Goal: Contribute content: Contribute content

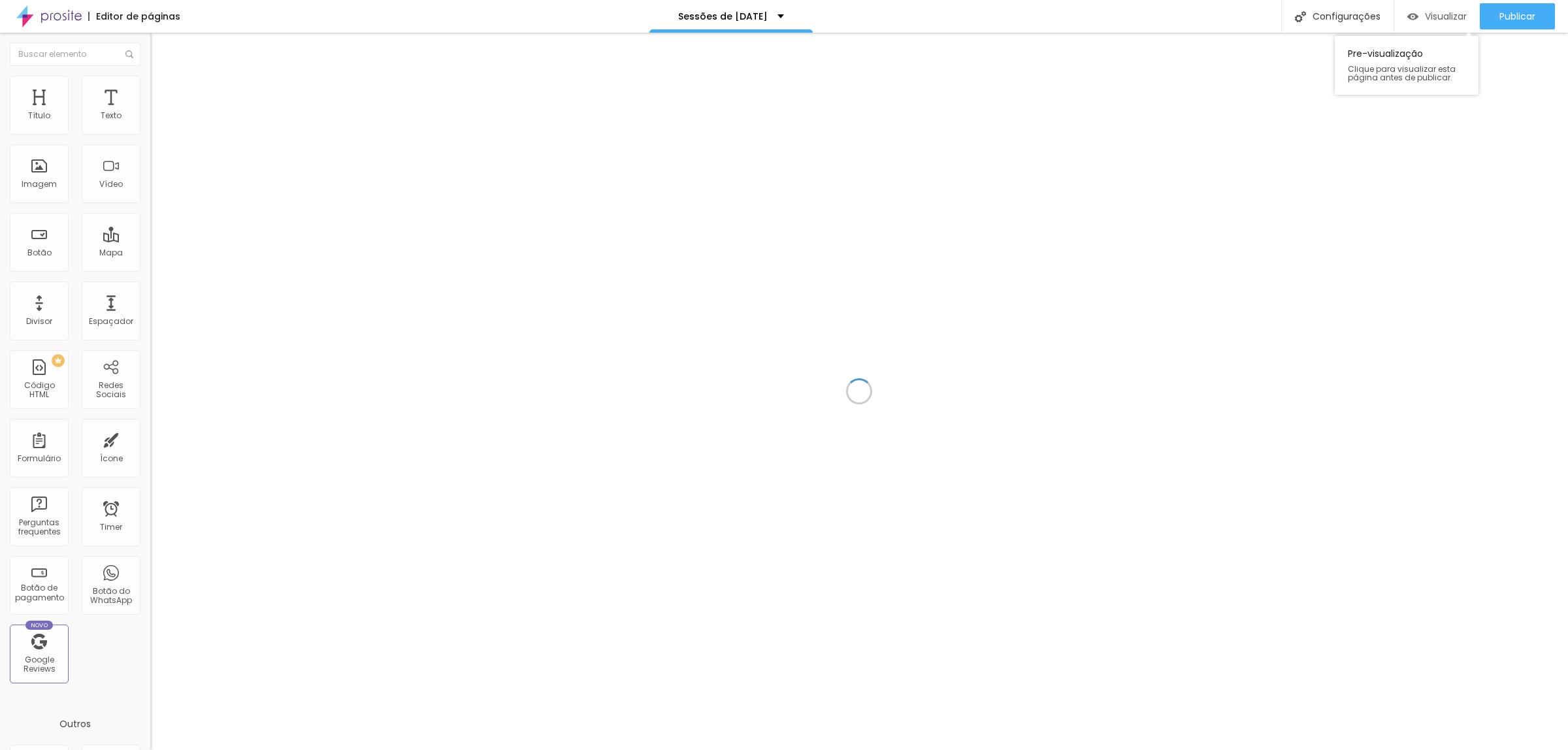
click at [1413, 21] on img "button" at bounding box center [1413, 16] width 11 height 11
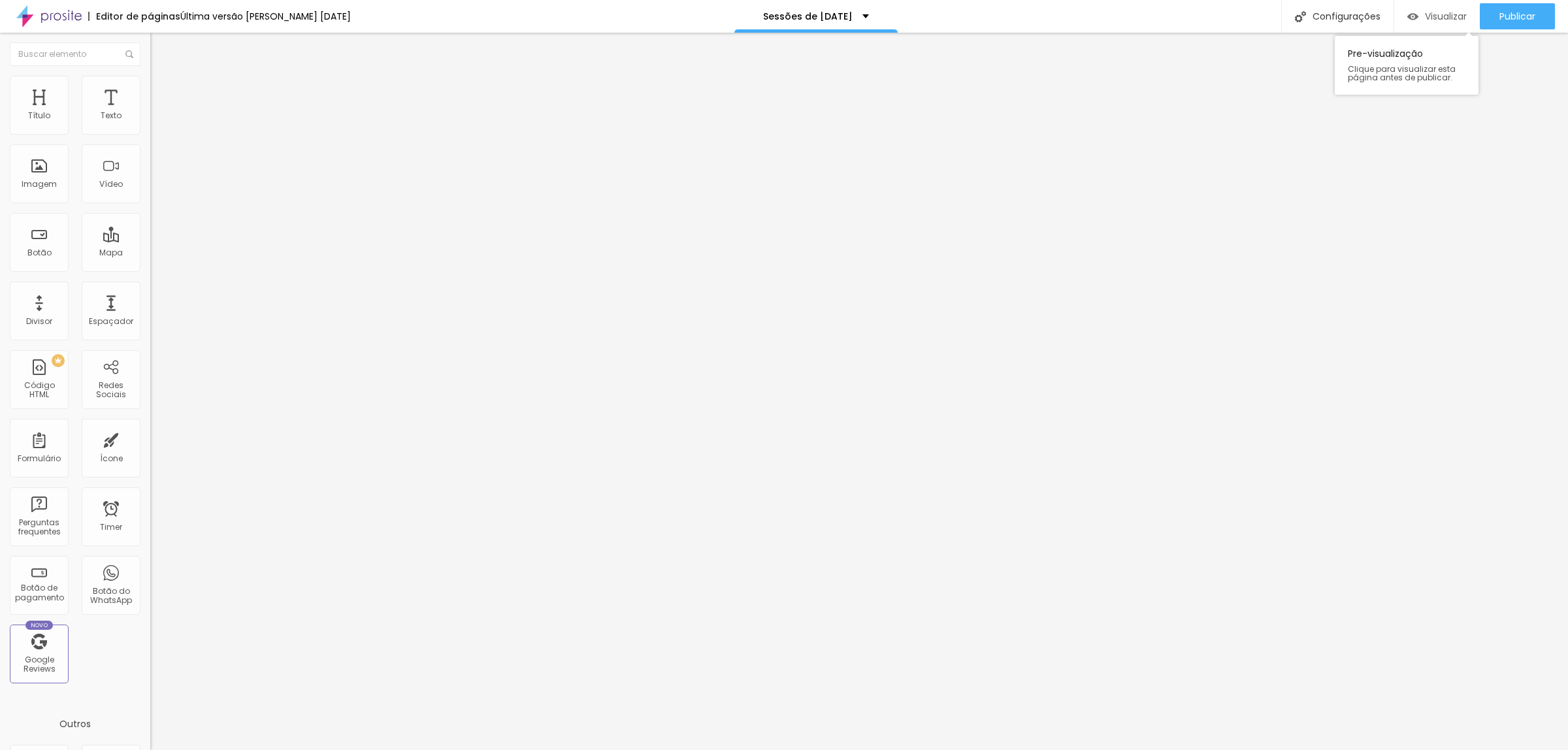
click at [1425, 14] on span "Visualizar" at bounding box center [1445, 16] width 41 height 10
click at [1436, 20] on span "Visualizar" at bounding box center [1445, 16] width 41 height 10
click at [150, 87] on li "Avançado" at bounding box center [225, 82] width 150 height 13
click at [160, 49] on img "button" at bounding box center [165, 47] width 10 height 10
type input "21"
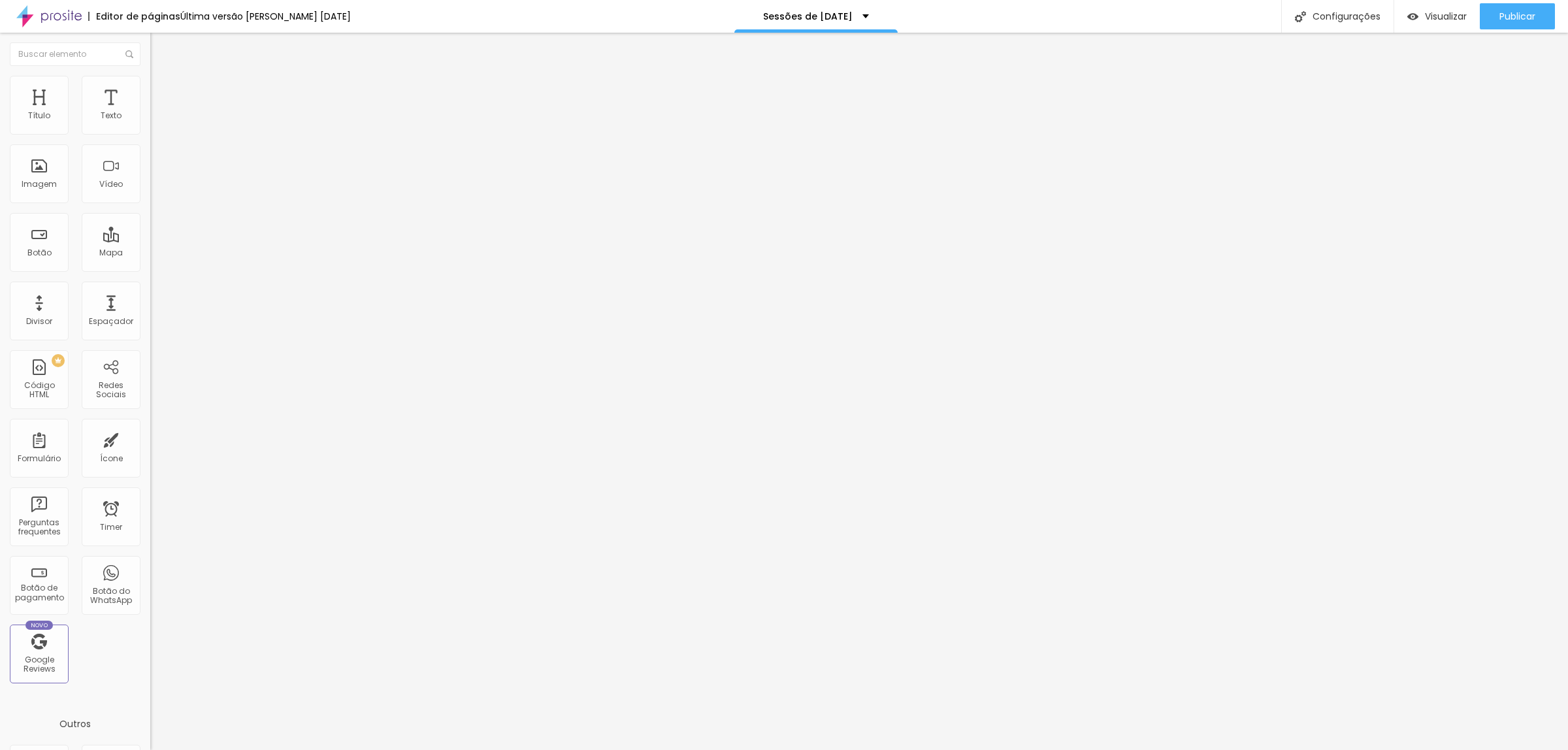
type input "21"
type input "22"
type input "23"
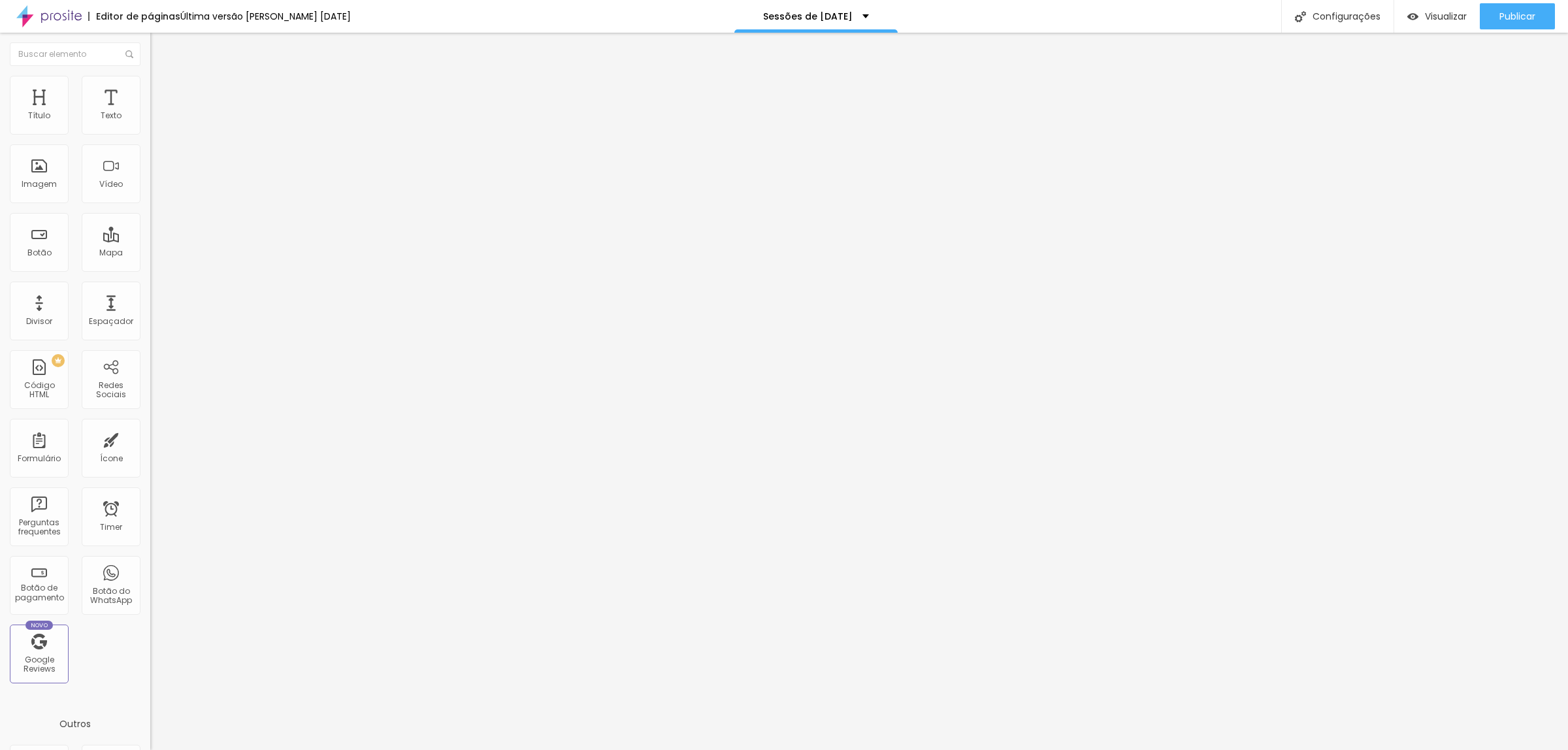
type input "24"
type input "25"
type input "26"
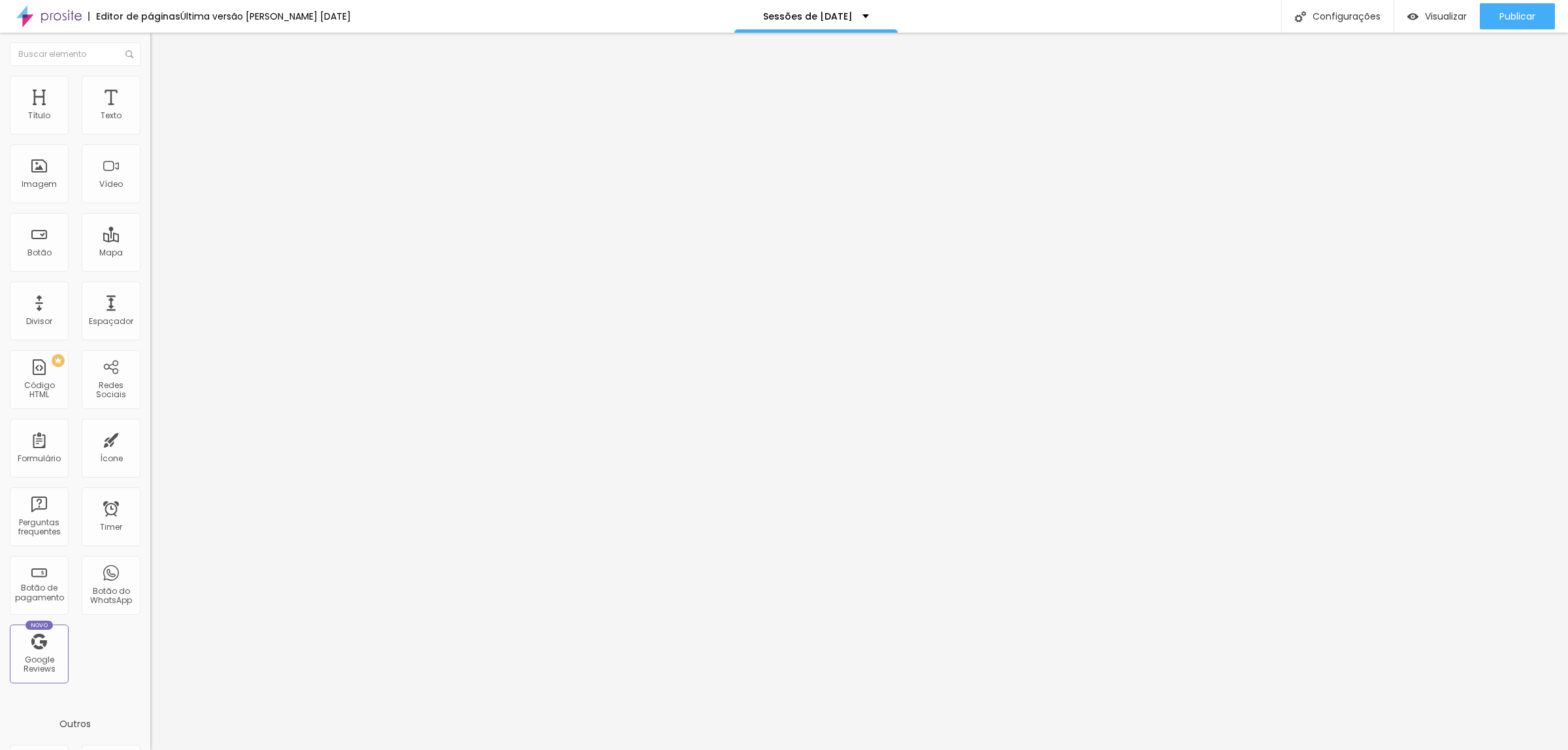
type input "26"
type input "27"
drag, startPoint x: 70, startPoint y: 129, endPoint x: 93, endPoint y: 132, distance: 23.2
type input "27"
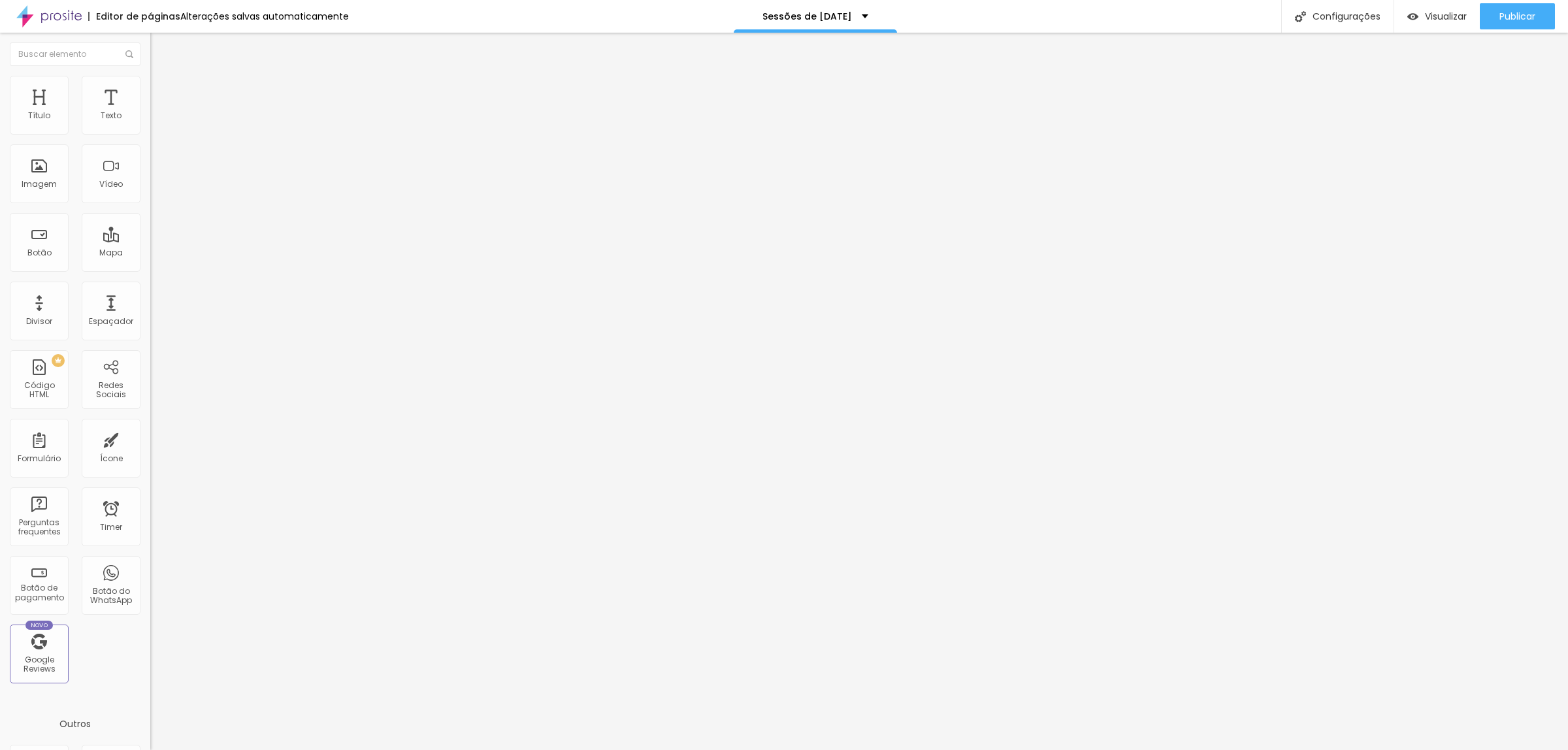
click at [150, 240] on input "range" at bounding box center [192, 245] width 85 height 10
click at [160, 44] on img "button" at bounding box center [165, 47] width 10 height 10
type input "45"
type input "46"
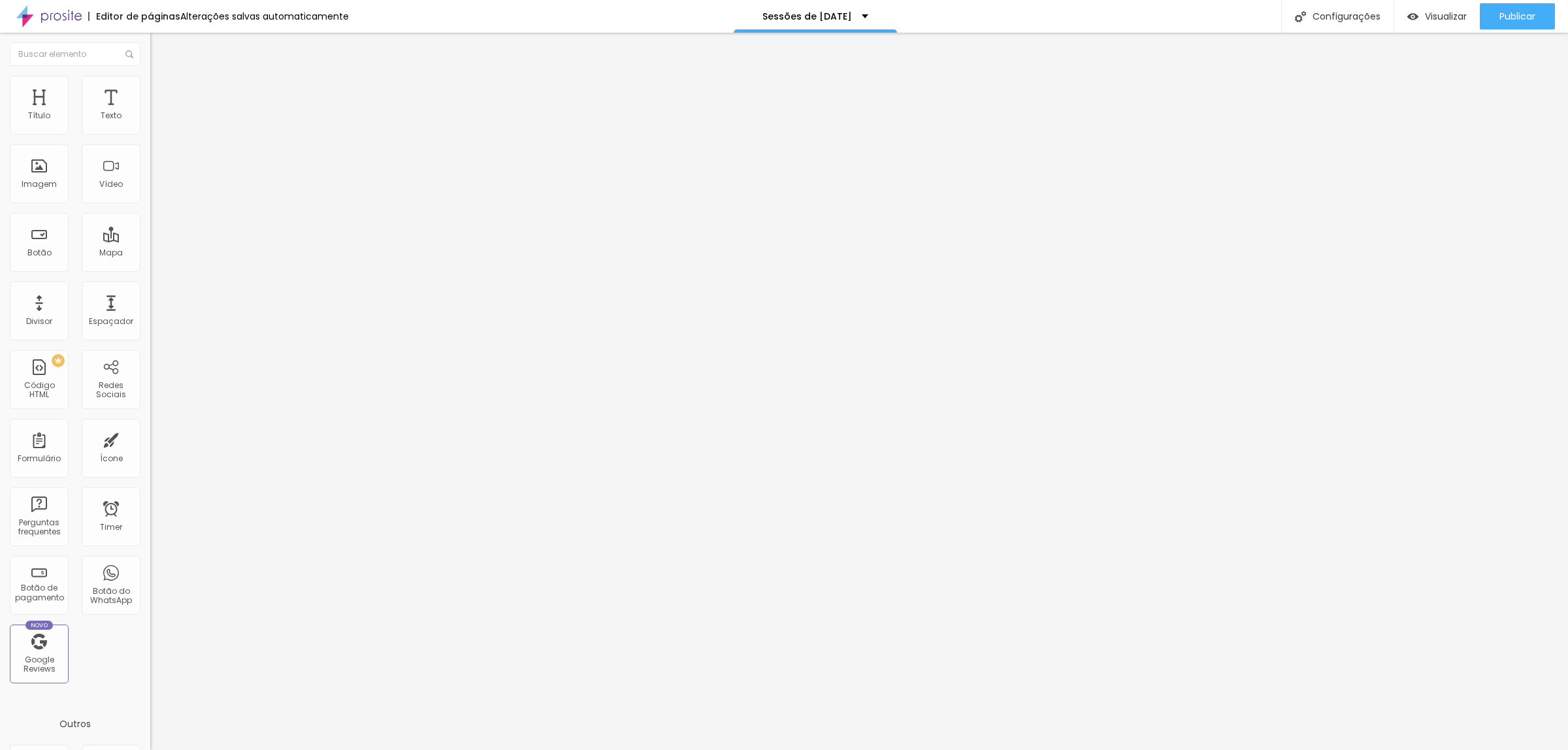
type input "46"
type input "48"
type input "49"
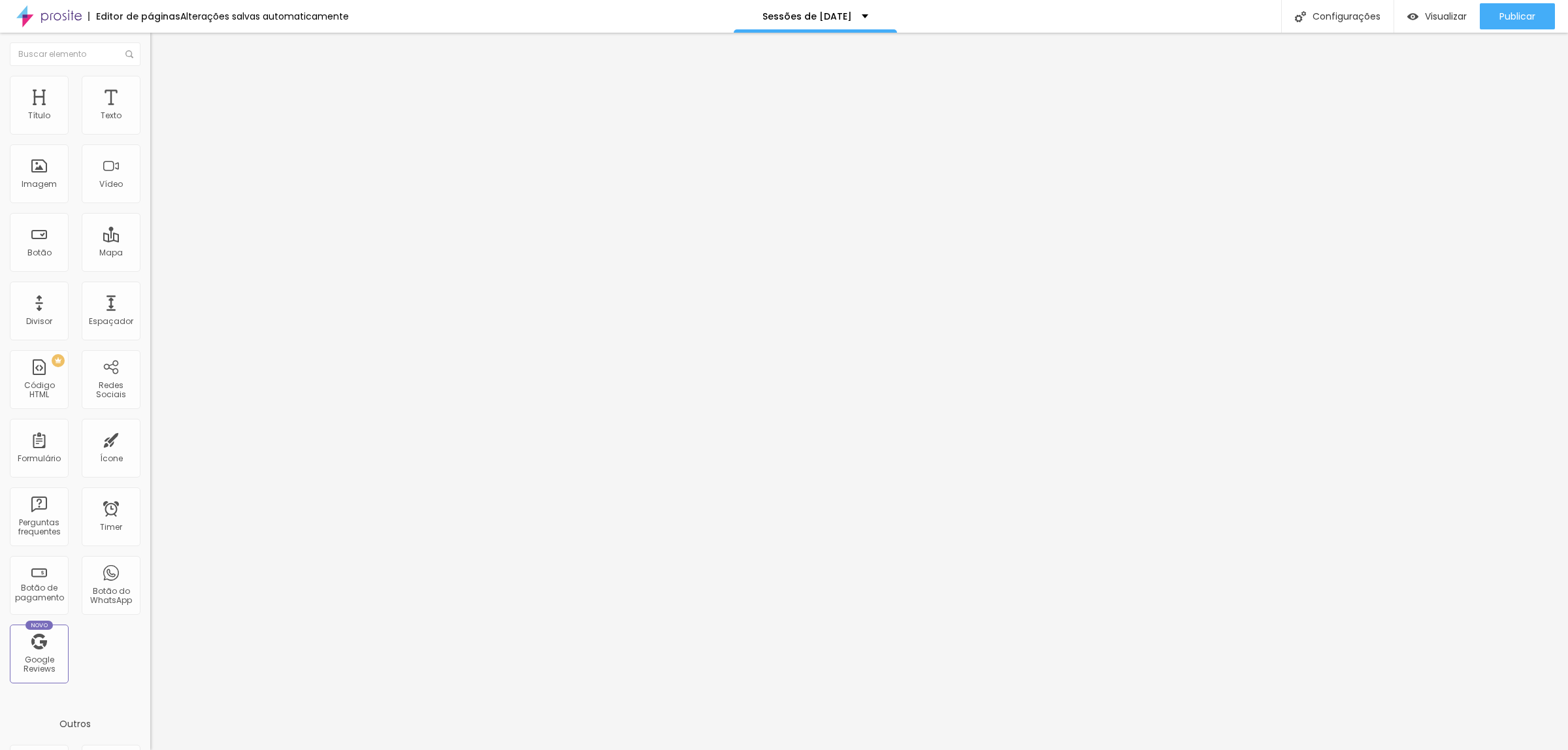
type input "50"
type input "51"
type input "52"
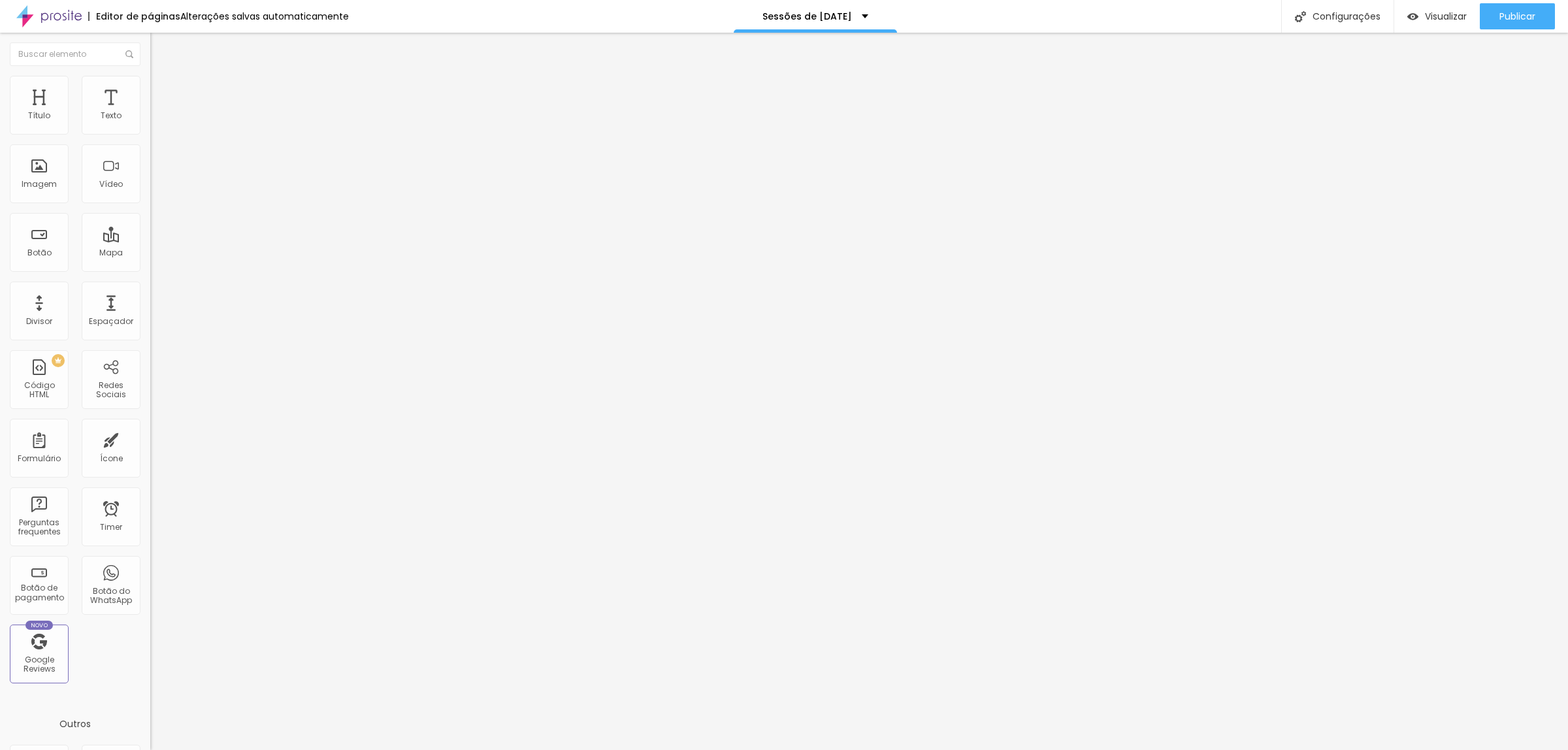
type input "52"
type input "53"
type input "54"
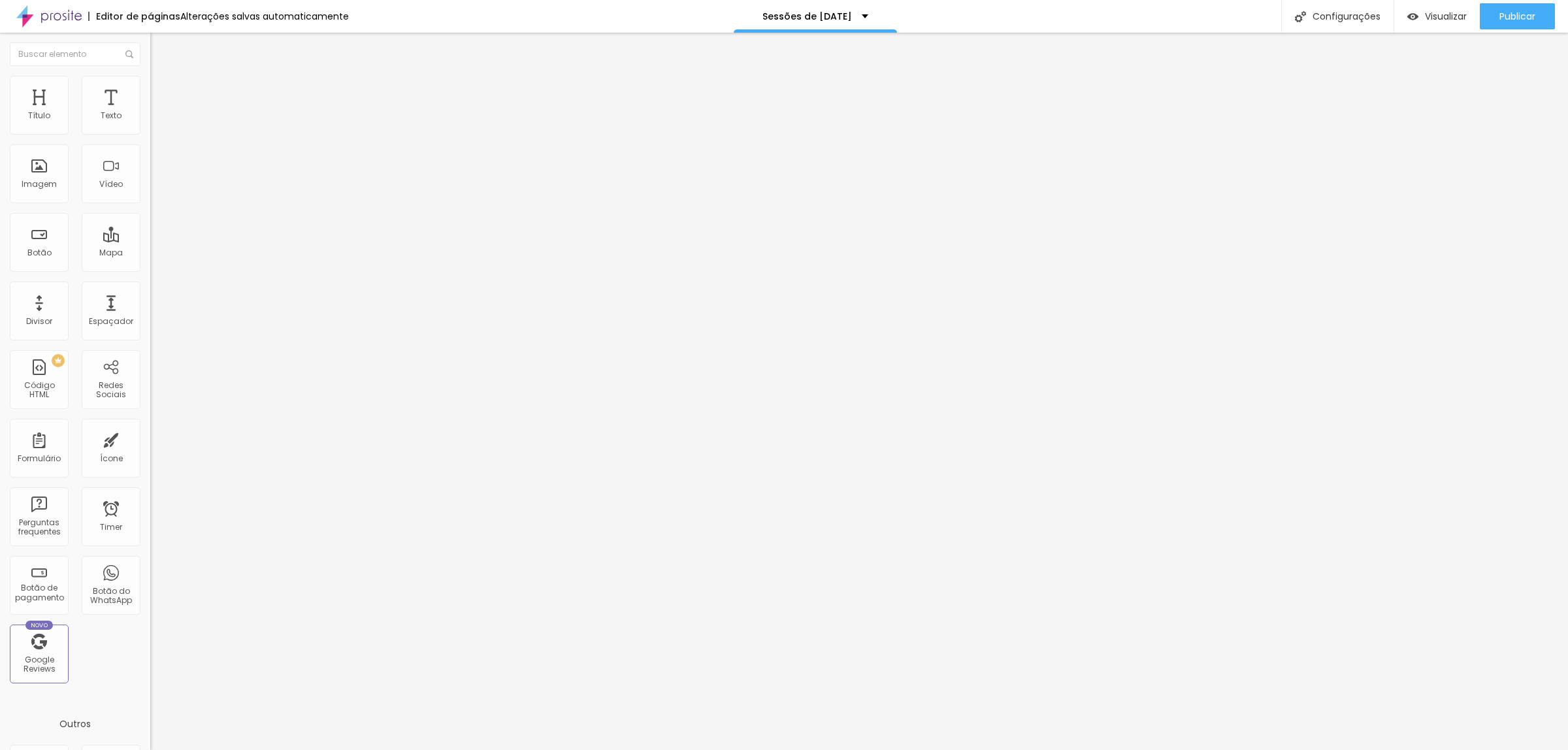
type input "56"
type input "58"
type input "59"
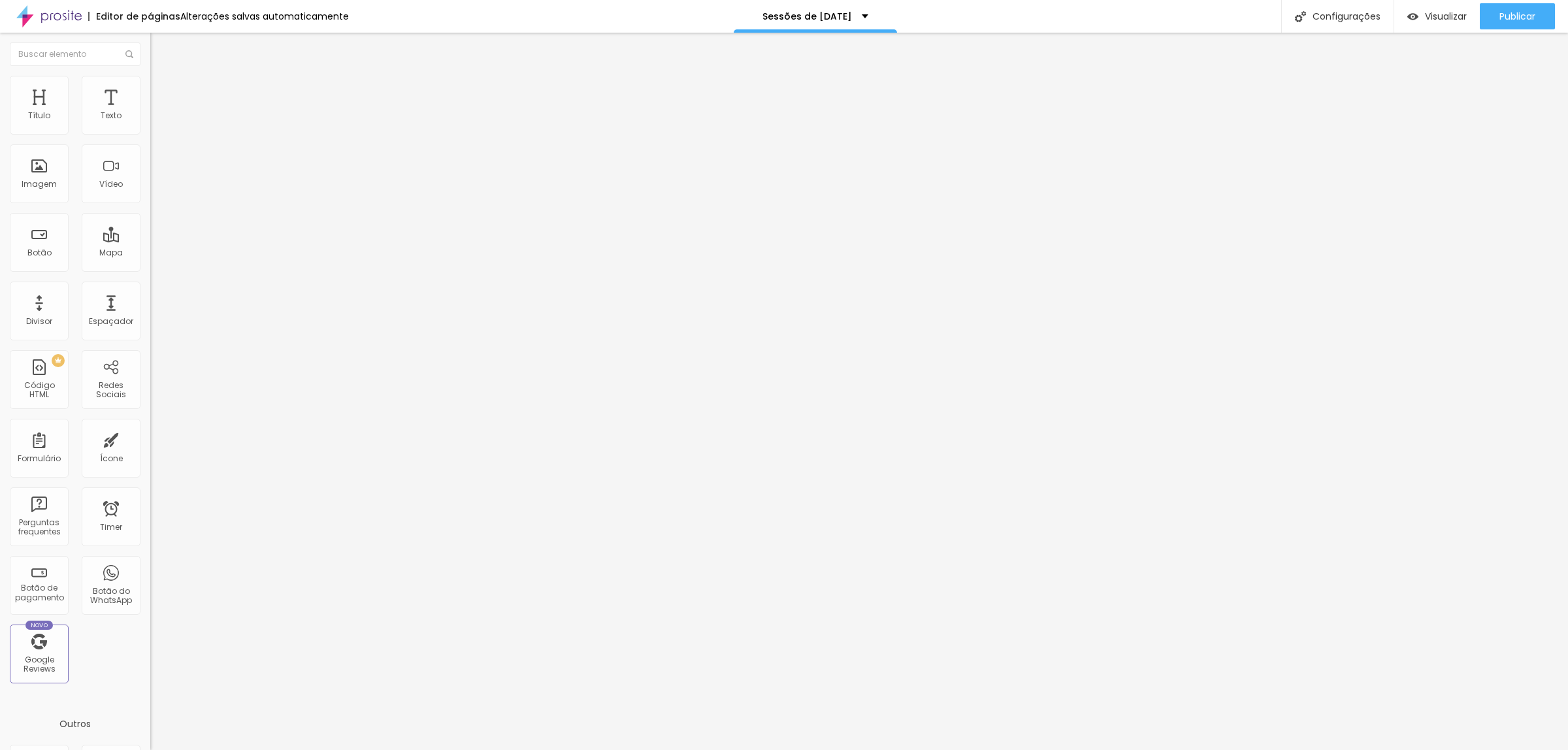
type input "59"
type input "60"
type input "61"
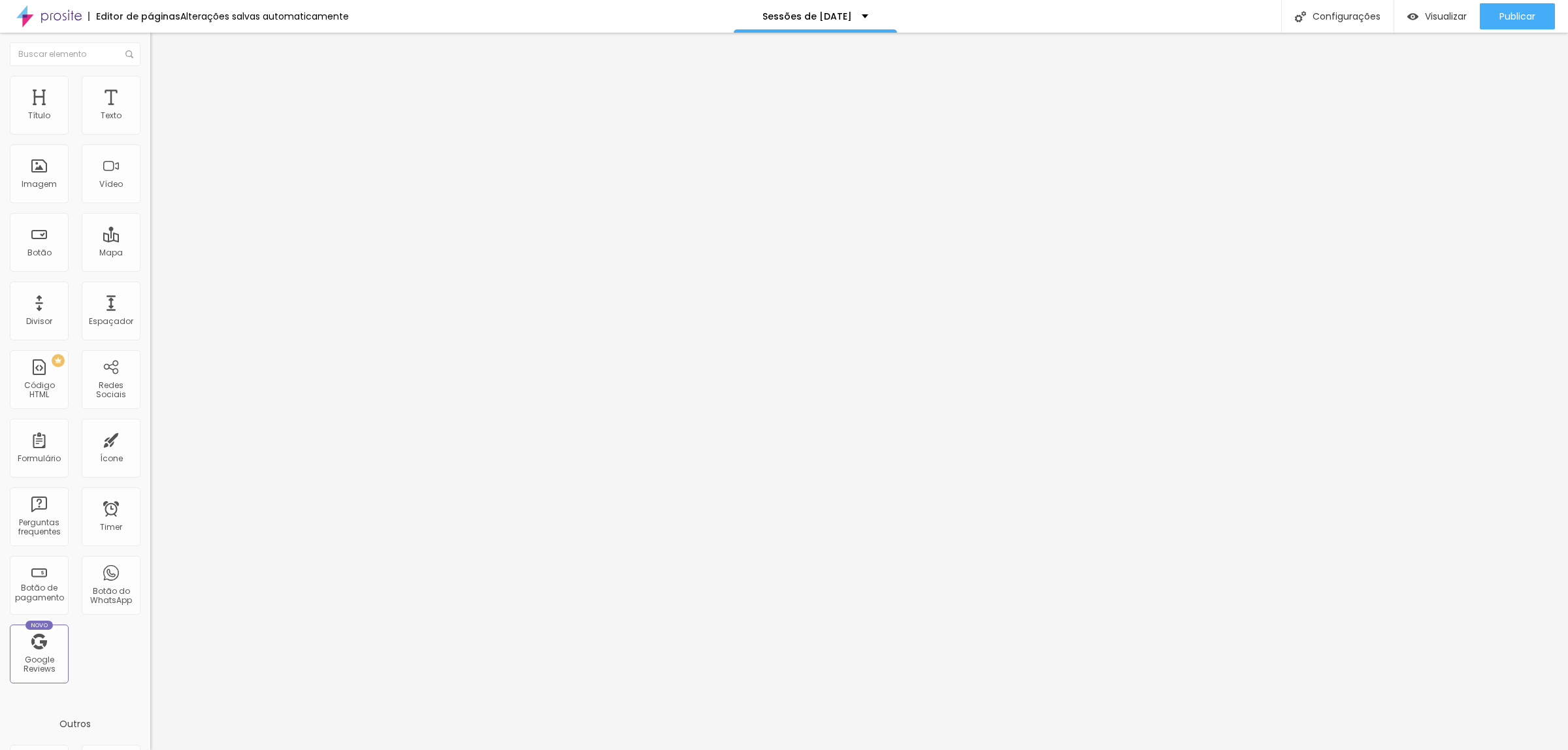
type input "62"
type input "63"
type input "64"
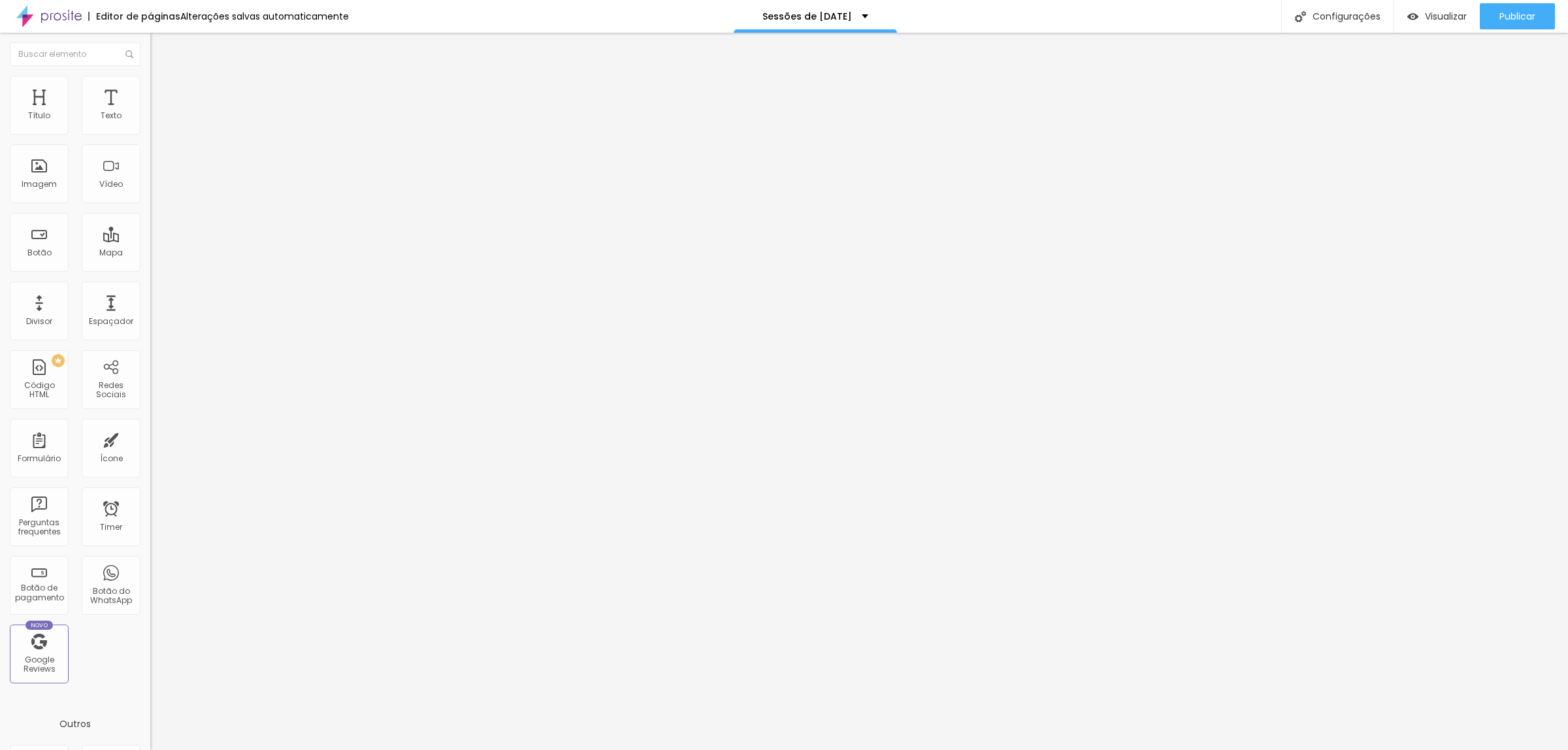
type input "64"
type input "66"
type input "68"
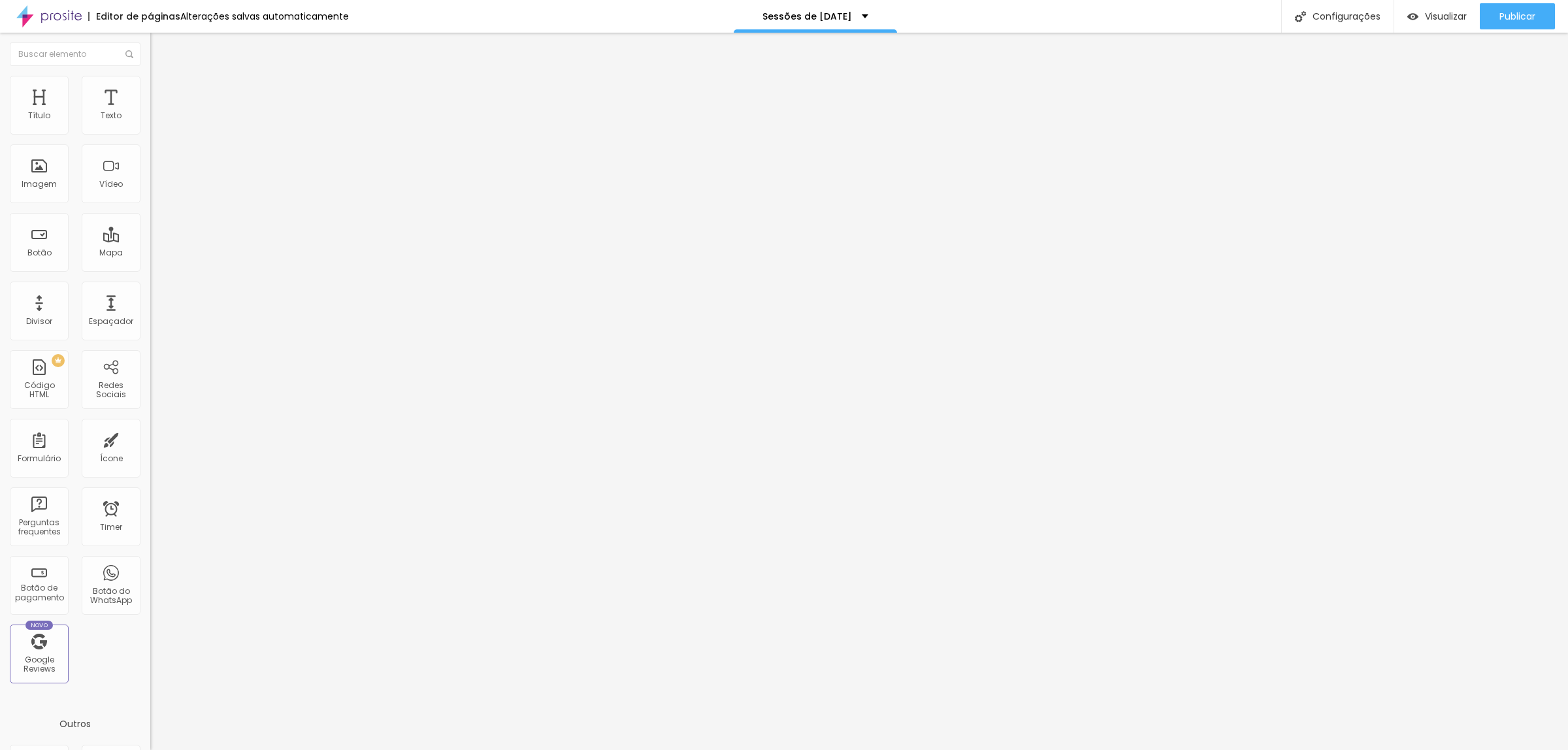
type input "70"
type input "71"
drag, startPoint x: 59, startPoint y: 275, endPoint x: 83, endPoint y: 285, distance: 26.0
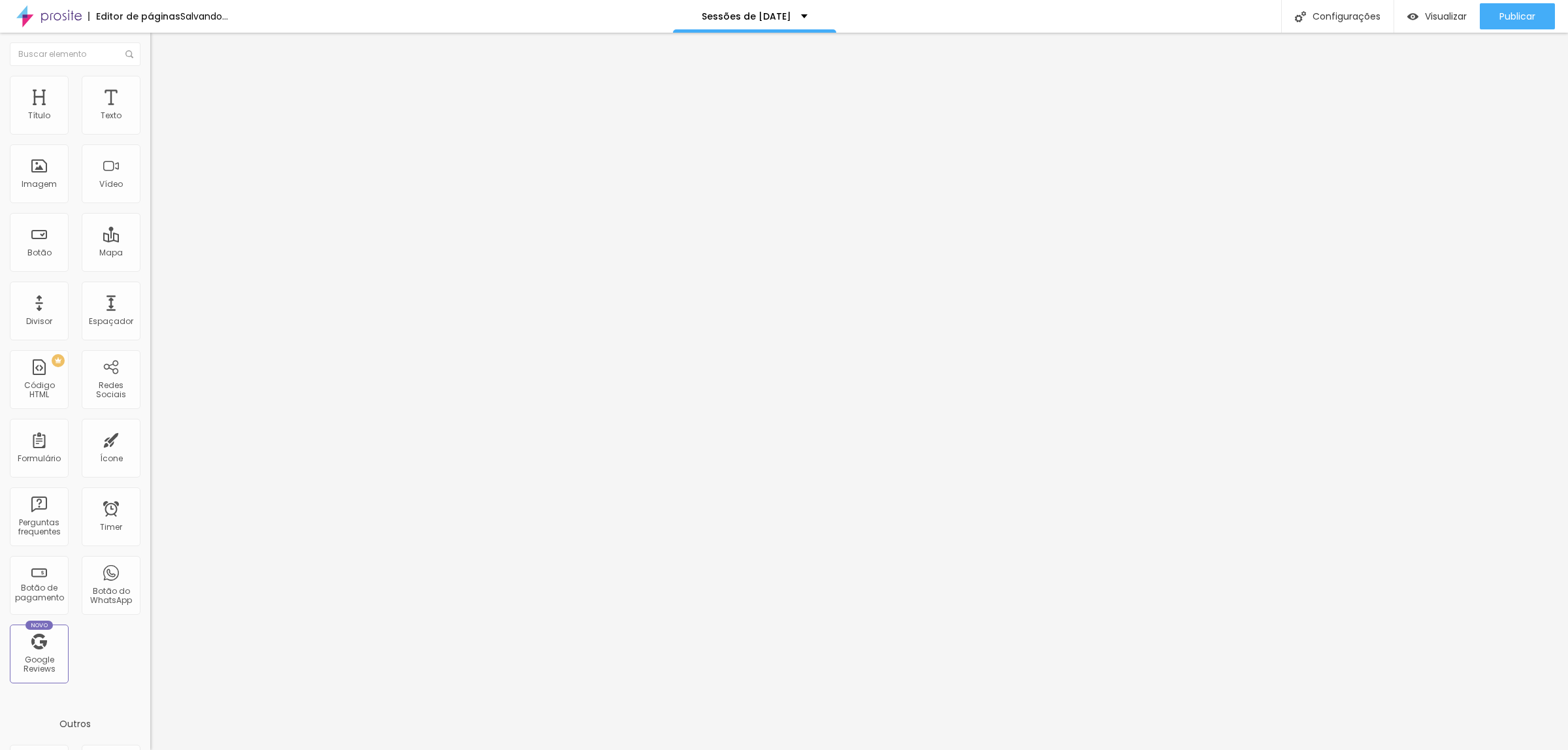
type input "71"
click at [150, 308] on input "range" at bounding box center [192, 313] width 85 height 10
click at [150, 89] on li "Avançado" at bounding box center [225, 95] width 150 height 13
click at [150, 82] on img at bounding box center [156, 81] width 12 height 12
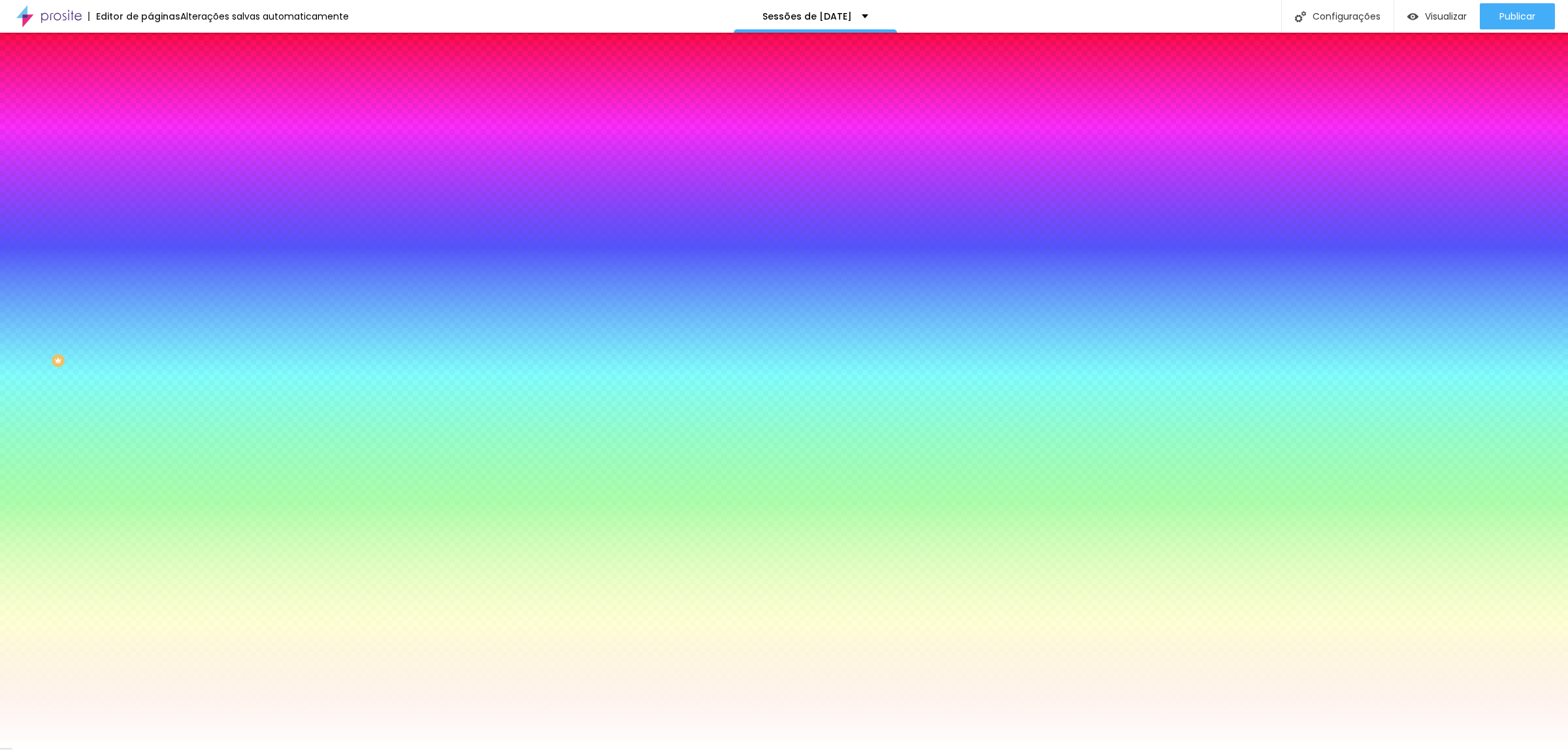
click at [150, 480] on input "#FFFFFF" at bounding box center [228, 486] width 156 height 13
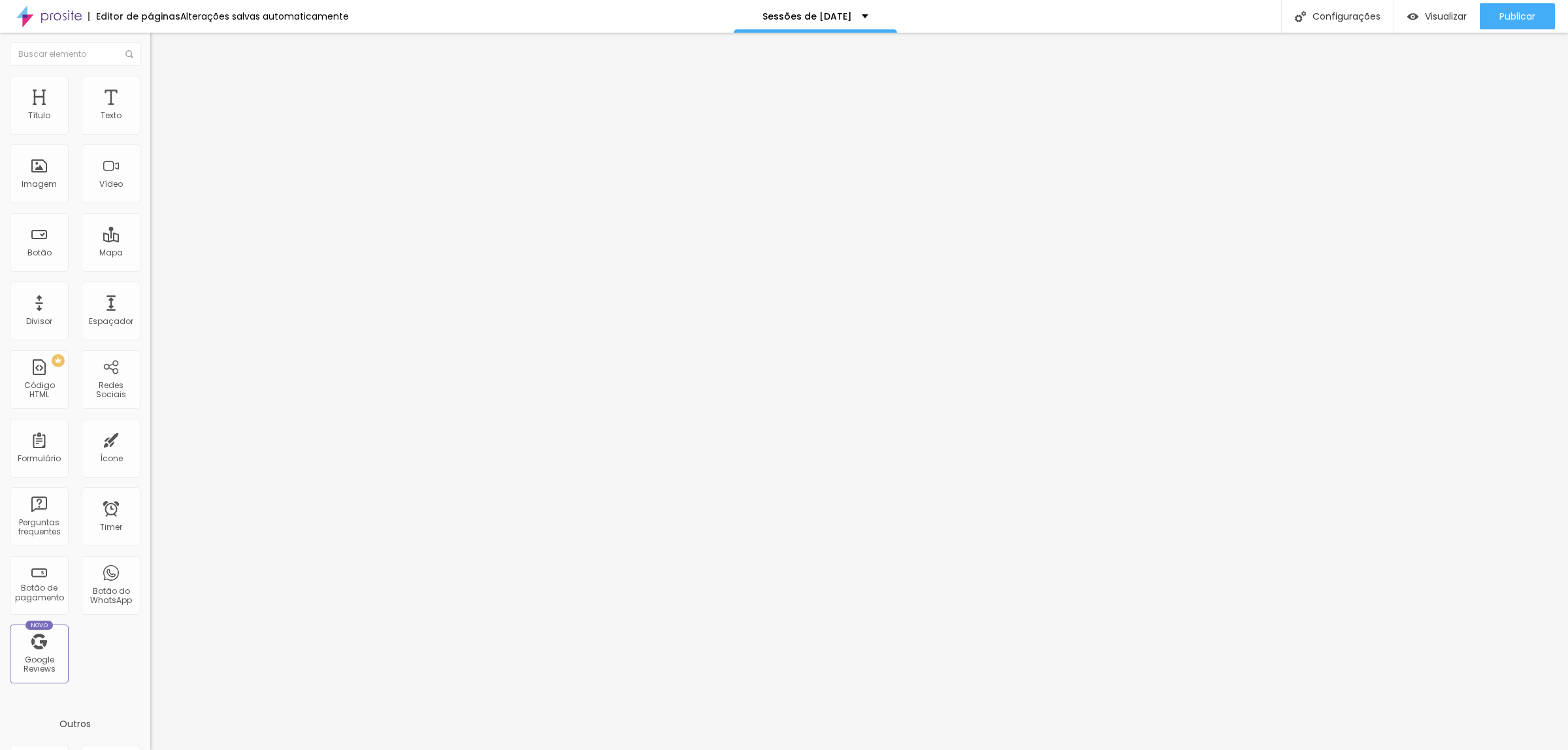
click at [162, 90] on span "Estilo" at bounding box center [172, 84] width 20 height 11
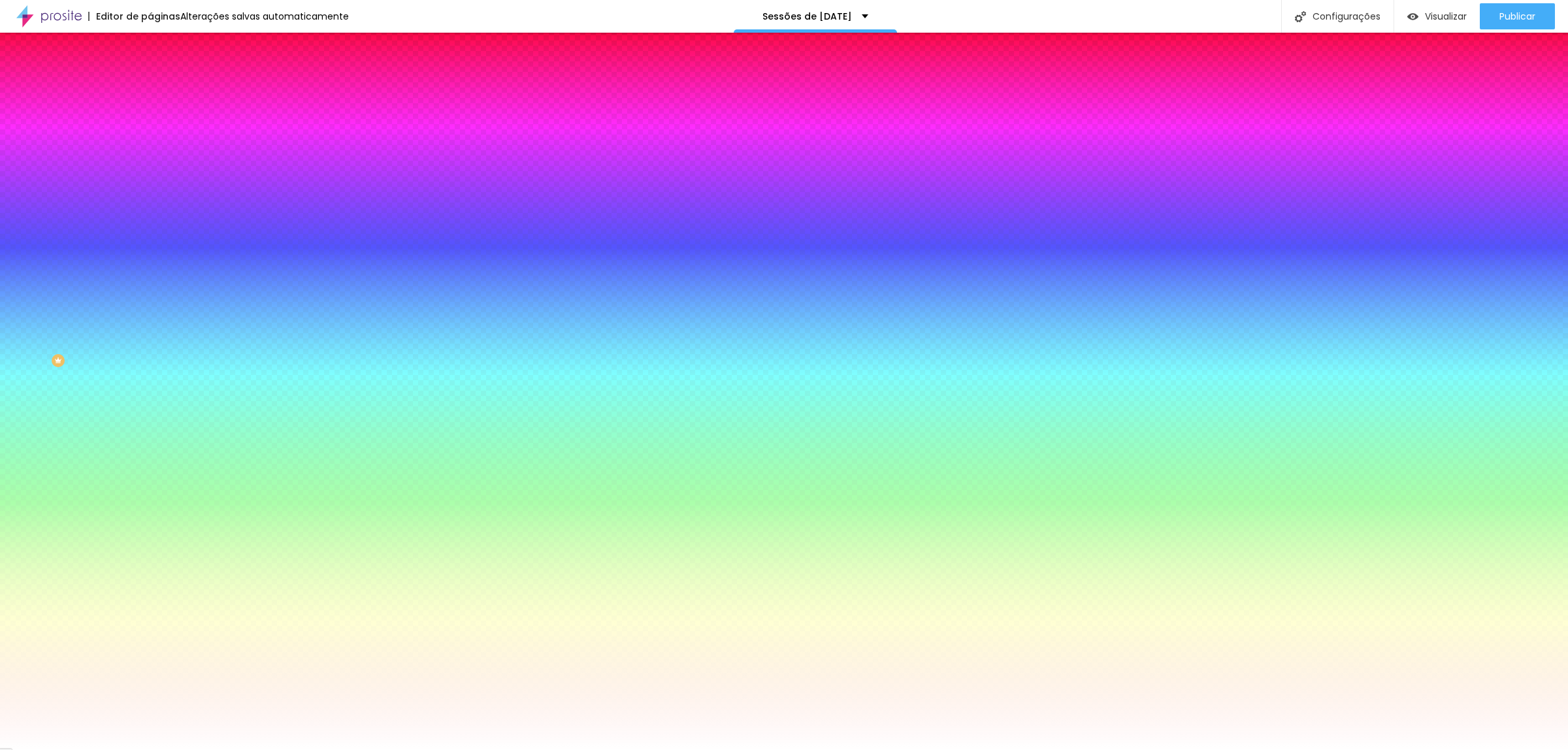
click at [156, 164] on icon "button" at bounding box center [160, 166] width 8 height 8
drag, startPoint x: 268, startPoint y: 307, endPoint x: 307, endPoint y: 306, distance: 39.0
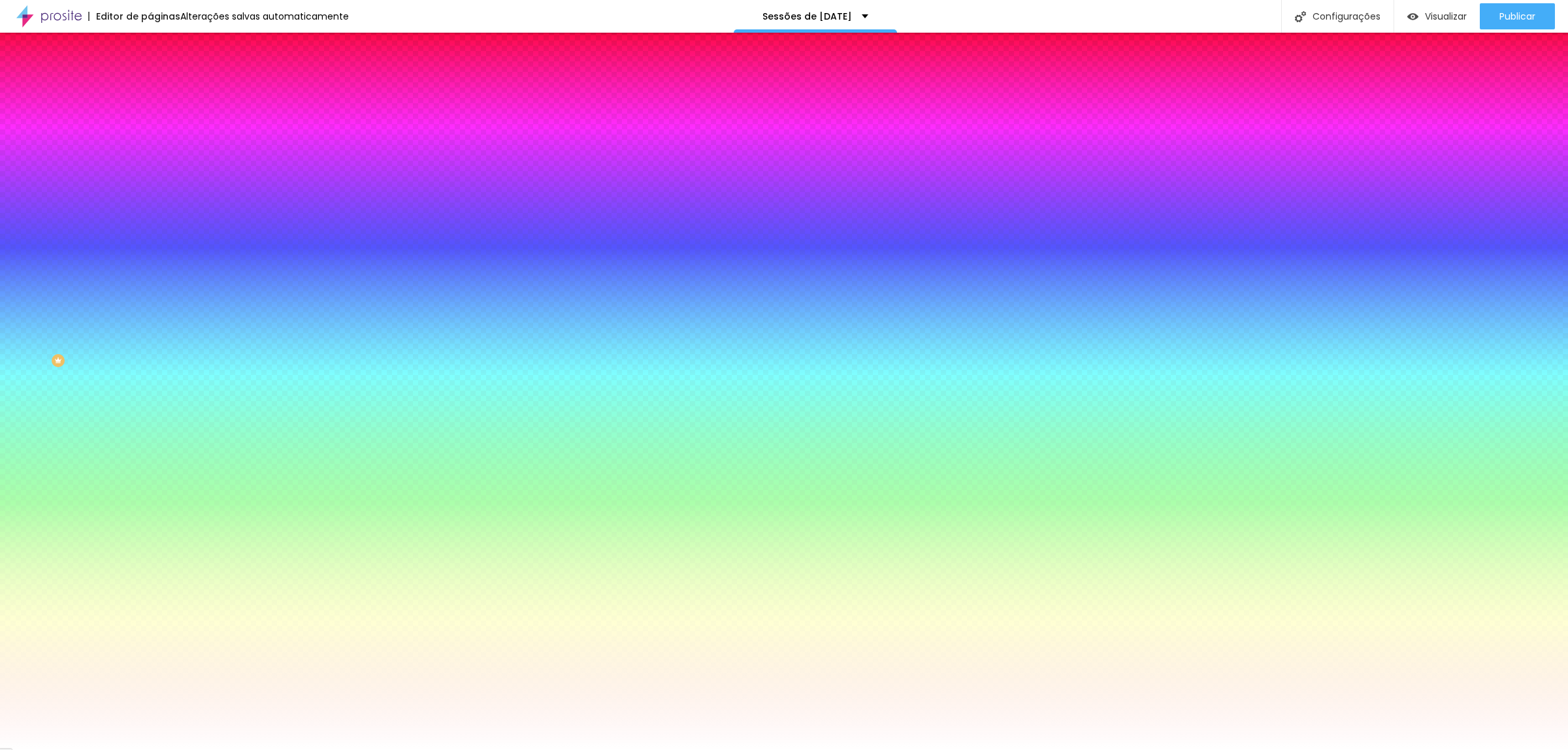
drag, startPoint x: 268, startPoint y: 307, endPoint x: 311, endPoint y: 305, distance: 43.0
type input "#F4C700"
click at [383, 749] on div at bounding box center [784, 750] width 1568 height 0
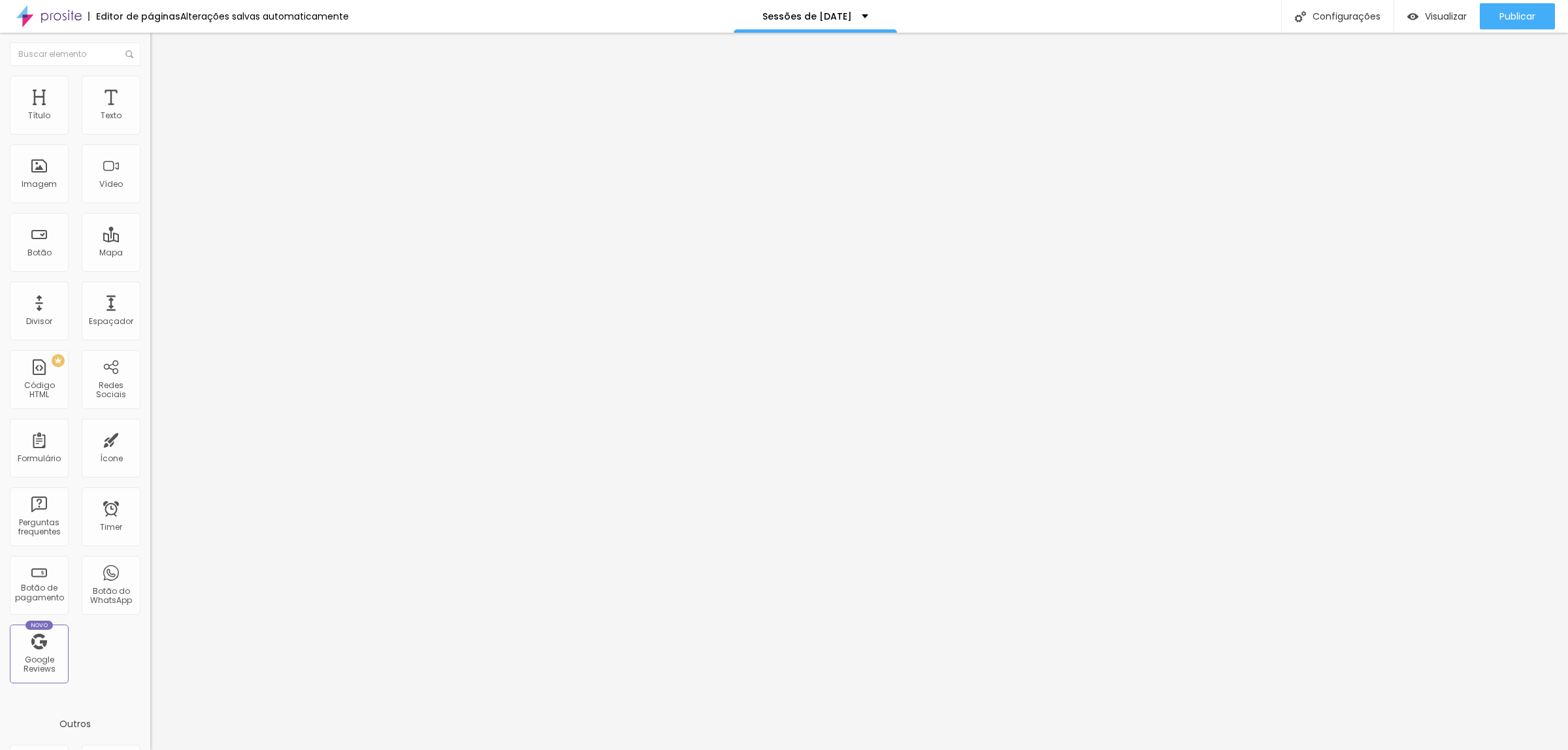
click at [156, 121] on icon "button" at bounding box center [160, 117] width 8 height 8
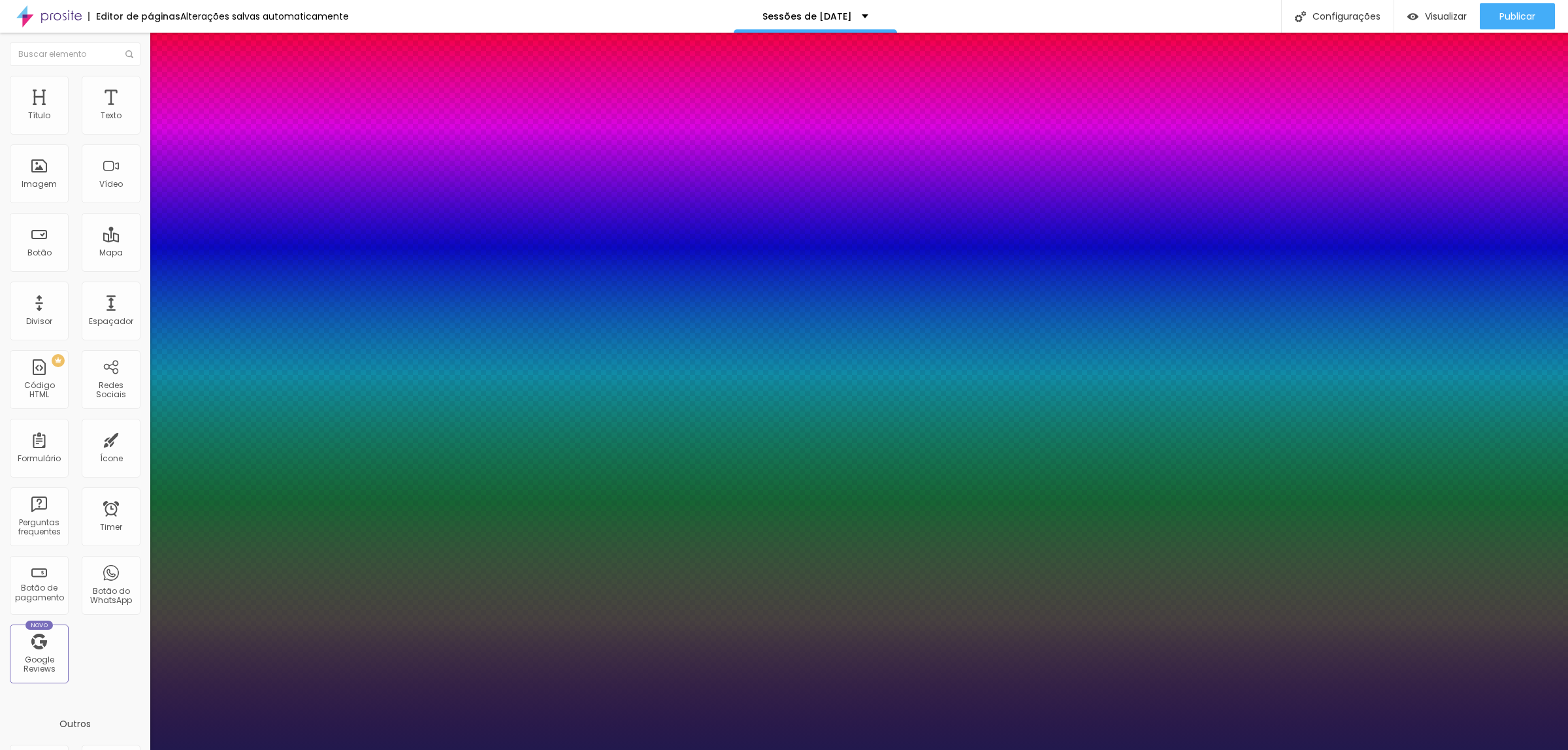
type input "1"
type input "26"
type input "1"
type input "32"
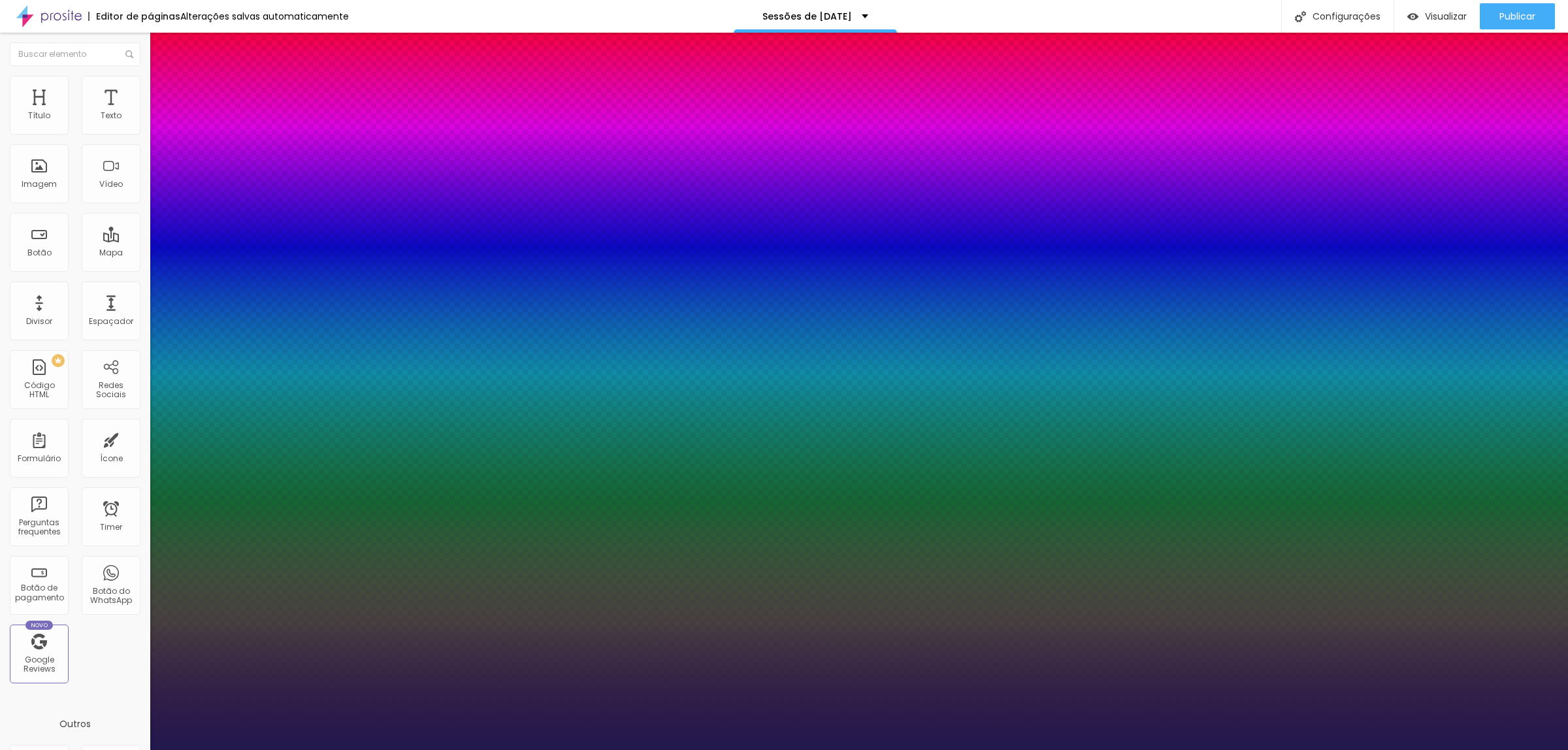
type input "32"
type input "1"
type input "33"
type input "1"
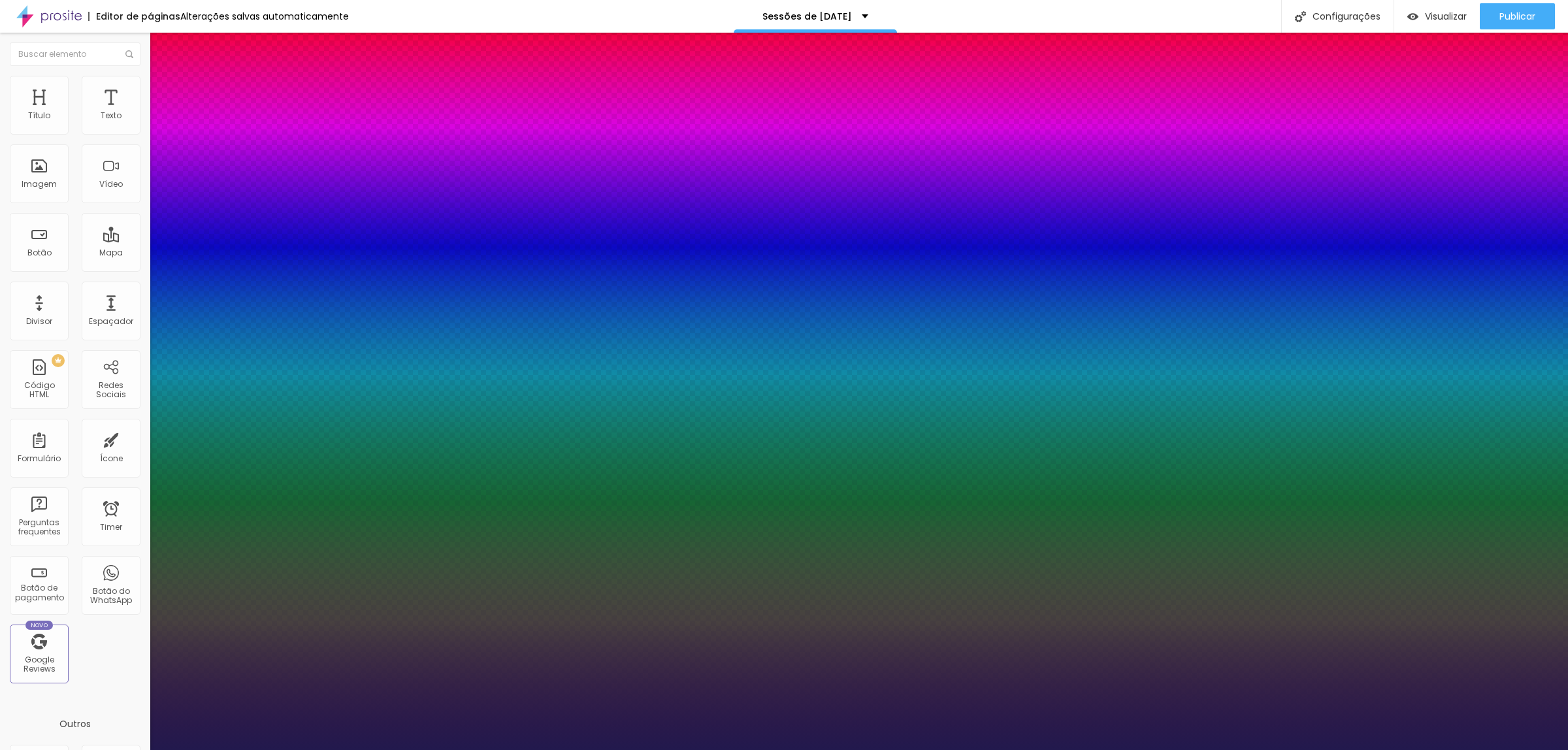
type input "34"
type input "1"
type input "35"
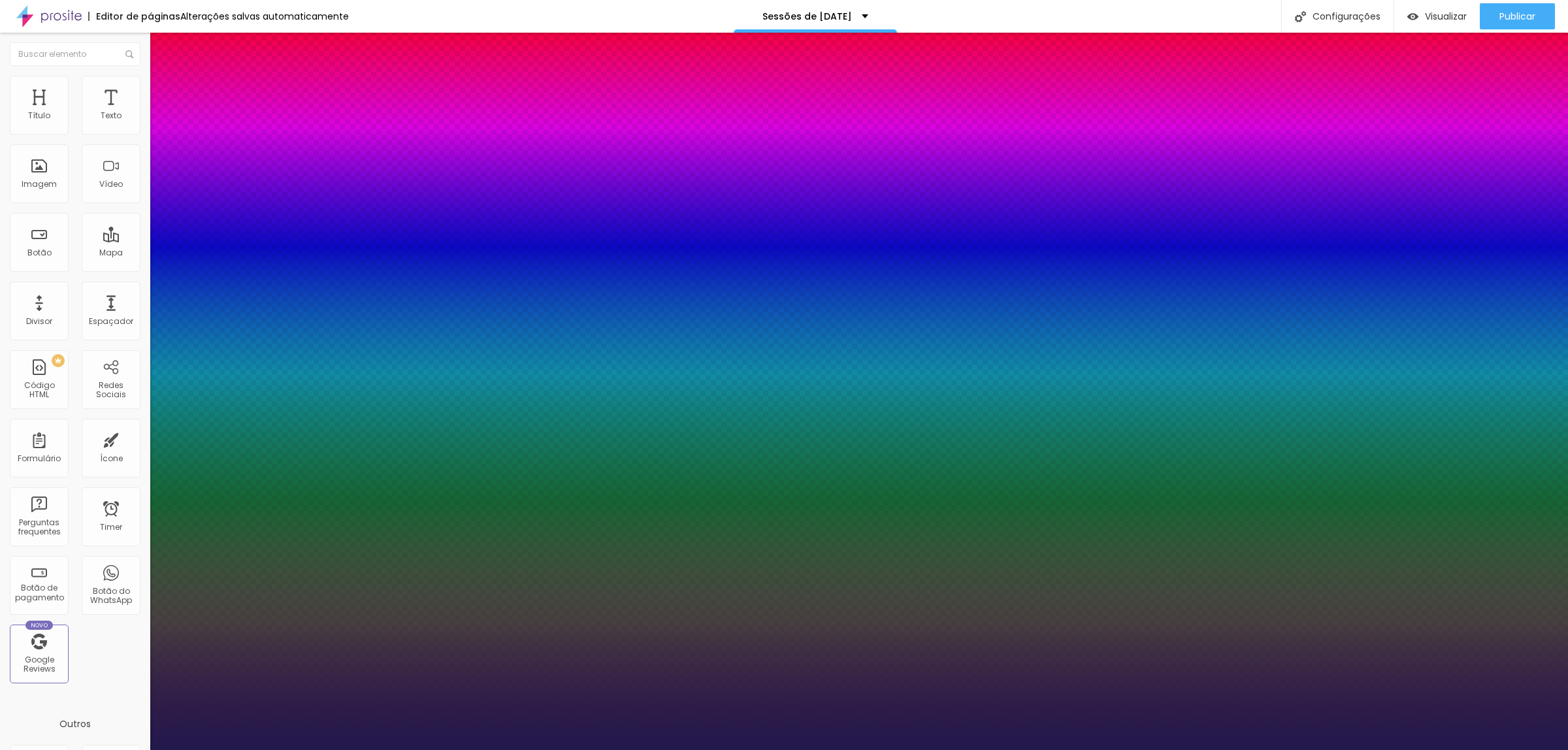
type input "1"
type input "36"
type input "1"
type input "41"
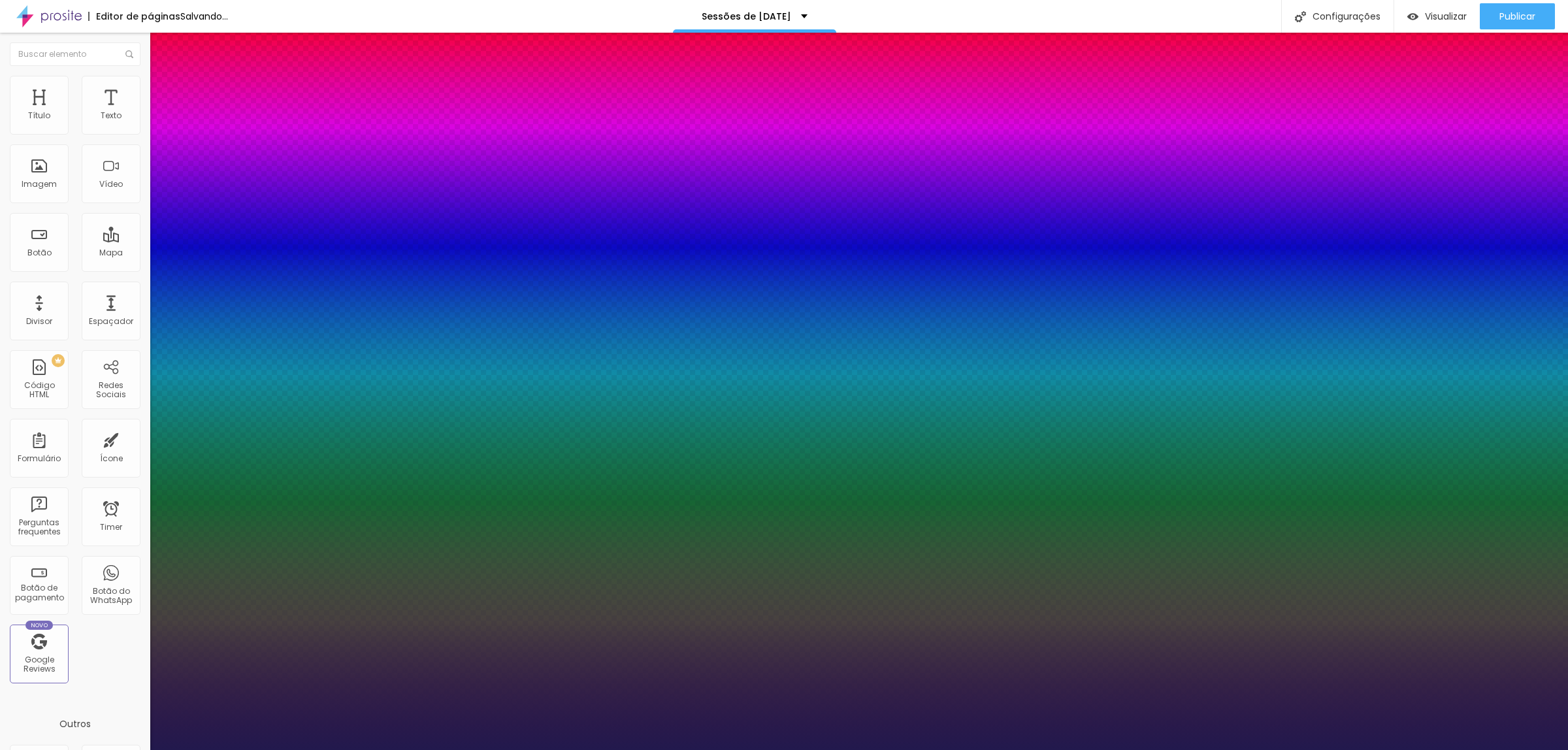
type input "41"
type input "1"
type input "42"
type input "1"
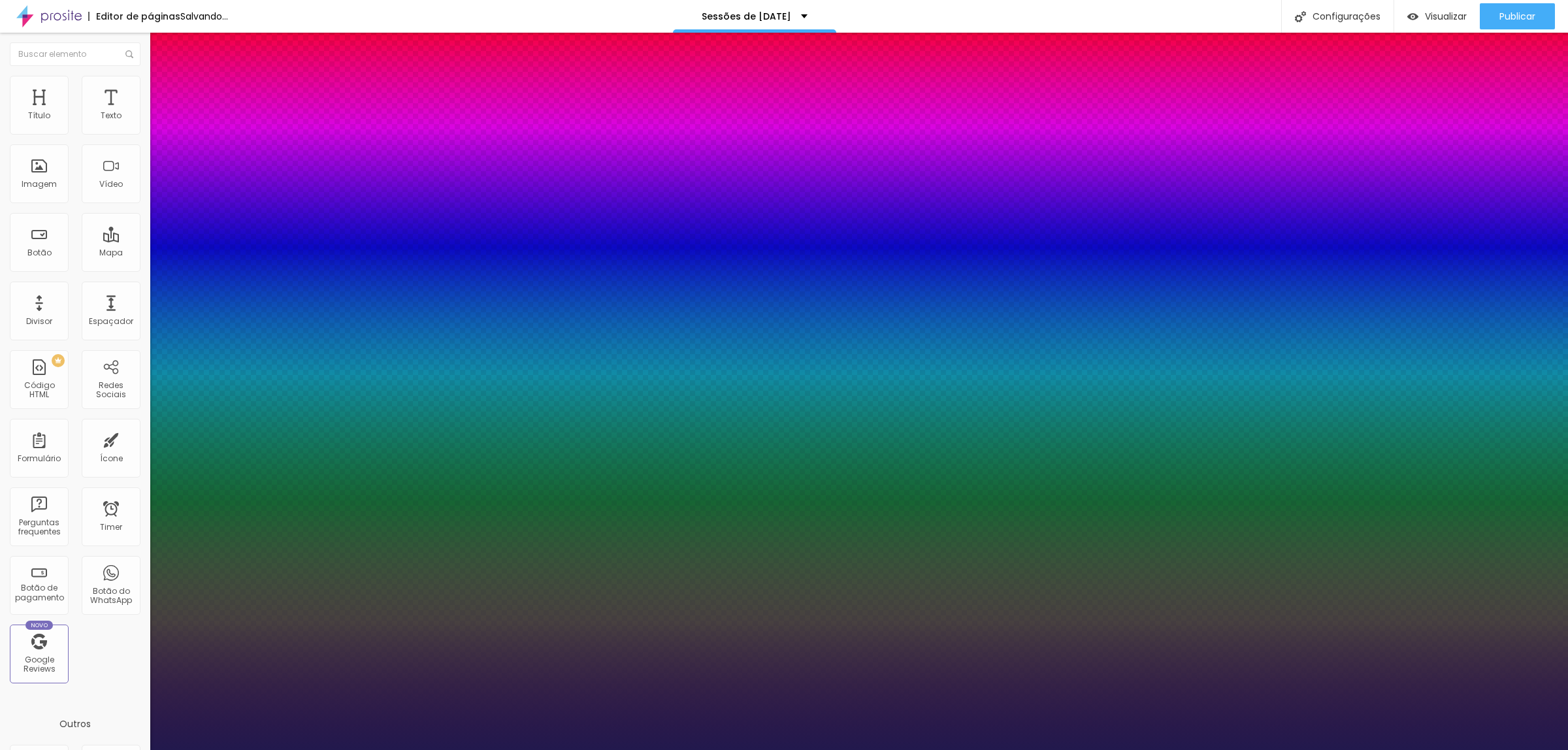
type input "43"
type input "1"
type input "45"
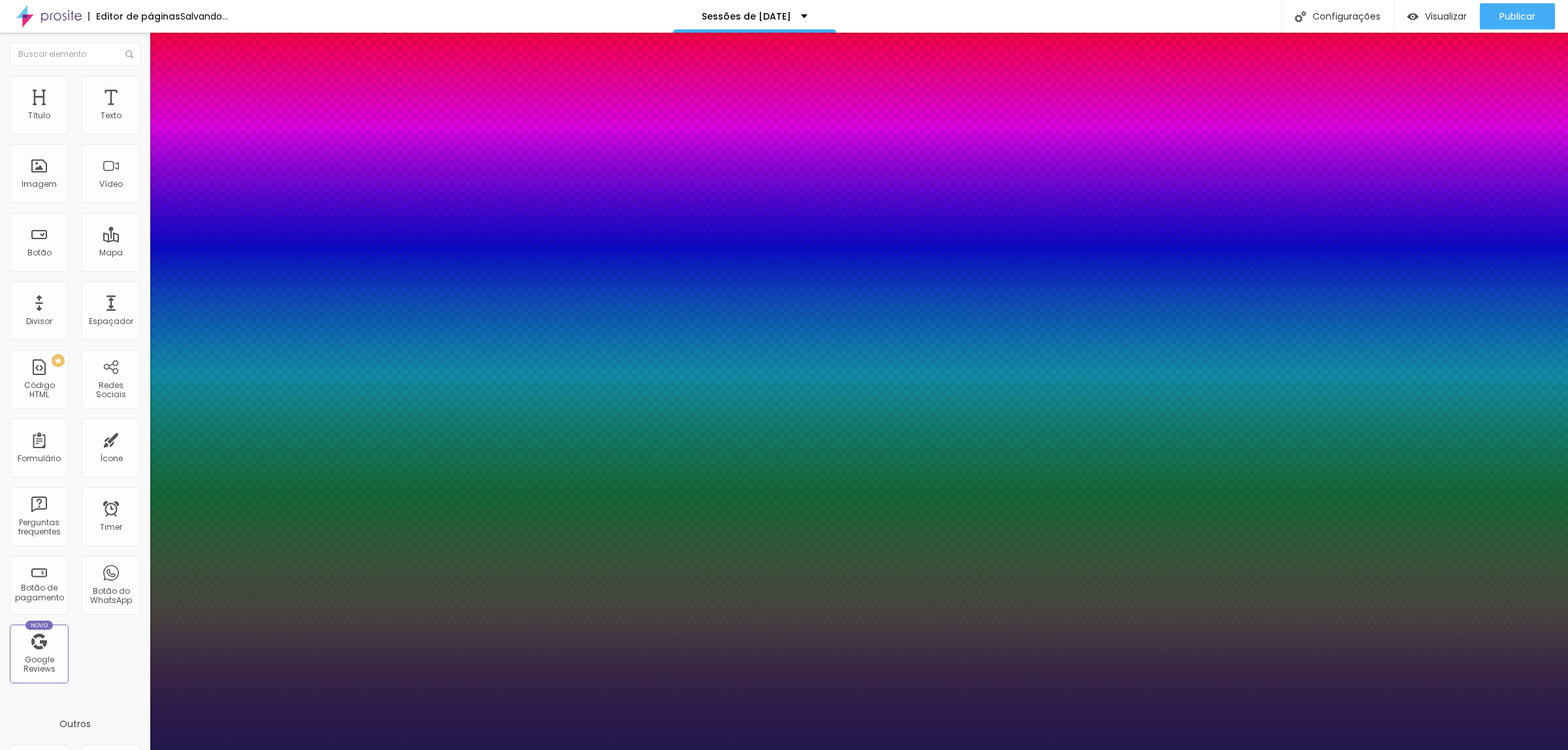
type input "1"
type input "46"
type input "1"
type input "47"
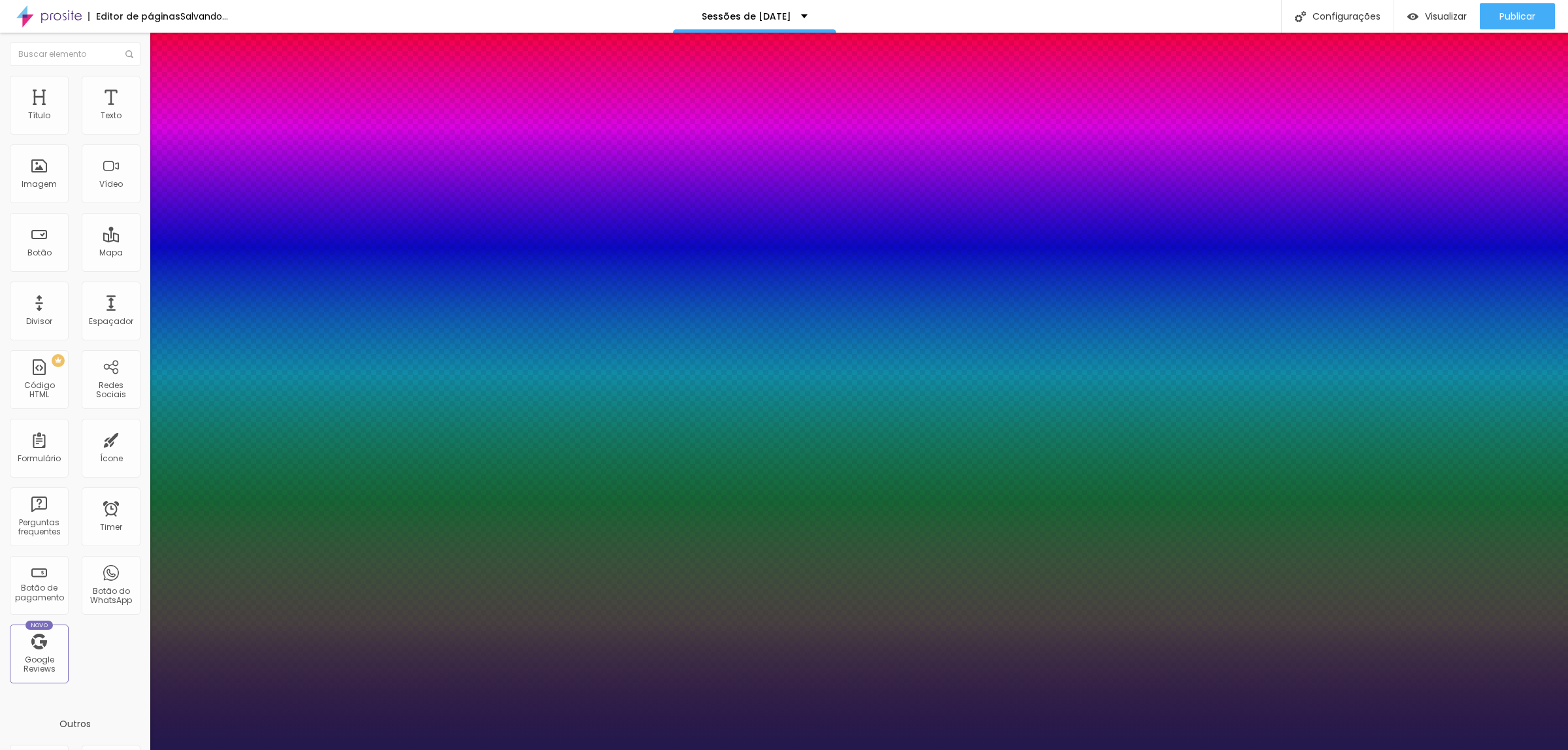
type input "47"
type input "1"
type input "48"
type input "1"
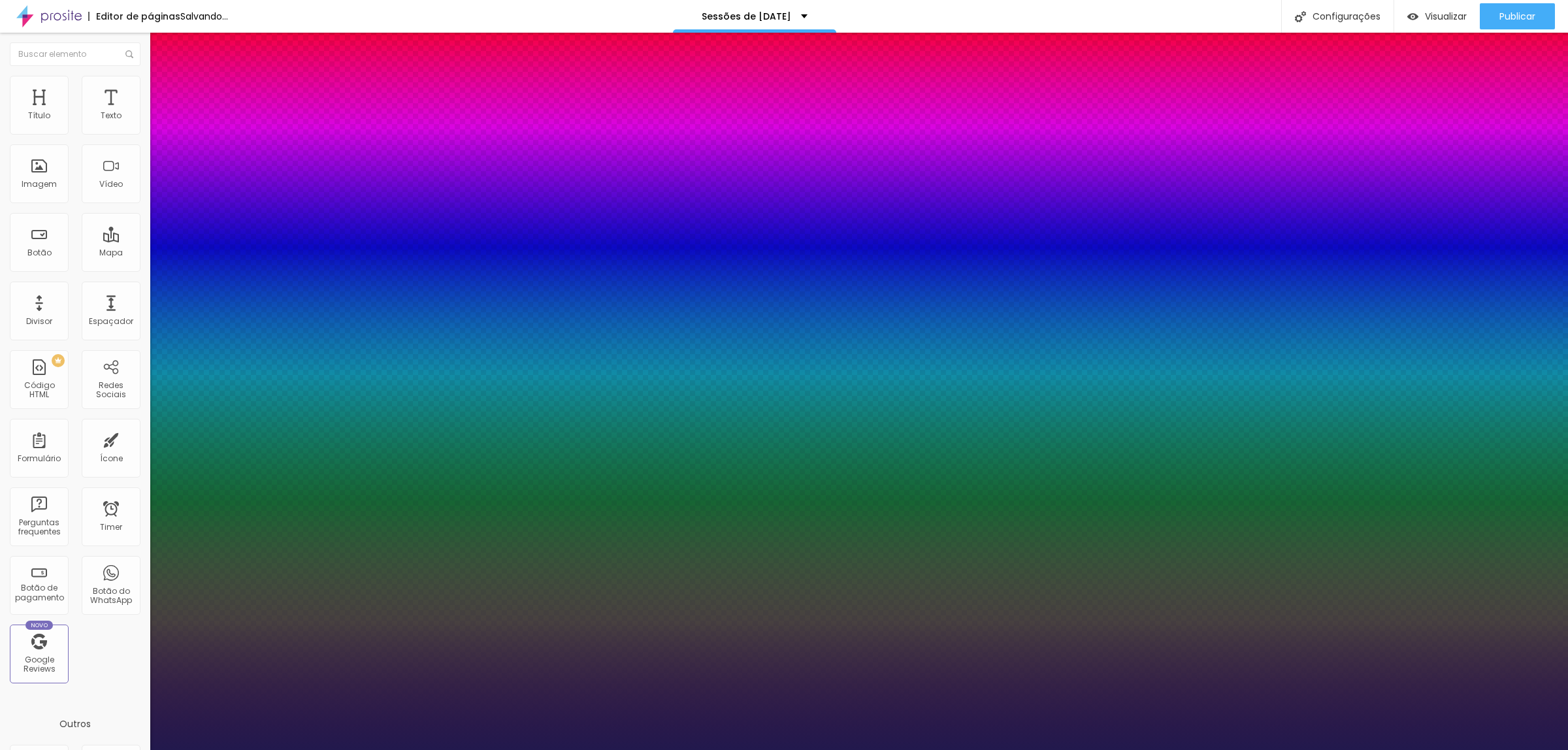
type input "49"
type input "1"
type input "50"
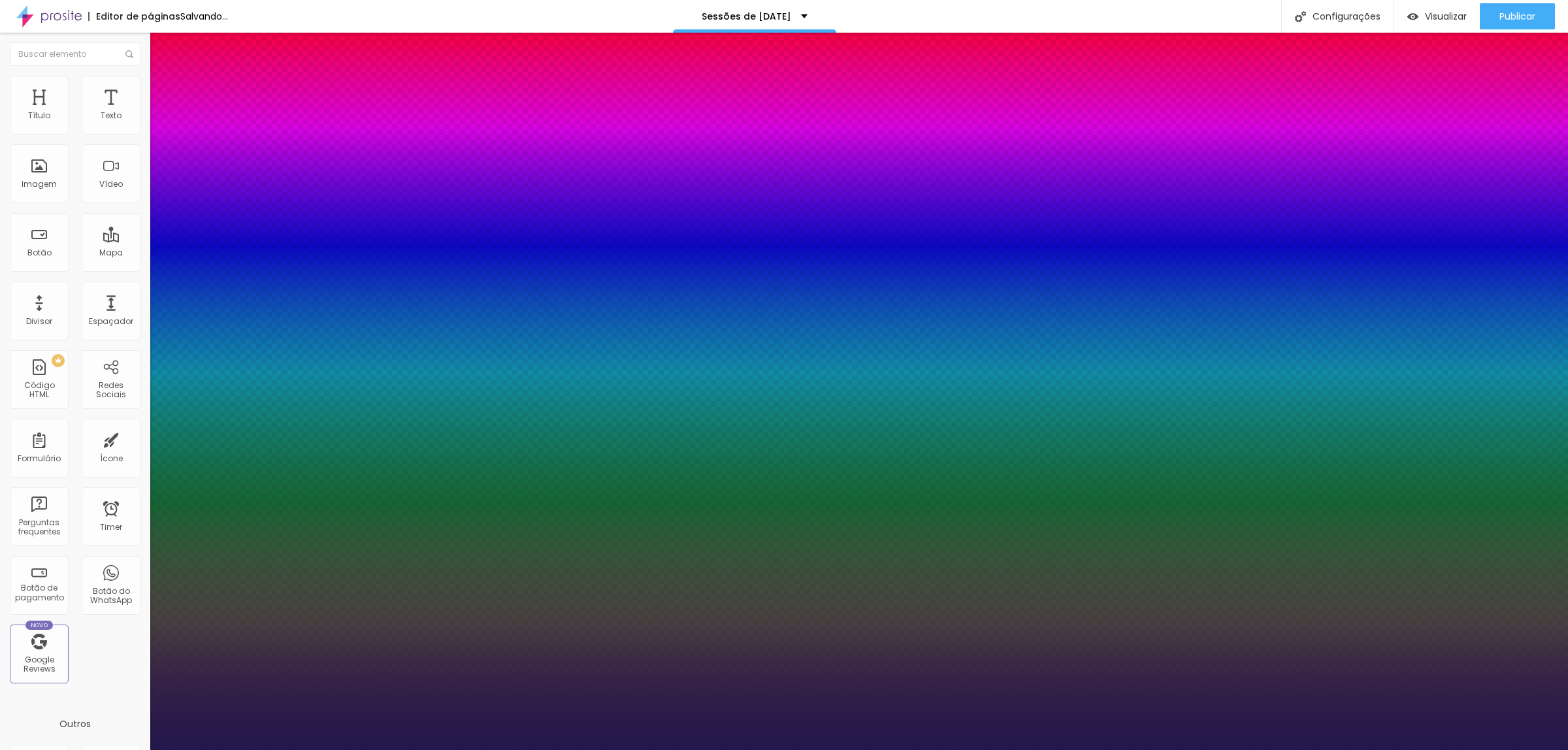
type input "1"
type input "51"
type input "1"
type input "52"
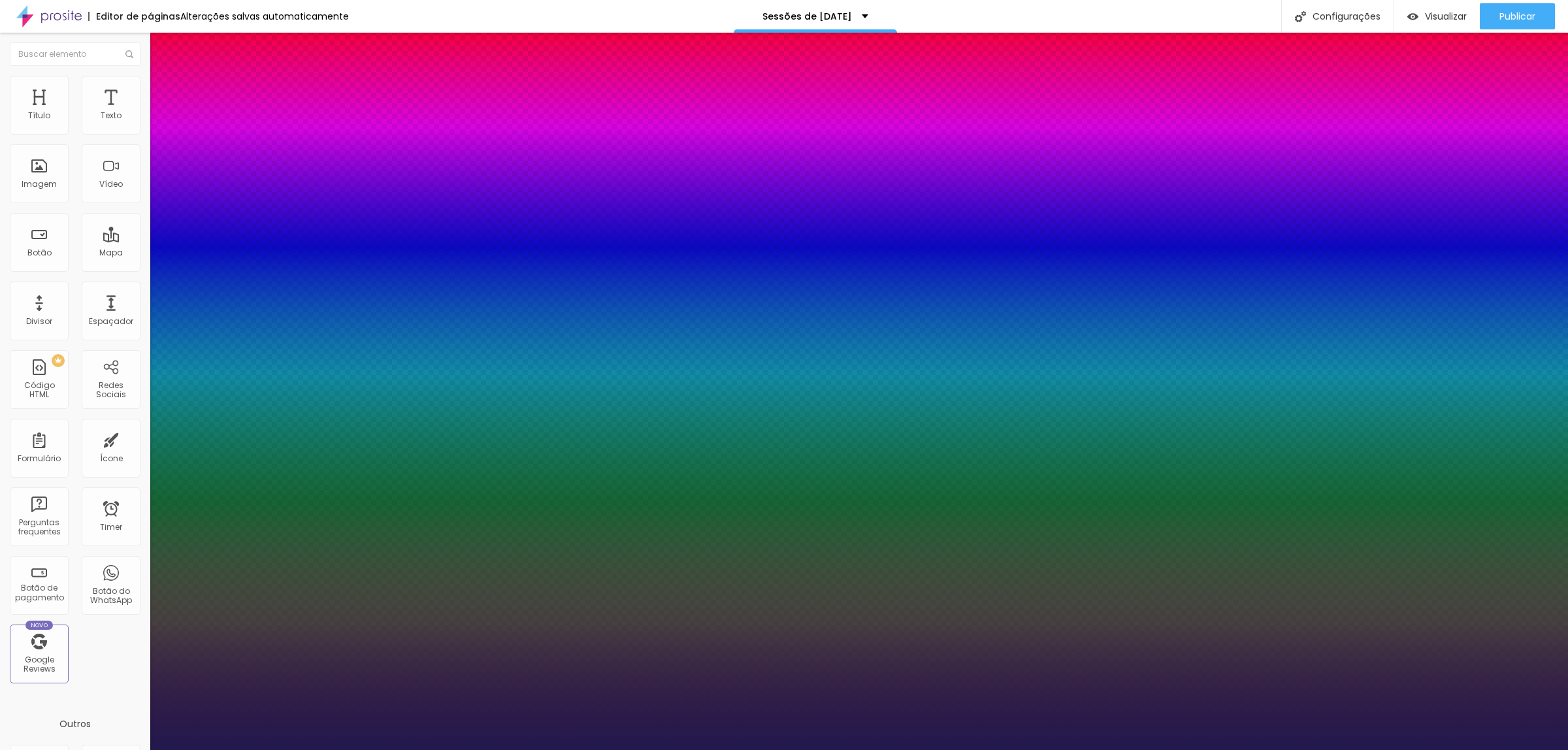
type input "52"
type input "1"
type input "54"
type input "1"
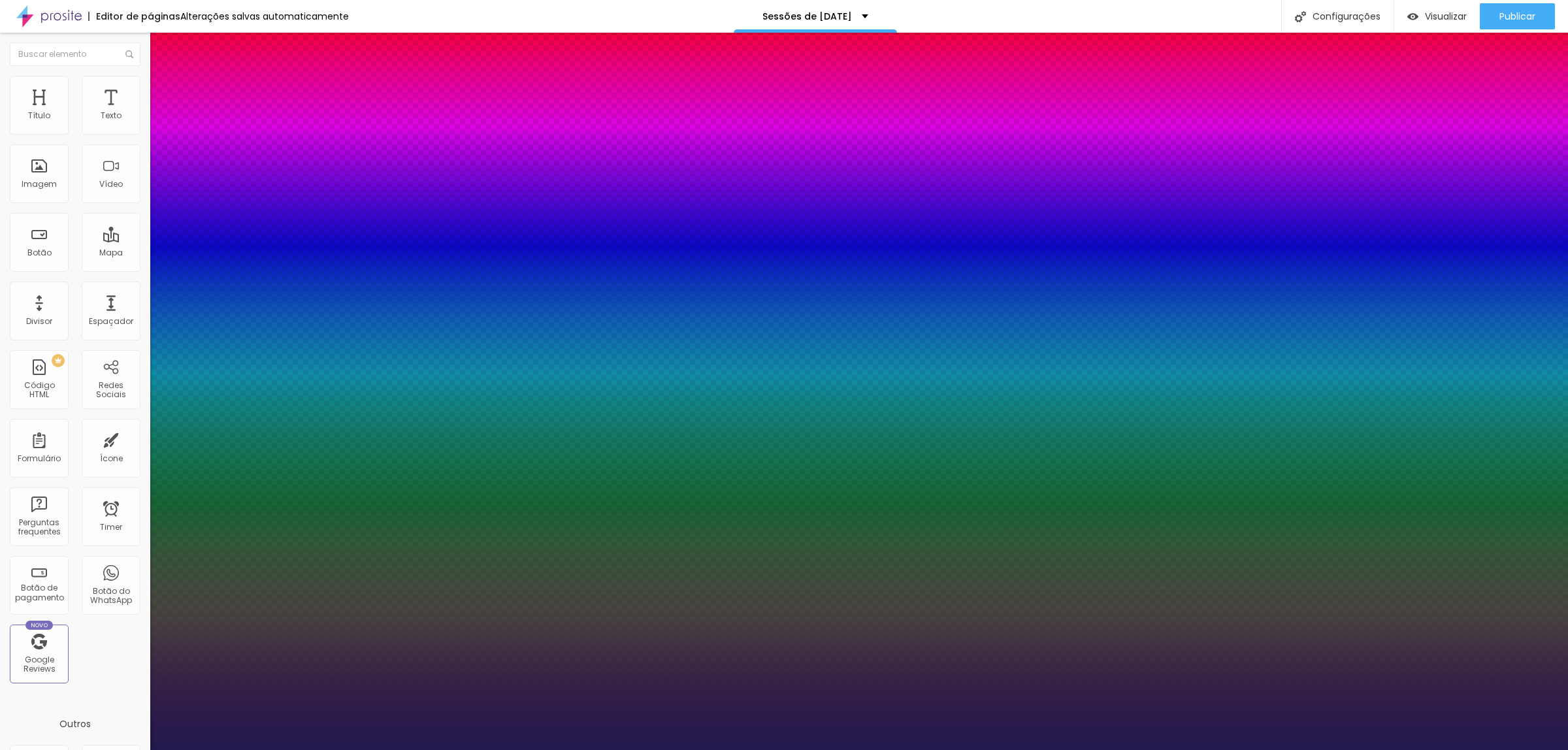
type input "55"
type input "1"
type input "57"
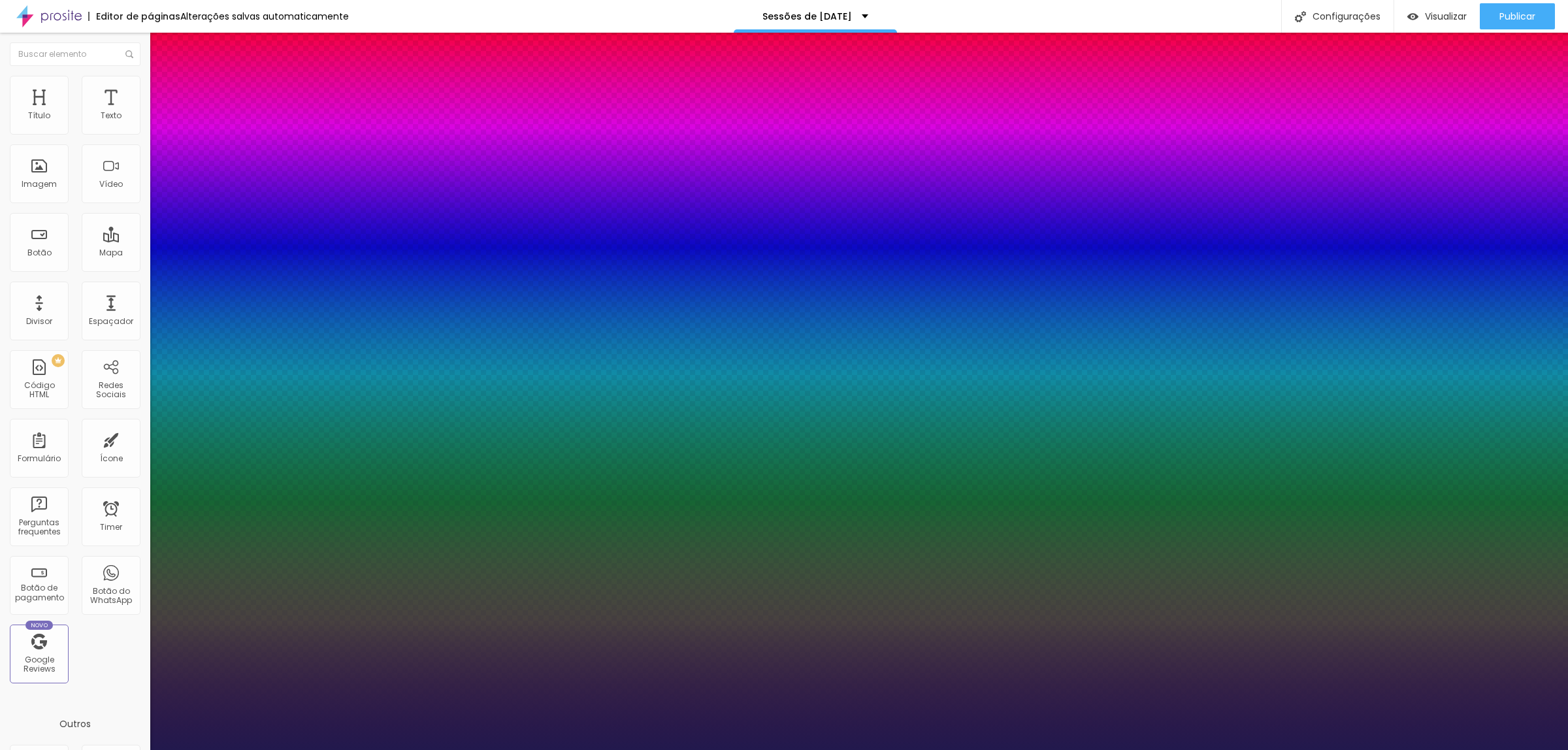
type input "1"
type input "58"
type input "1"
drag, startPoint x: 188, startPoint y: 221, endPoint x: 220, endPoint y: 225, distance: 32.2
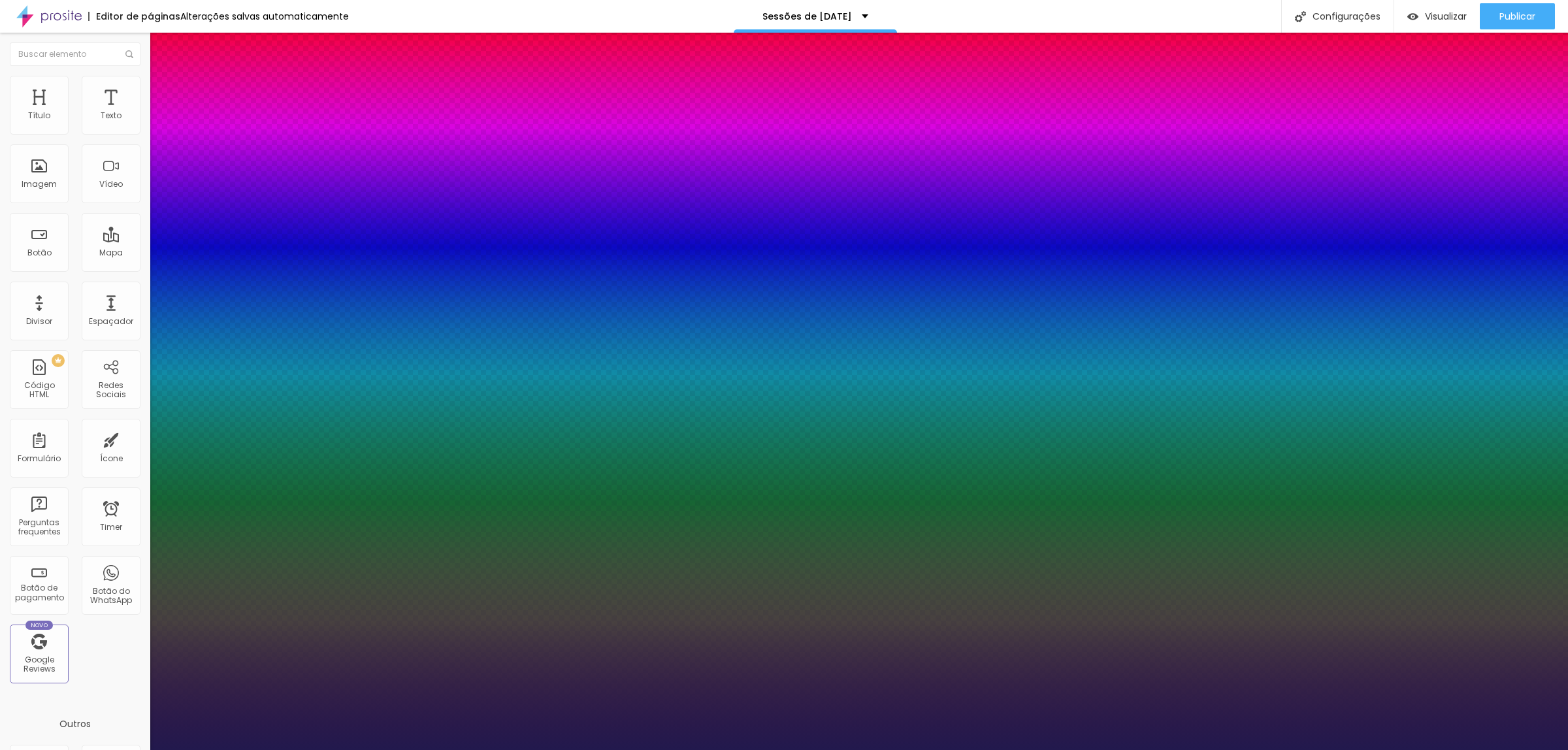
type input "58"
click at [383, 749] on div at bounding box center [784, 750] width 1568 height 0
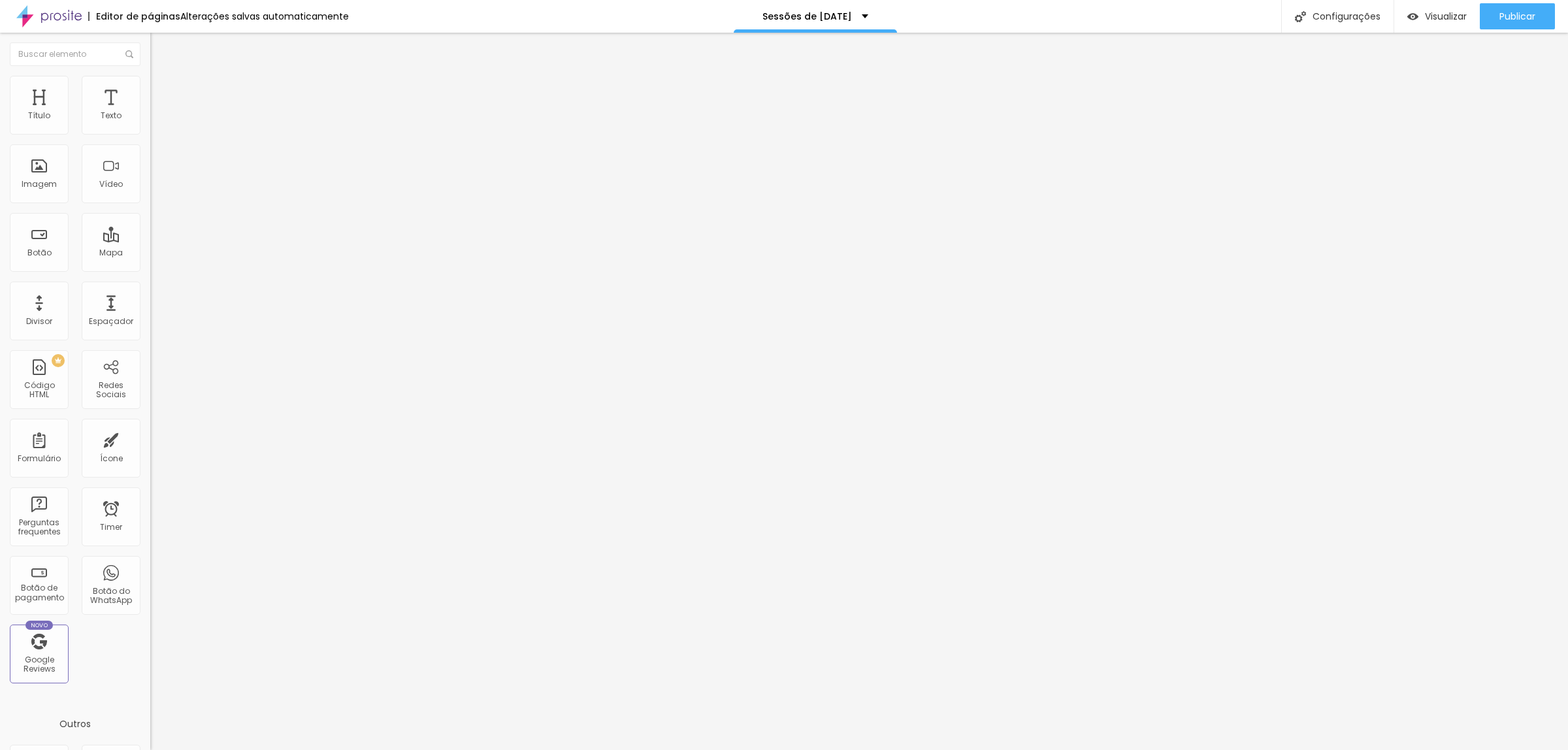
click at [162, 90] on span "Avançado" at bounding box center [183, 84] width 43 height 11
type input "20"
type input "26"
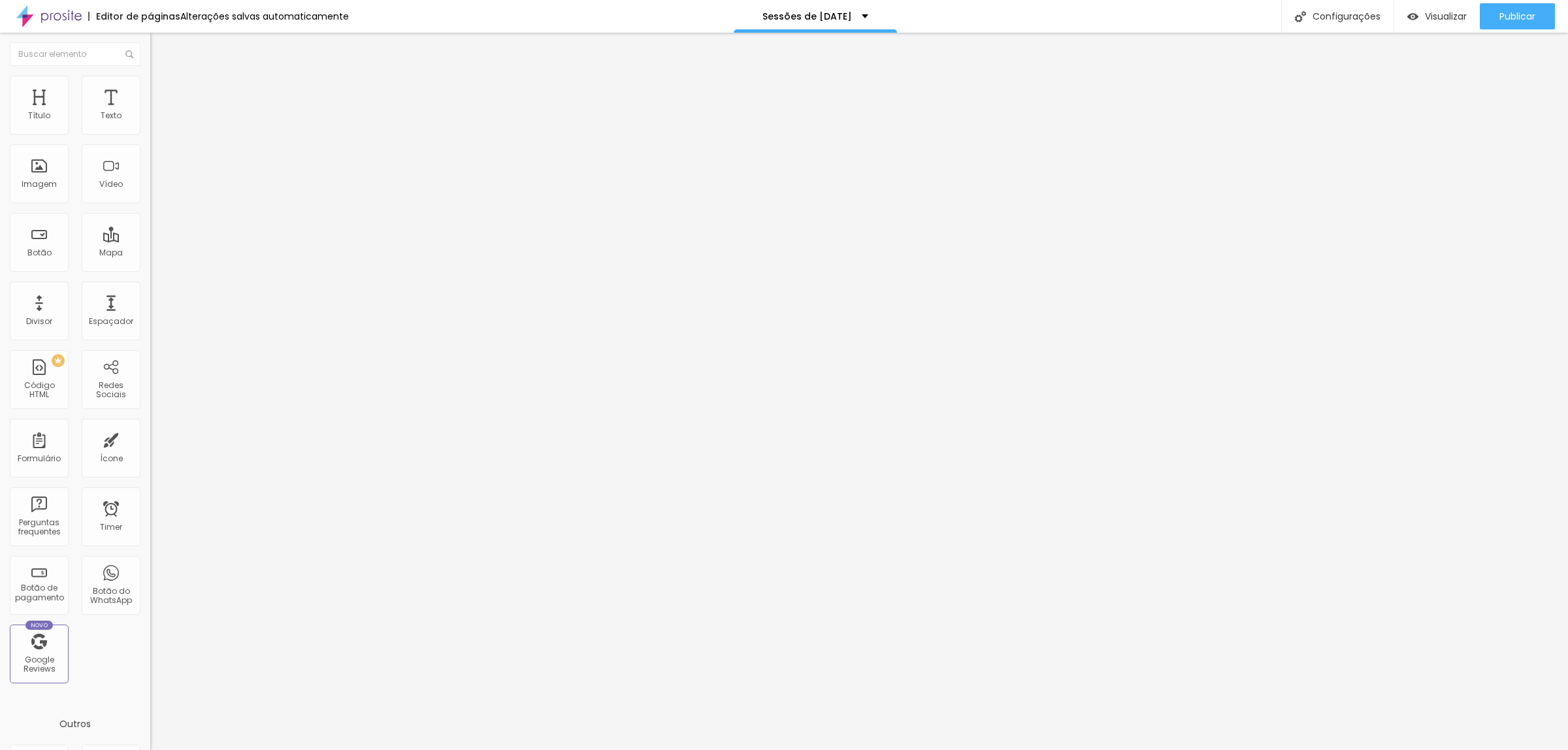
type input "27"
type input "30"
type input "32"
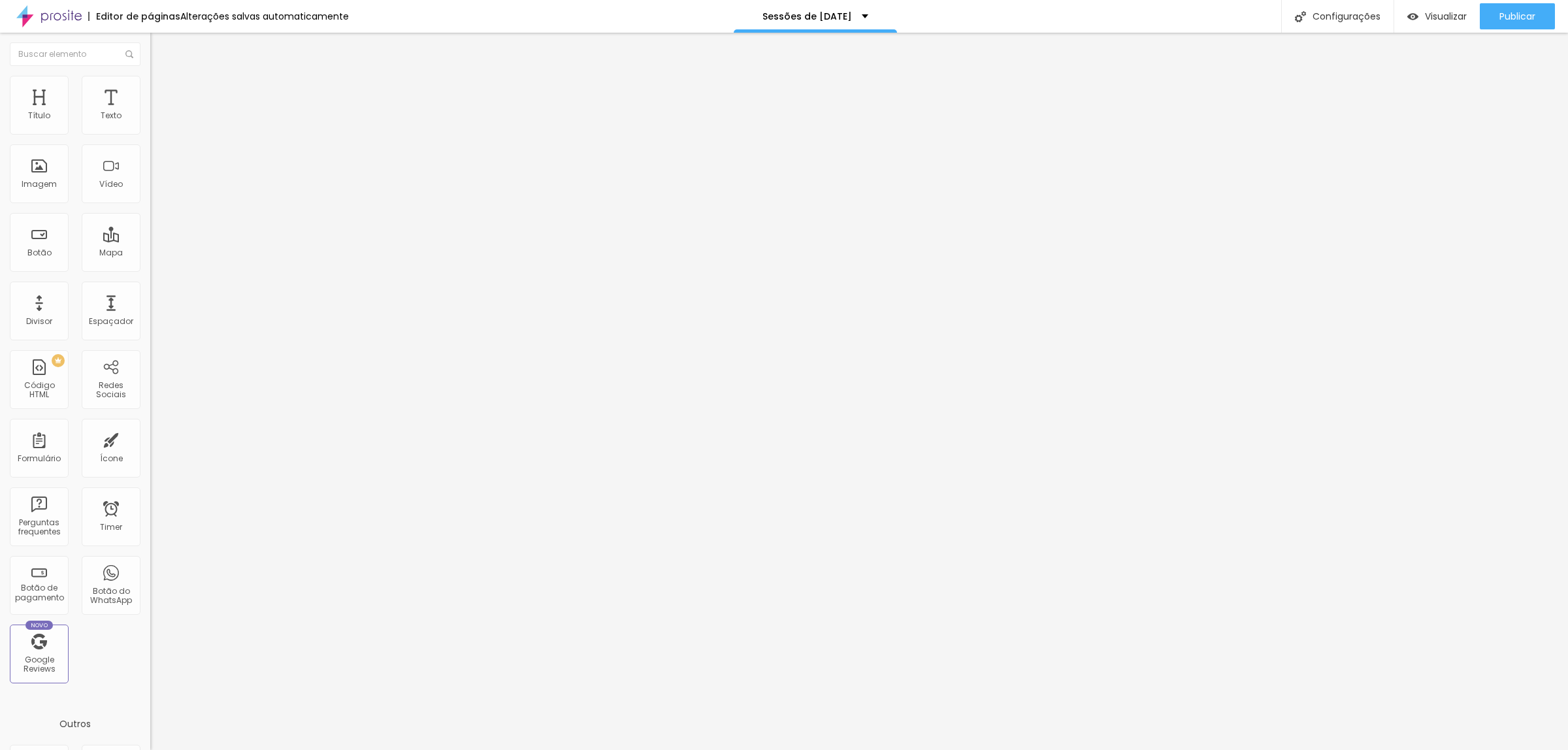
type input "32"
type input "34"
type input "38"
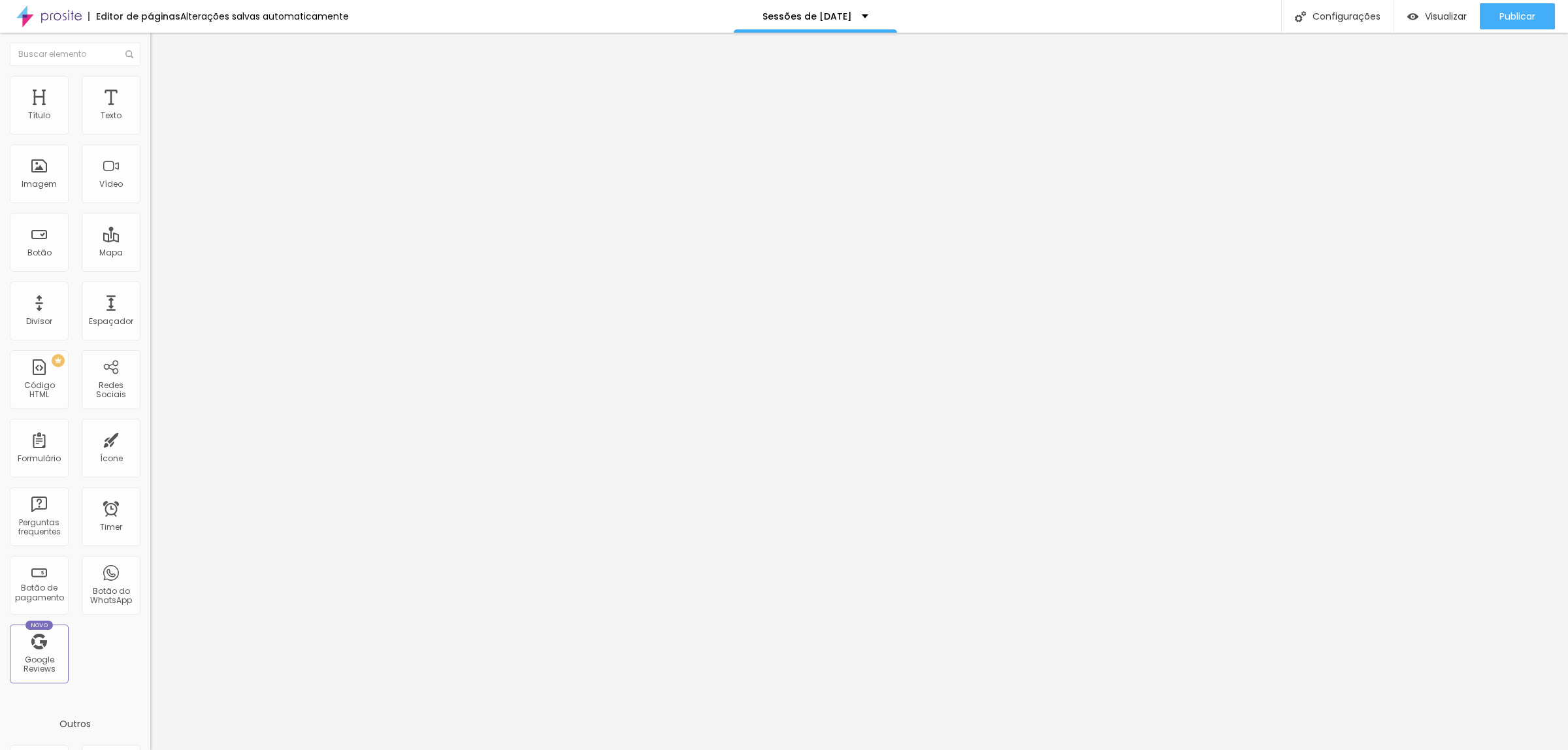
type input "41"
type input "44"
type input "47"
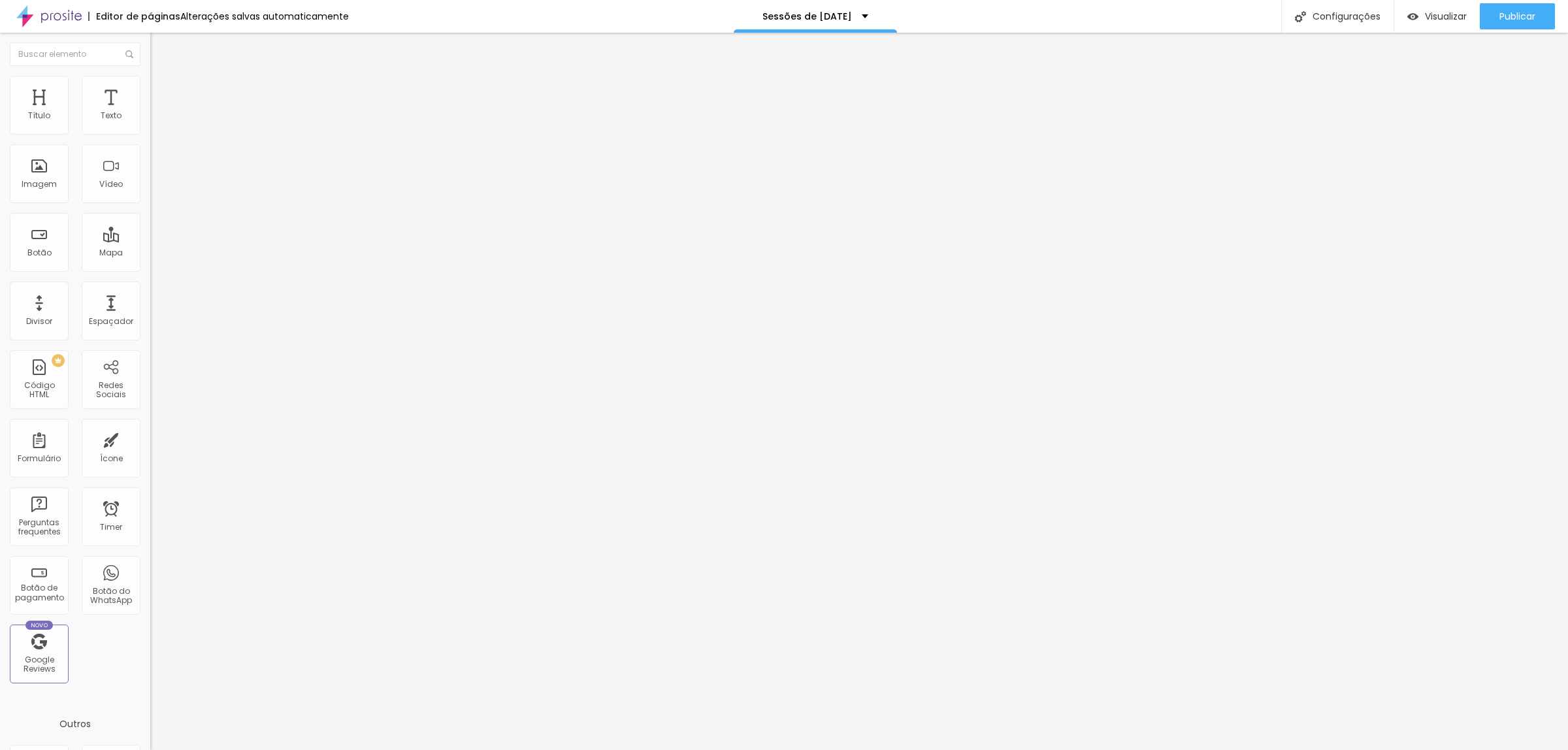
type input "47"
type input "48"
type input "51"
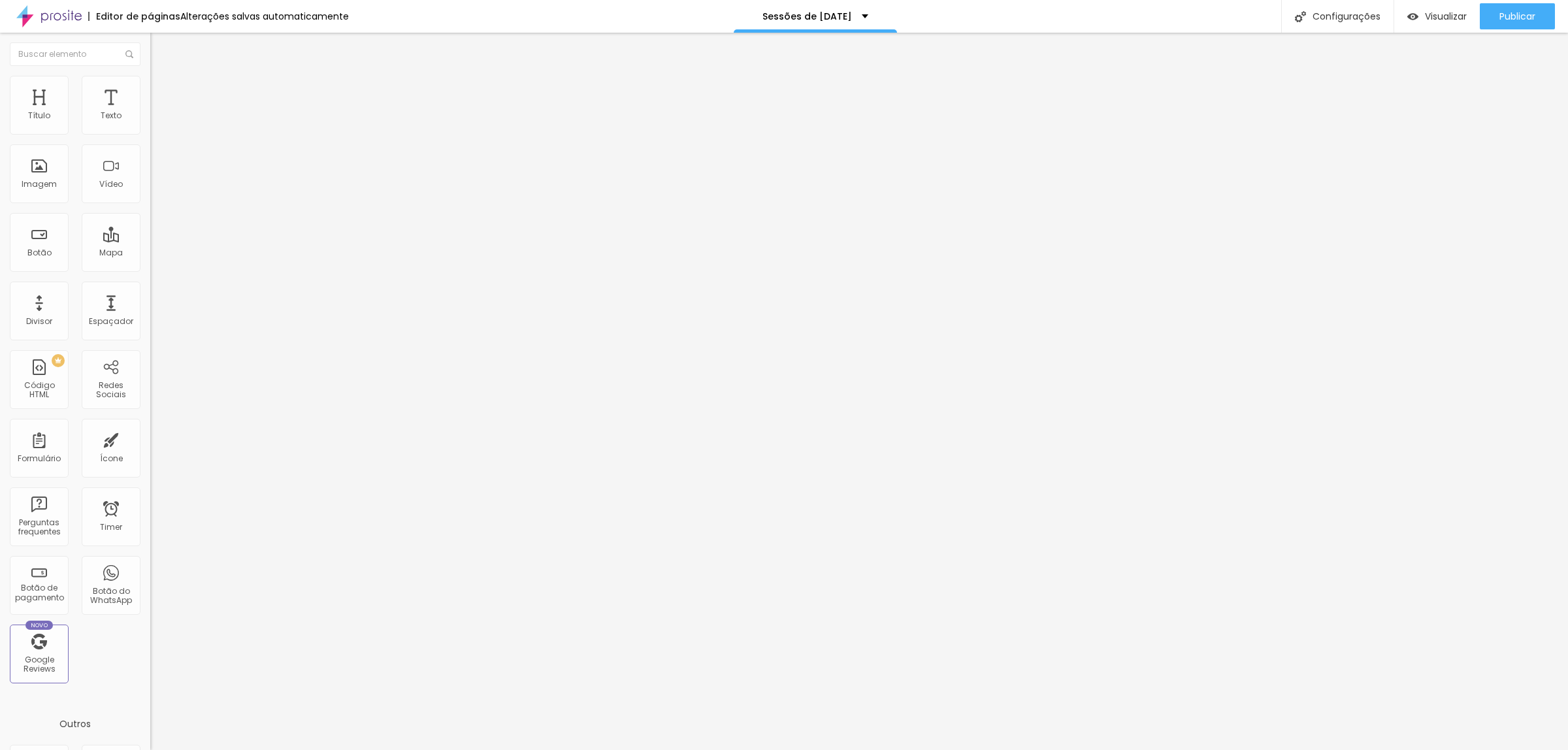
type input "52"
type input "56"
type input "58"
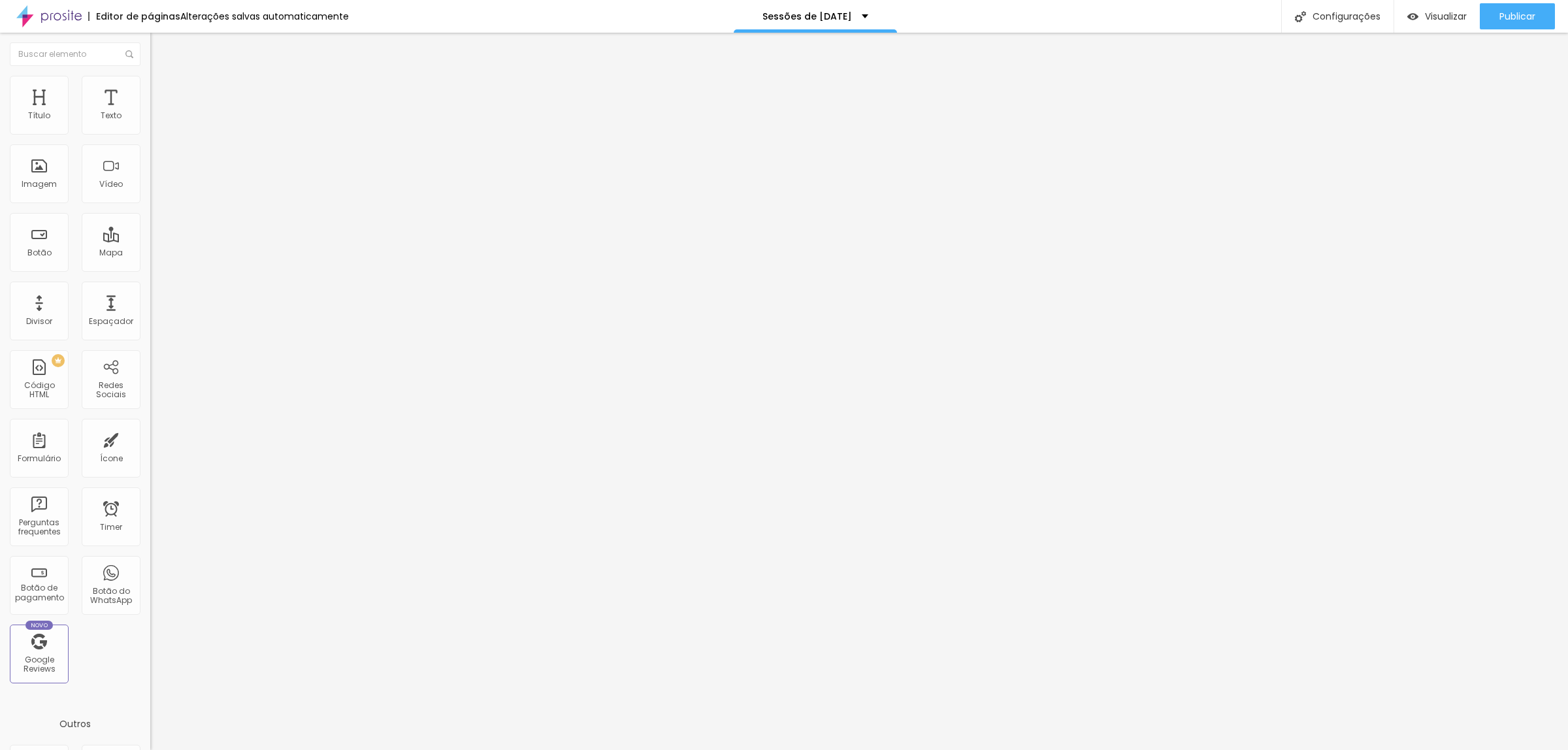
type input "58"
type input "59"
drag, startPoint x: 43, startPoint y: 129, endPoint x: 77, endPoint y: 131, distance: 34.1
click at [150, 240] on input "range" at bounding box center [192, 245] width 85 height 10
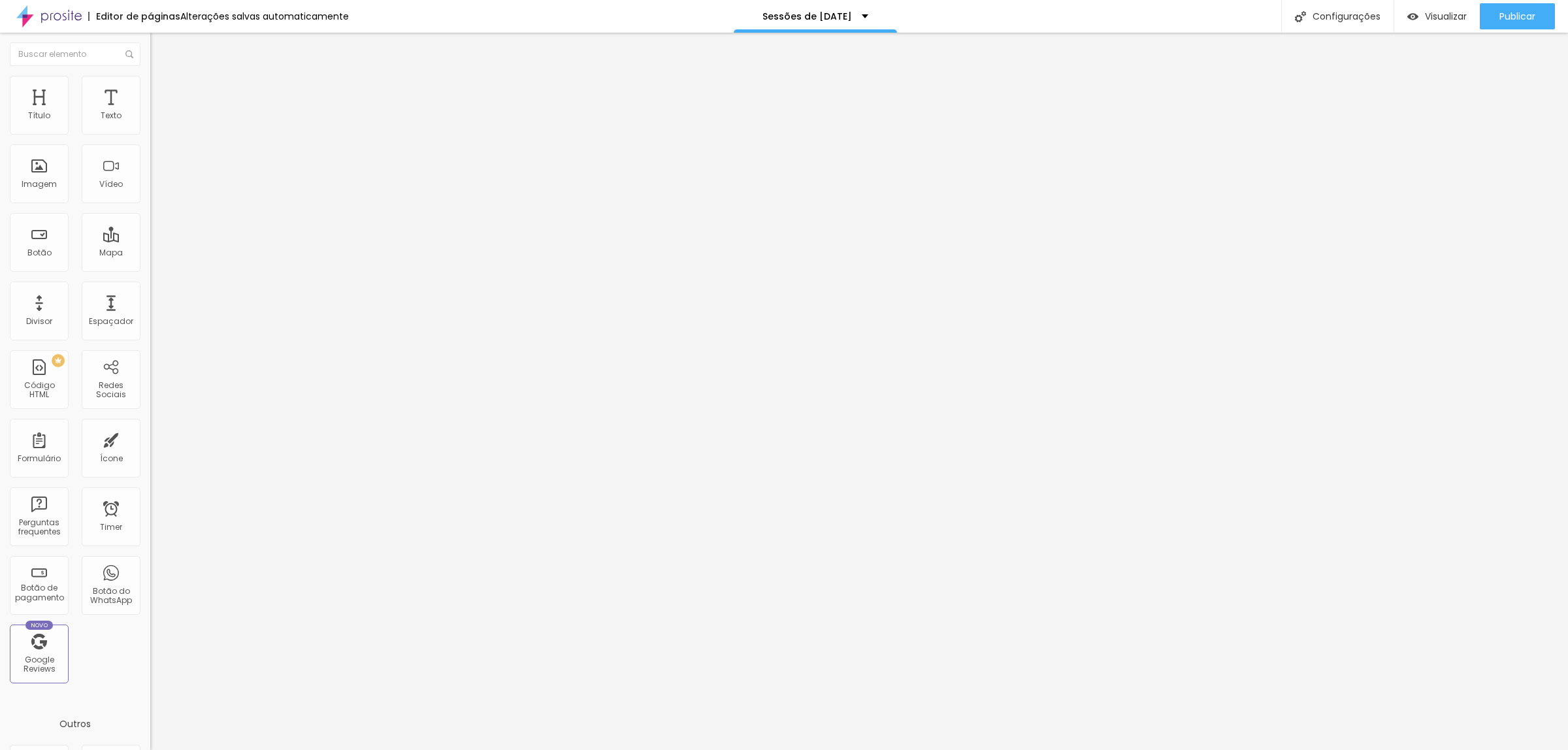
type input "58"
type input "57"
type input "50"
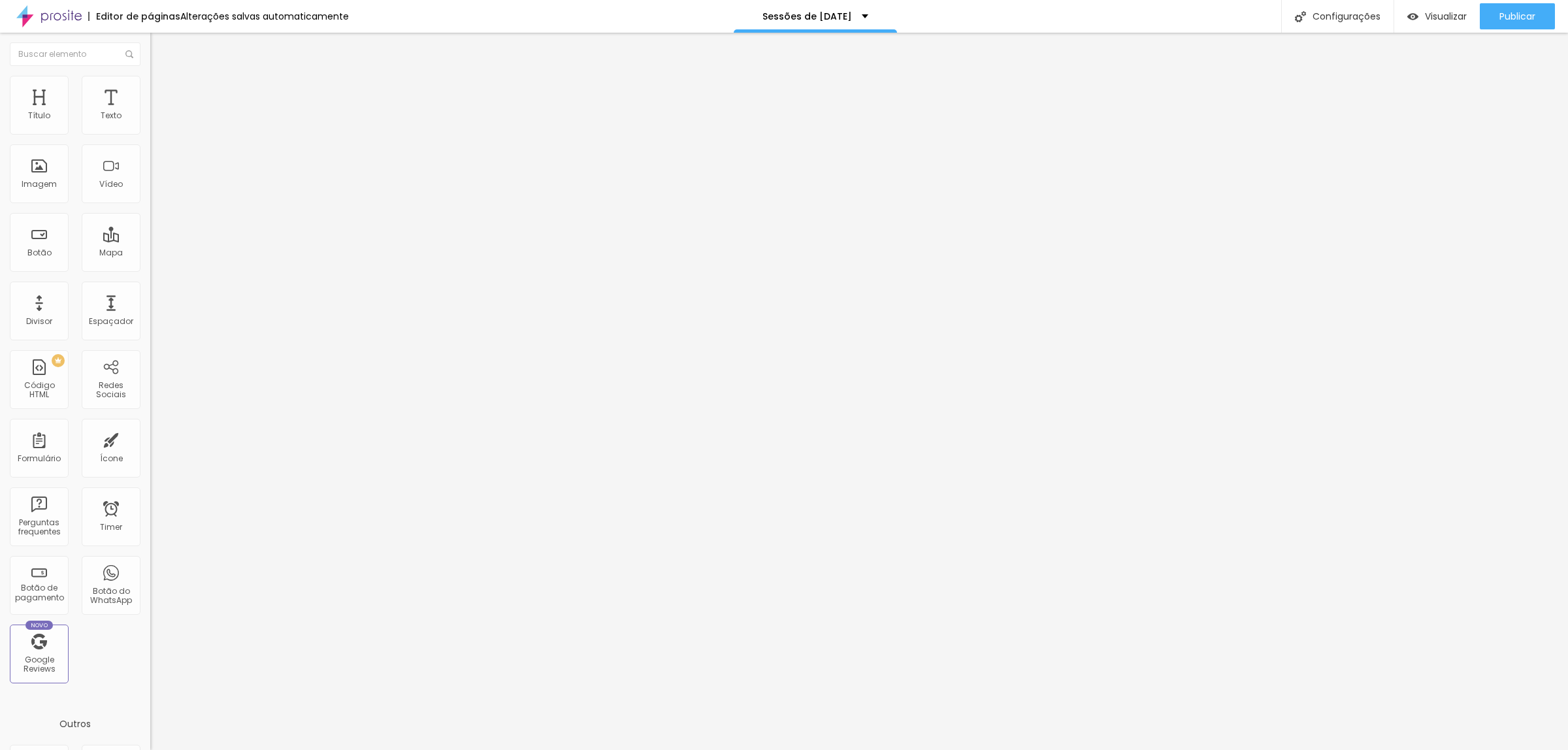
type input "50"
type input "49"
type input "48"
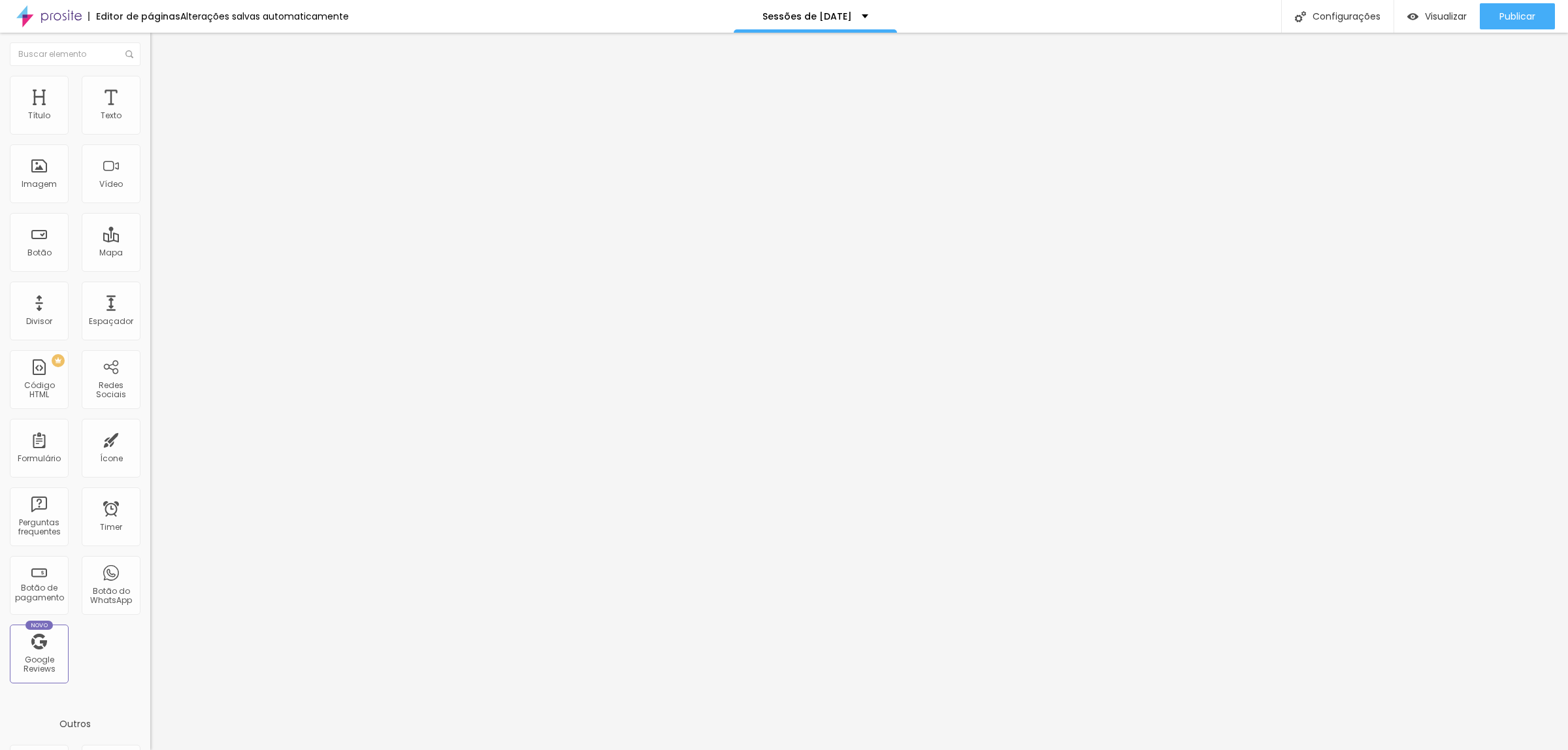
type input "47"
type input "45"
type input "44"
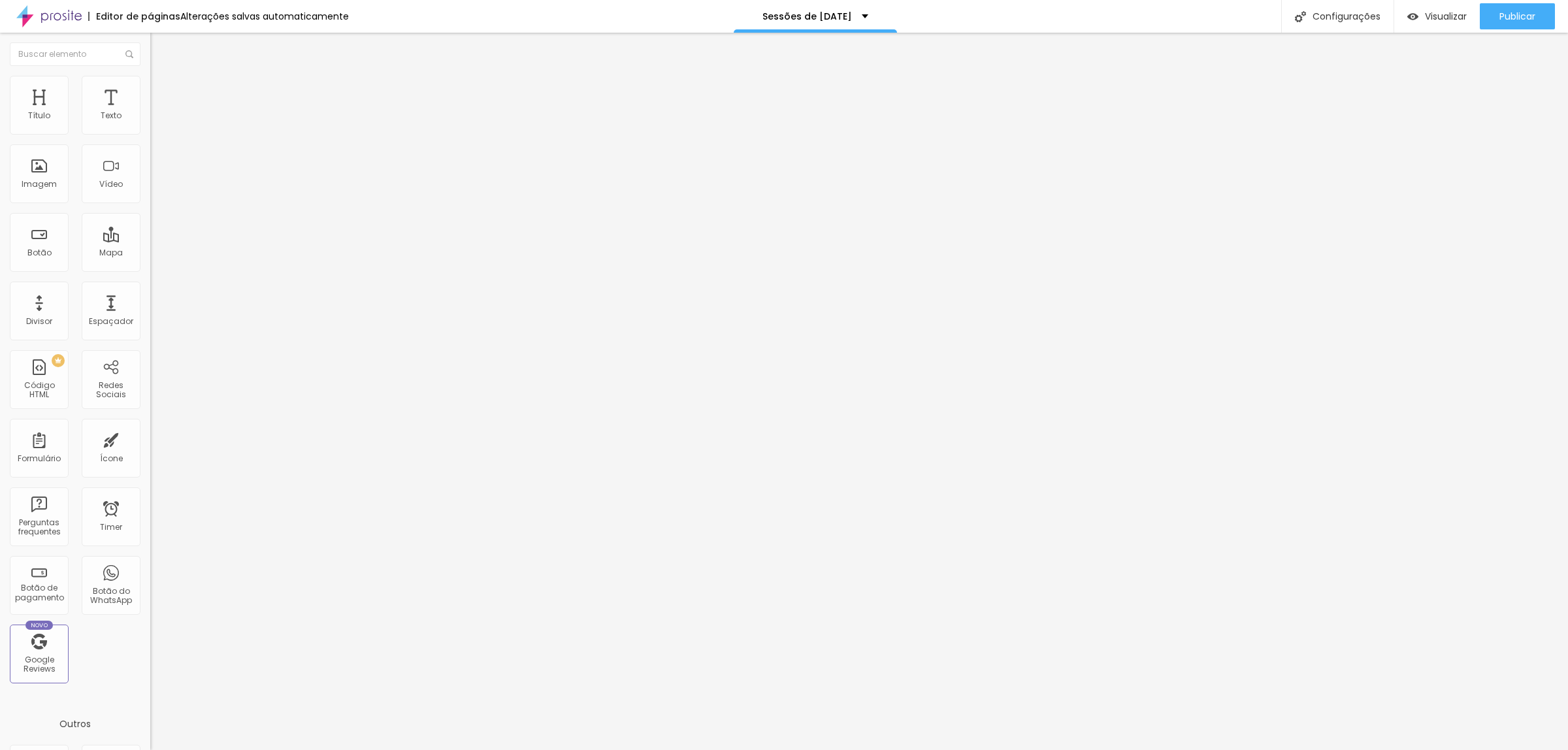
type input "44"
type input "42"
type input "41"
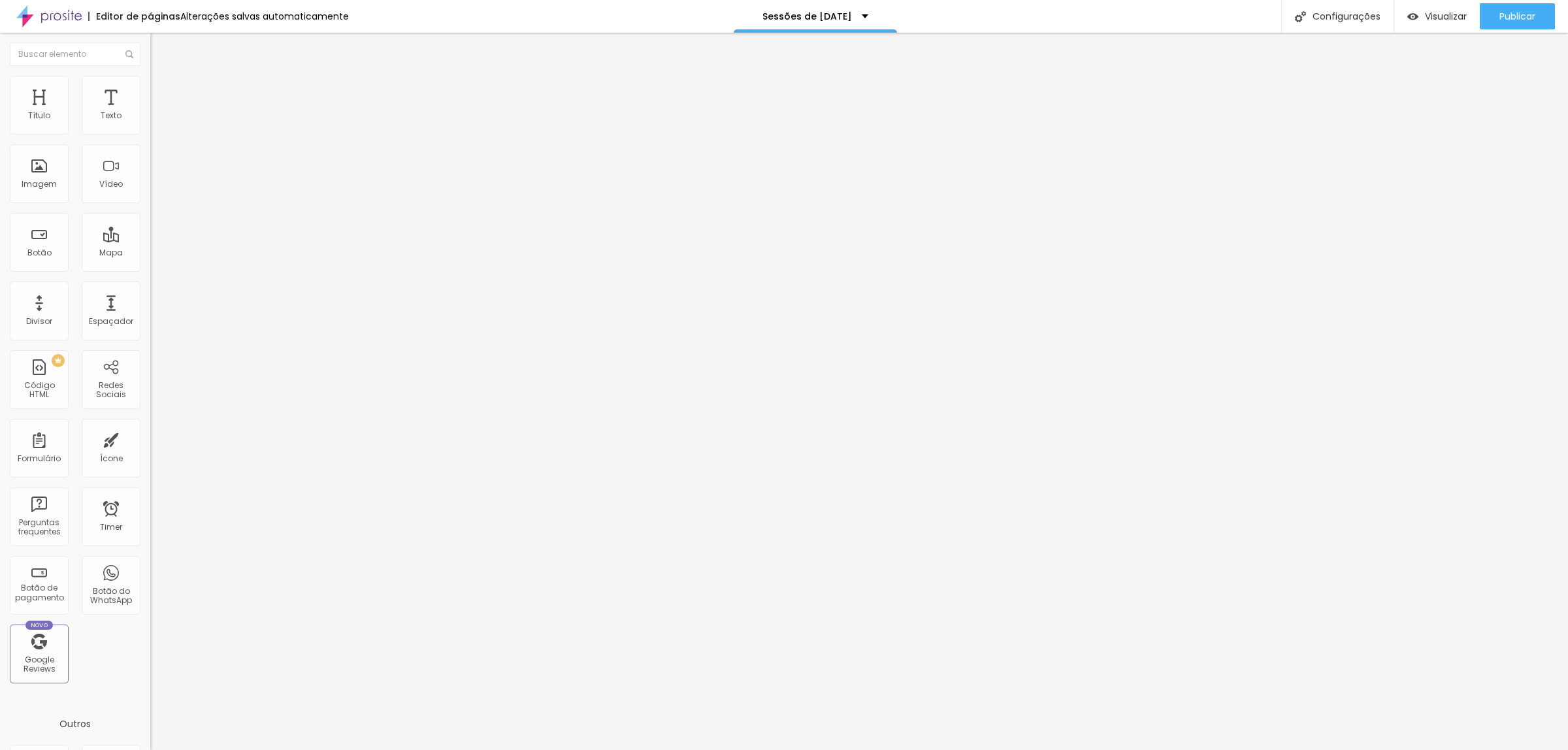
type input "39"
type input "34"
type input "33"
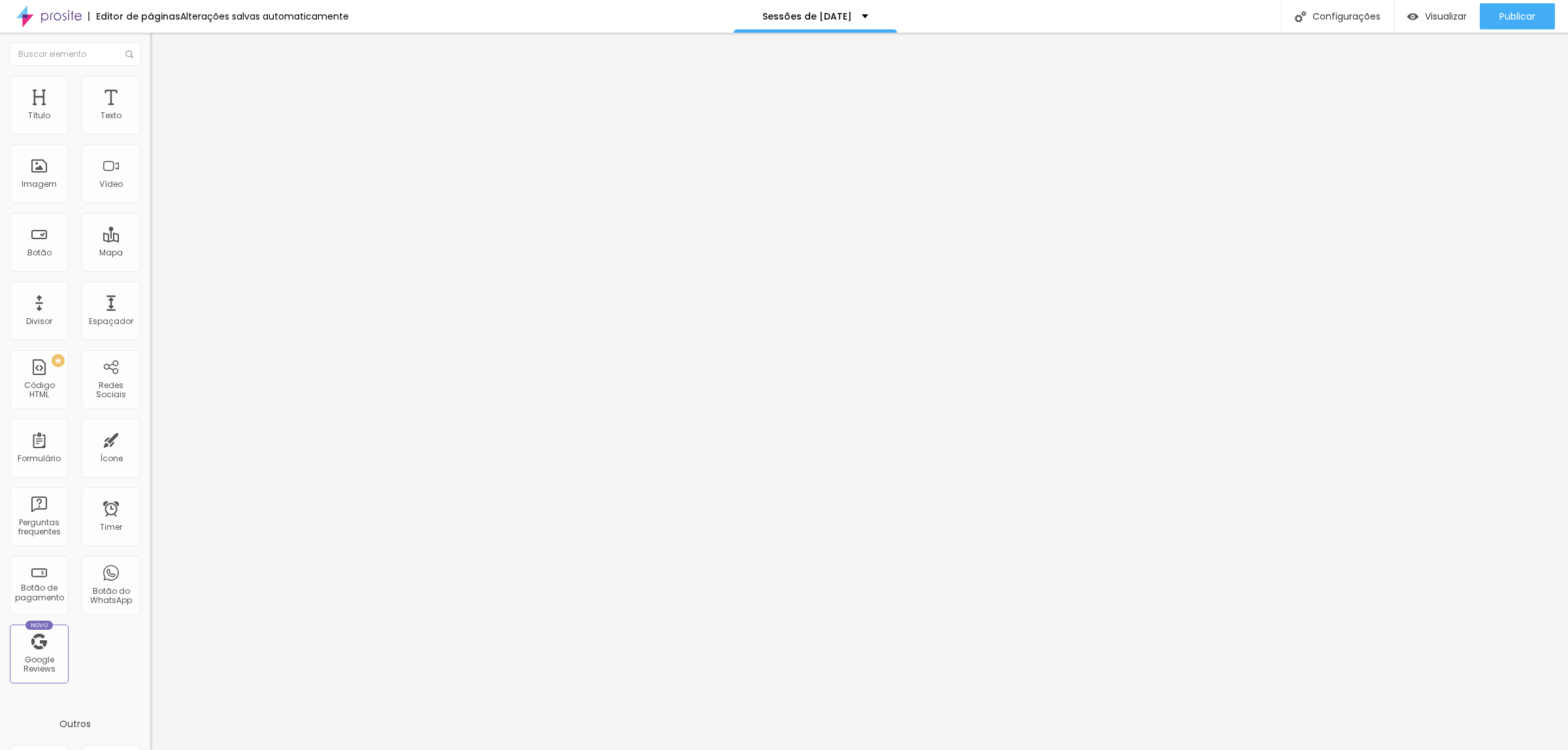
type input "33"
type input "32"
type input "31"
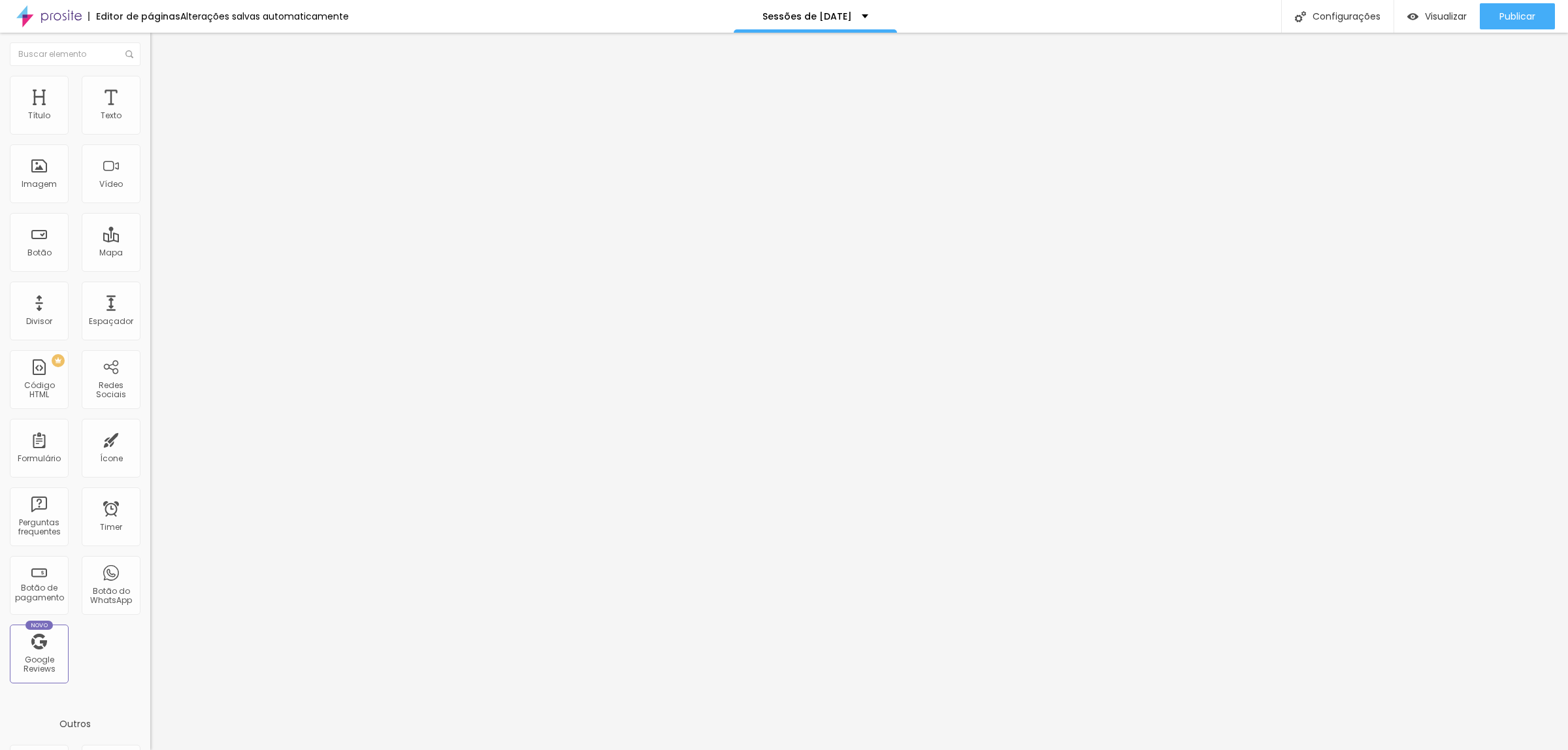
type input "29"
type input "28"
type input "27"
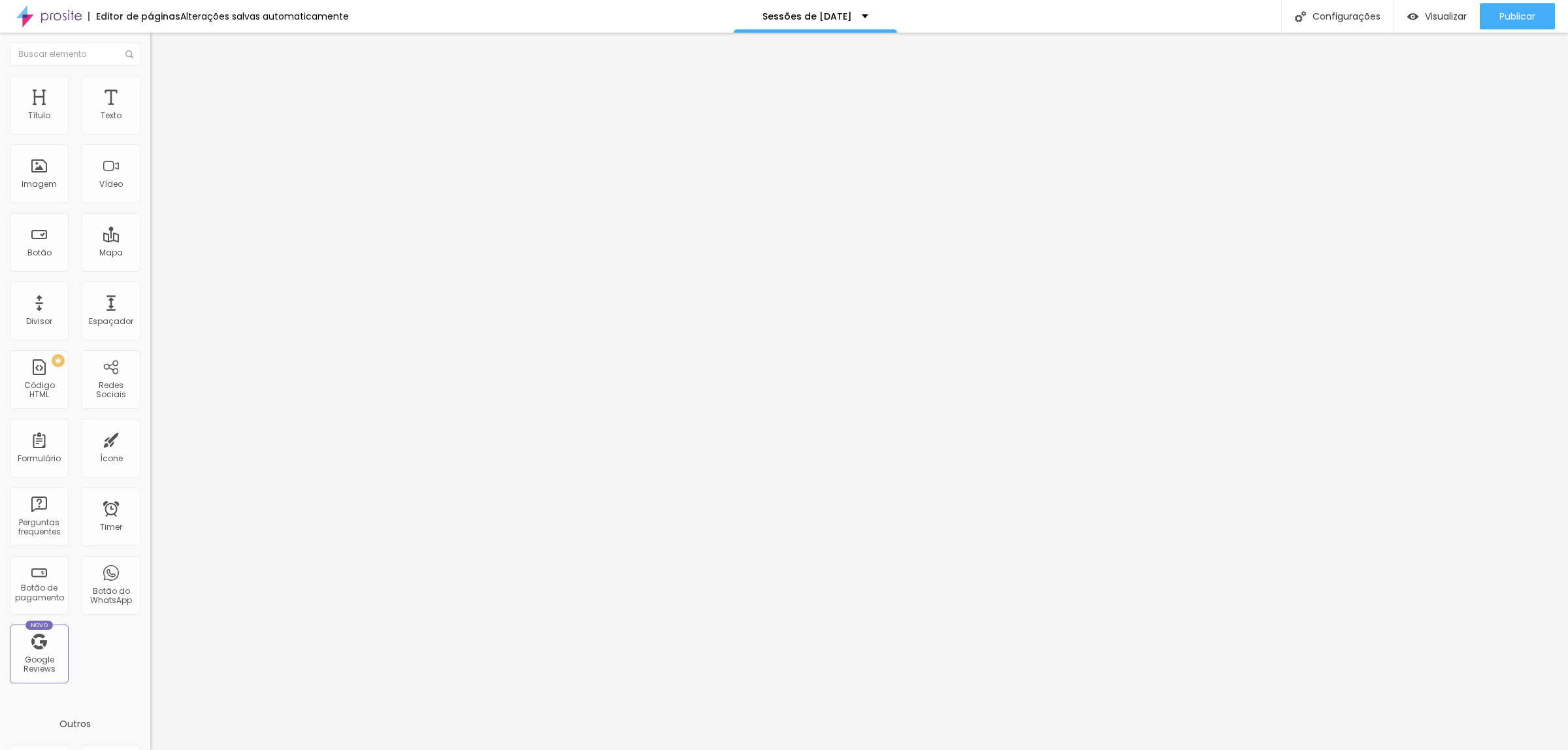
type input "27"
type input "25"
type input "24"
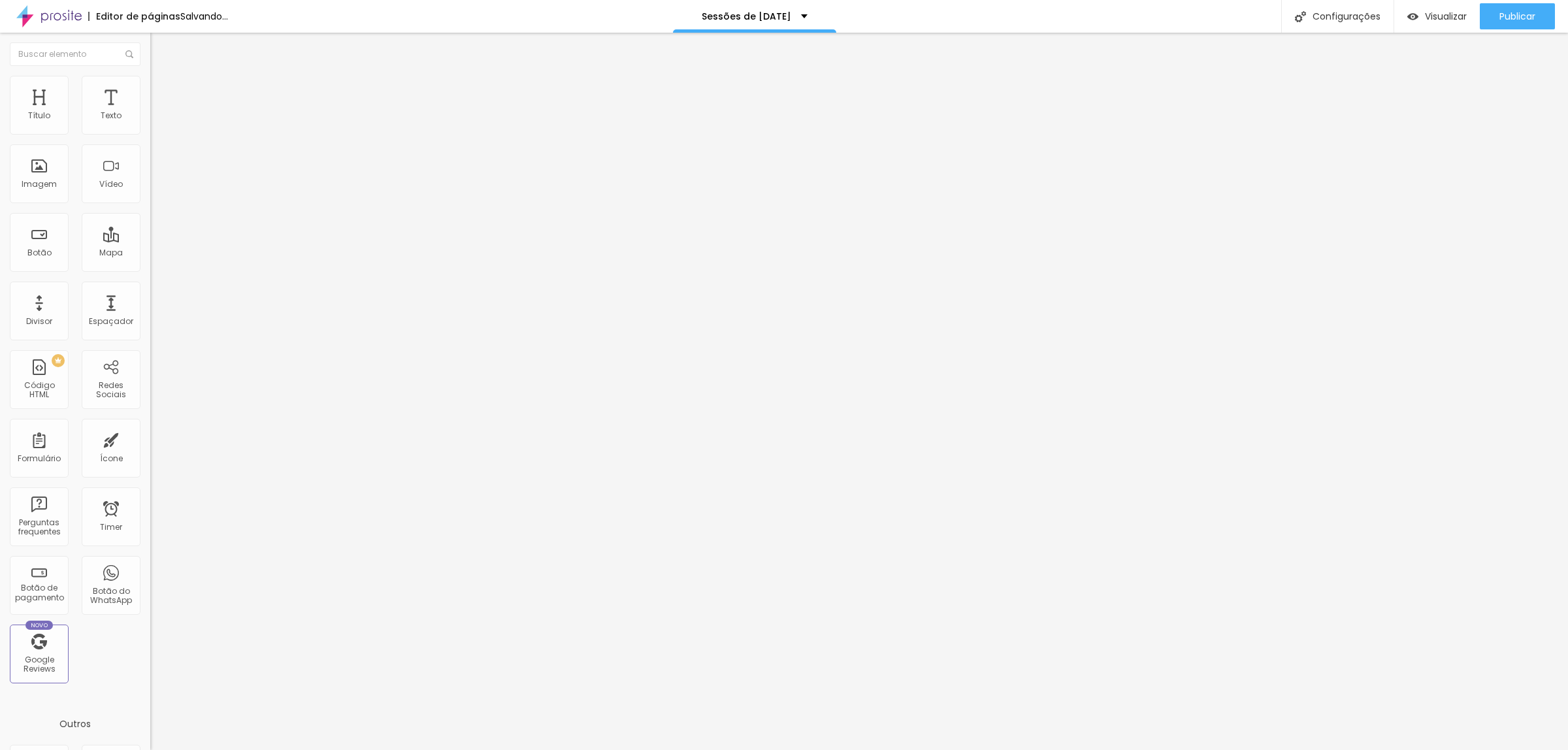
type input "23"
type input "22"
drag, startPoint x: 70, startPoint y: 129, endPoint x: 39, endPoint y: 133, distance: 31.3
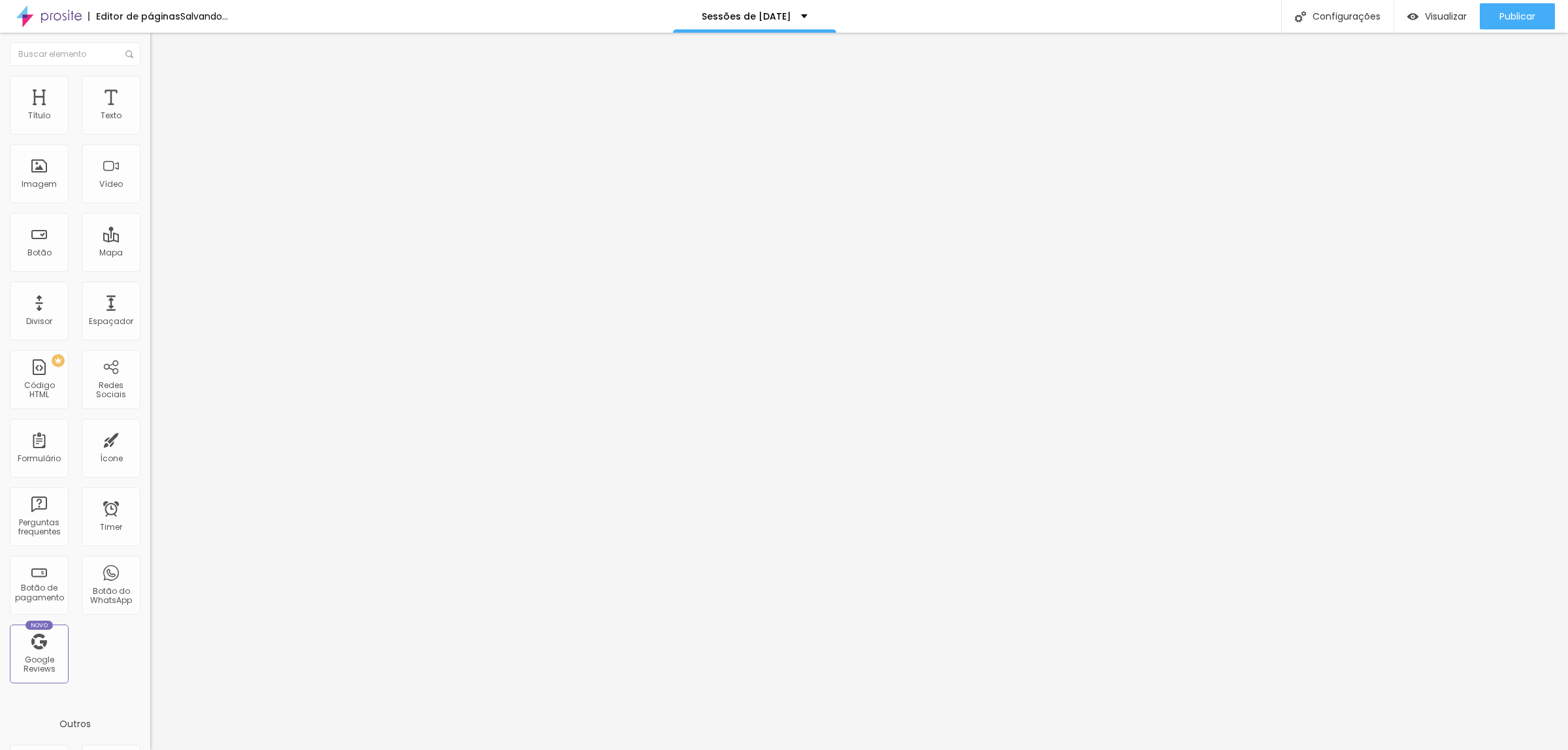
click at [150, 240] on input "range" at bounding box center [192, 245] width 85 height 10
click at [150, 252] on input "9" at bounding box center [178, 259] width 56 height 14
click at [150, 87] on ul "Estilo Avançado" at bounding box center [225, 75] width 150 height 26
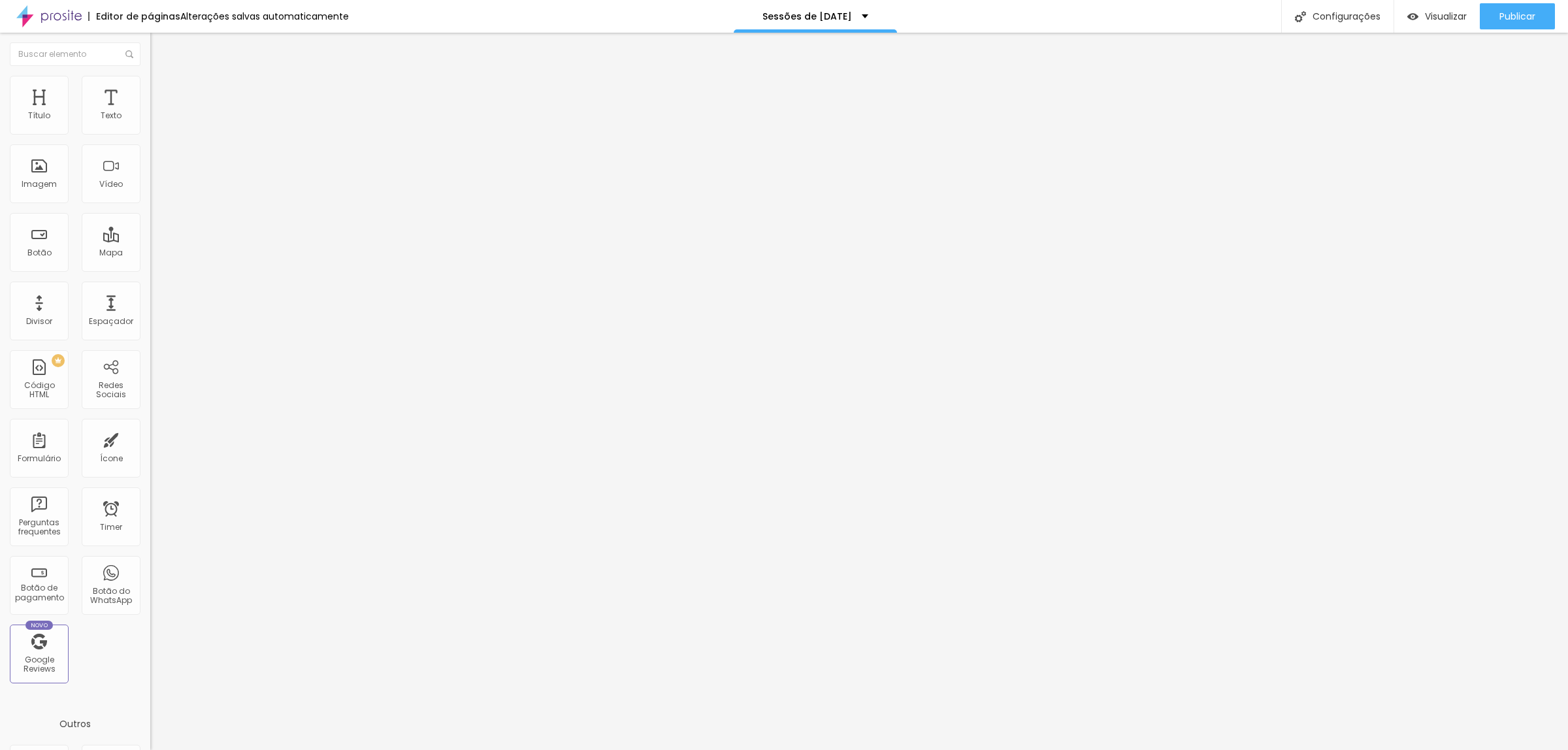
drag, startPoint x: 24, startPoint y: 85, endPoint x: 25, endPoint y: 95, distance: 10.0
click at [150, 76] on li "Estilo" at bounding box center [225, 69] width 150 height 13
click at [156, 188] on icon "button" at bounding box center [159, 185] width 5 height 5
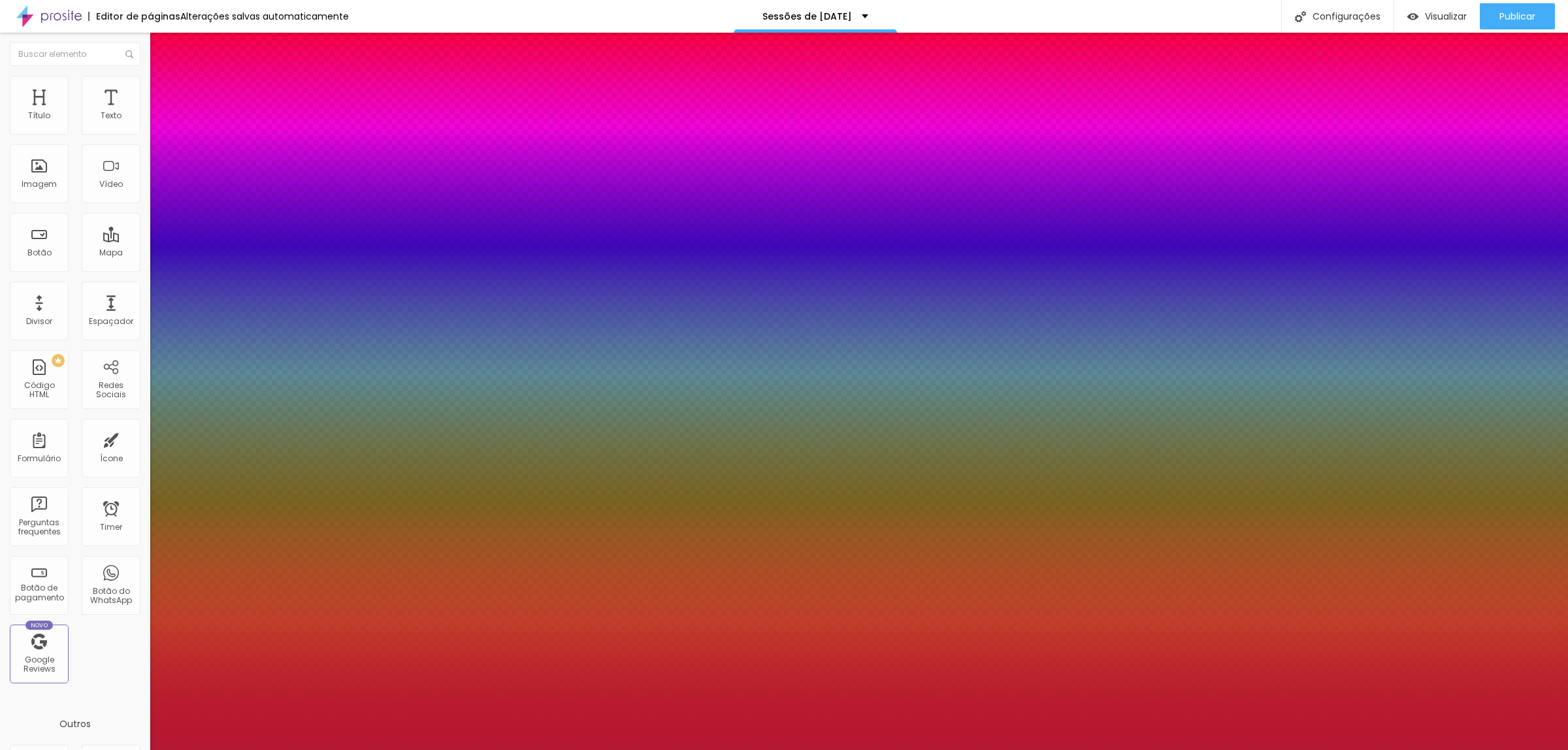
drag, startPoint x: 189, startPoint y: 364, endPoint x: 221, endPoint y: 364, distance: 32.0
click at [363, 749] on div at bounding box center [784, 750] width 1568 height 0
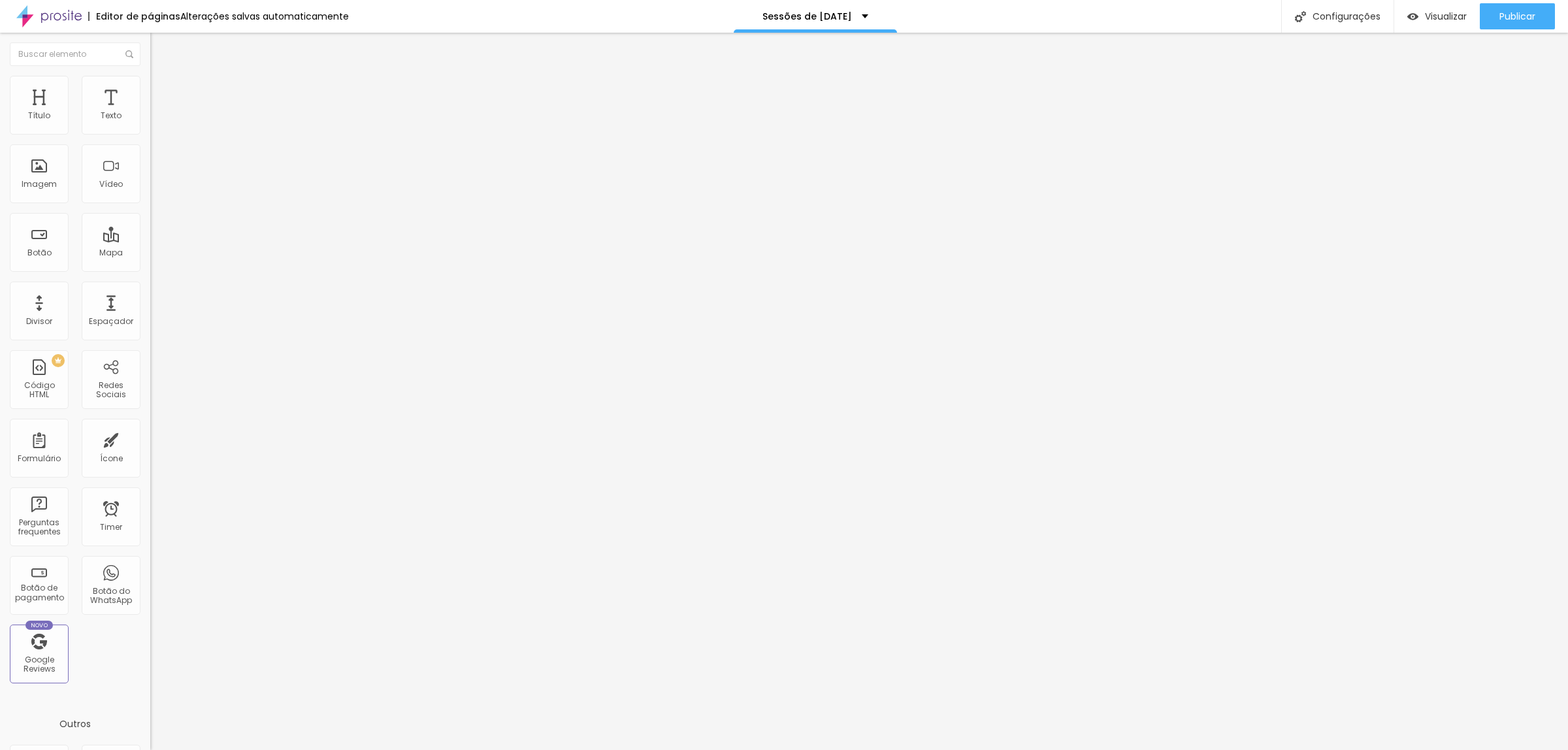
drag, startPoint x: 109, startPoint y: 266, endPoint x: 119, endPoint y: 271, distance: 11.2
click at [150, 266] on input "[URL][DOMAIN_NAME]" at bounding box center [228, 262] width 156 height 13
click at [1505, 22] on span "Publicar" at bounding box center [1518, 16] width 36 height 10
click at [150, 132] on img at bounding box center [154, 136] width 8 height 8
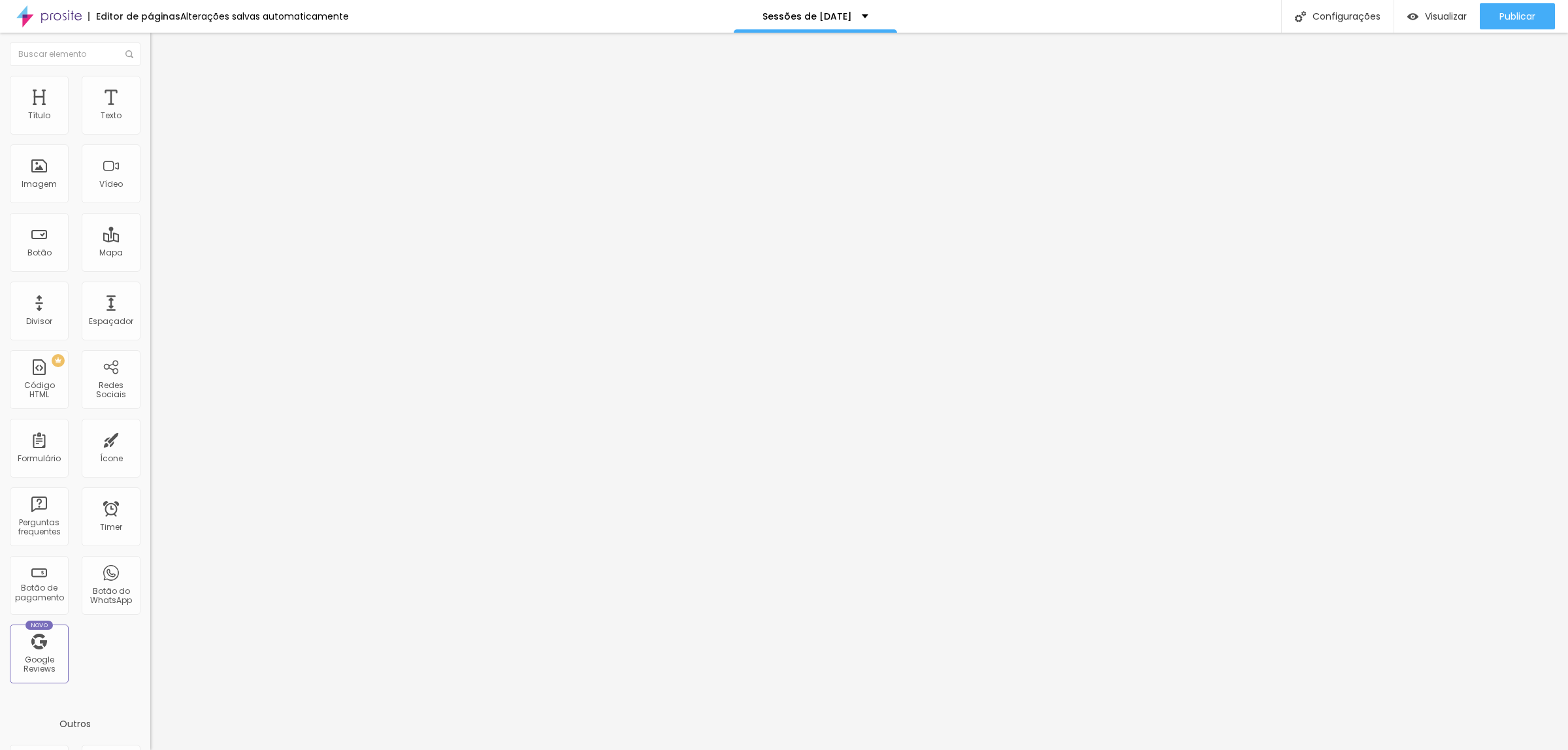
drag, startPoint x: 763, startPoint y: 415, endPoint x: 466, endPoint y: 417, distance: 297.0
click at [1512, 22] on span "Publicar" at bounding box center [1518, 16] width 36 height 10
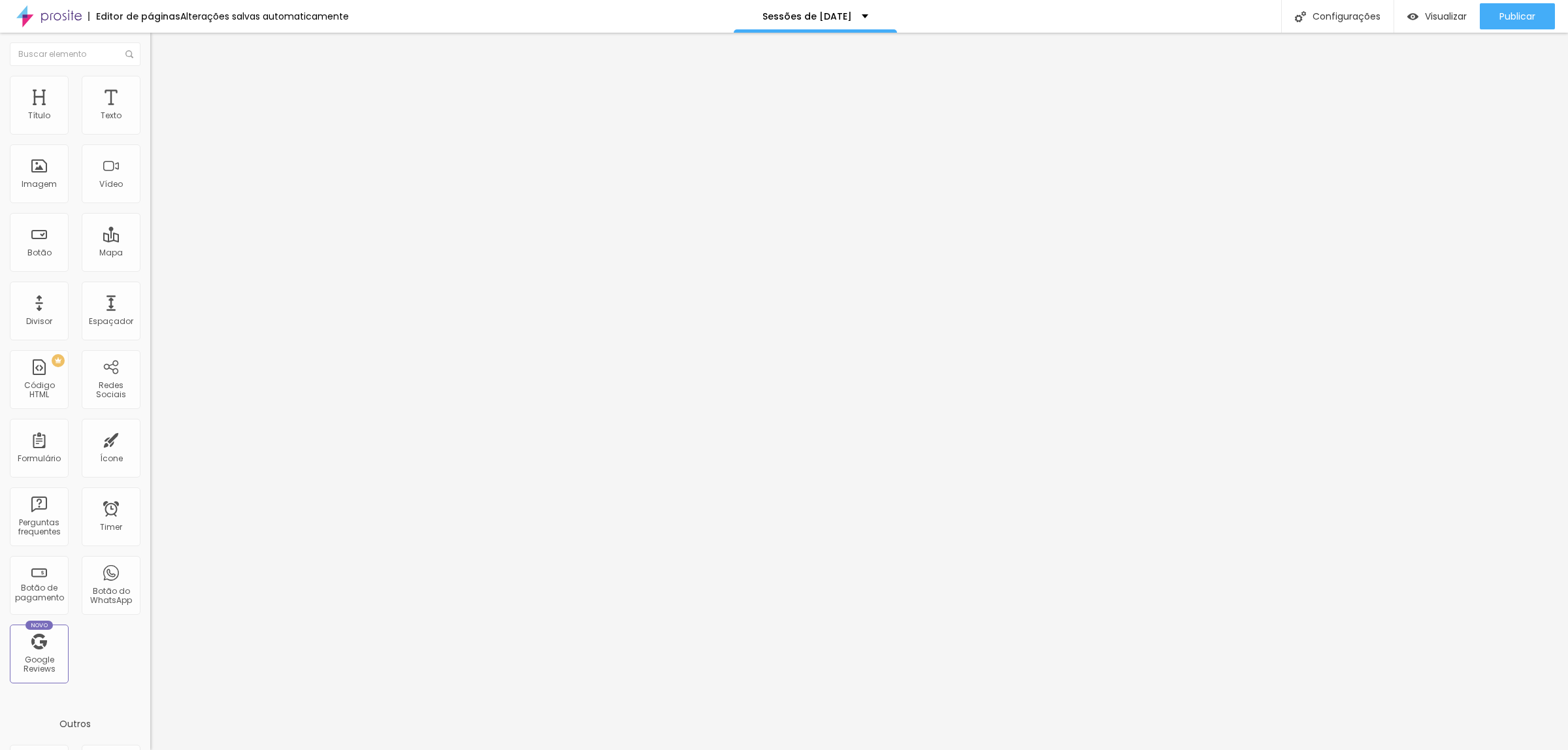
click at [156, 120] on icon "button" at bounding box center [159, 117] width 5 height 5
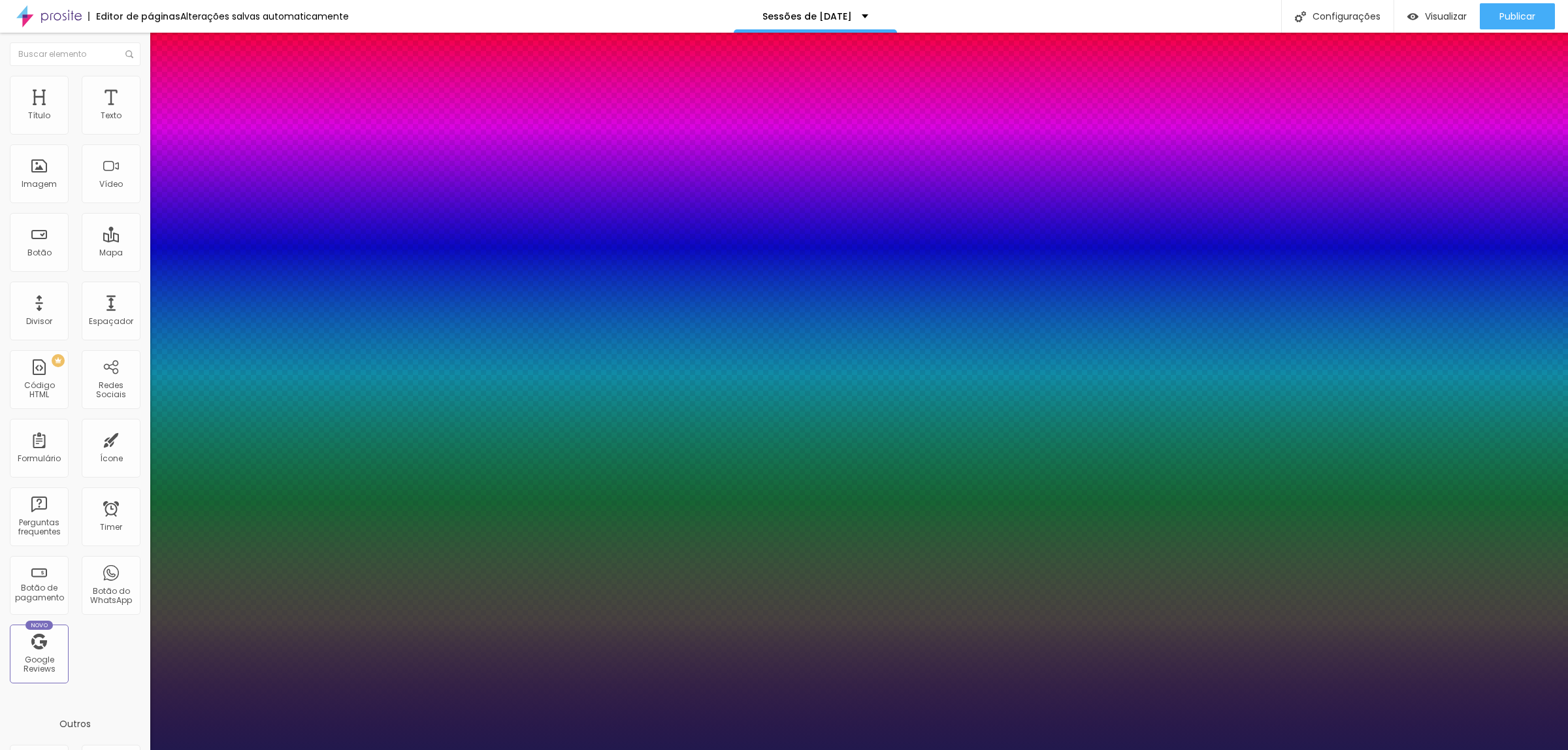
click at [840, 749] on div at bounding box center [784, 750] width 1568 height 0
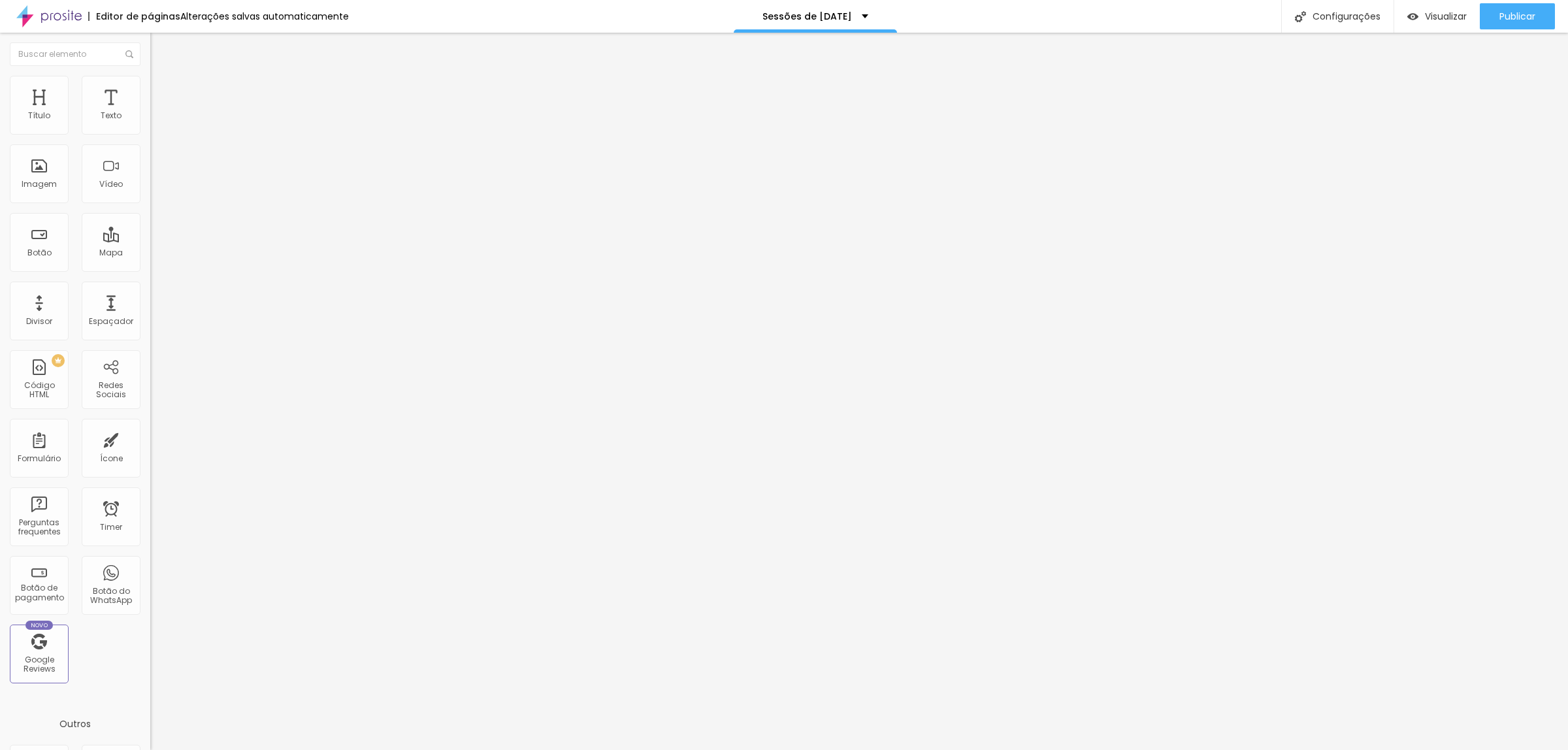
click at [150, 125] on button "button" at bounding box center [159, 119] width 18 height 14
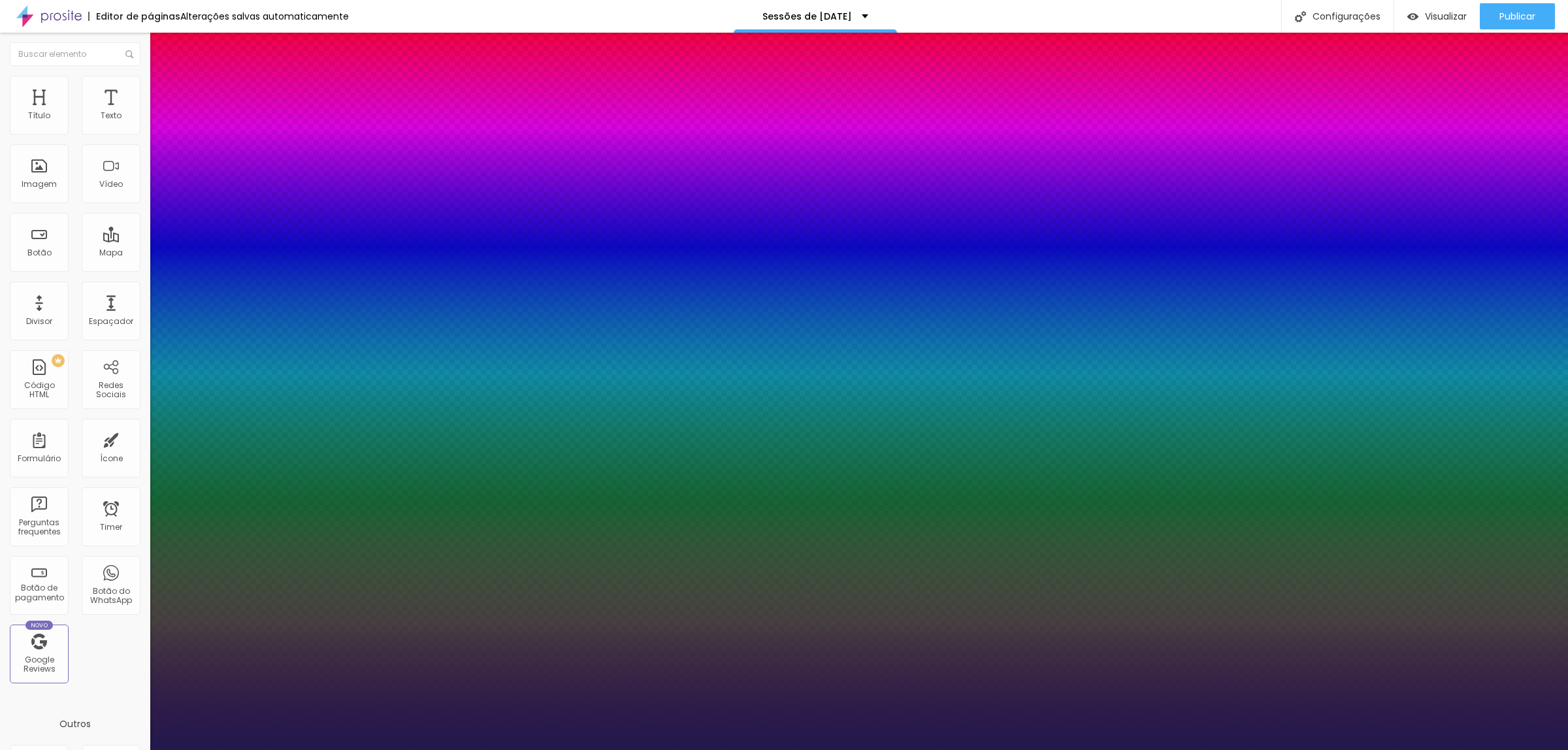
drag, startPoint x: 285, startPoint y: 220, endPoint x: 379, endPoint y: 220, distance: 94.0
click at [378, 220] on body "Editor de páginas Alterações [PERSON_NAME] automaticamente Sessões de [DATE] Co…" at bounding box center [784, 375] width 1568 height 750
click at [1112, 749] on div at bounding box center [784, 750] width 1568 height 0
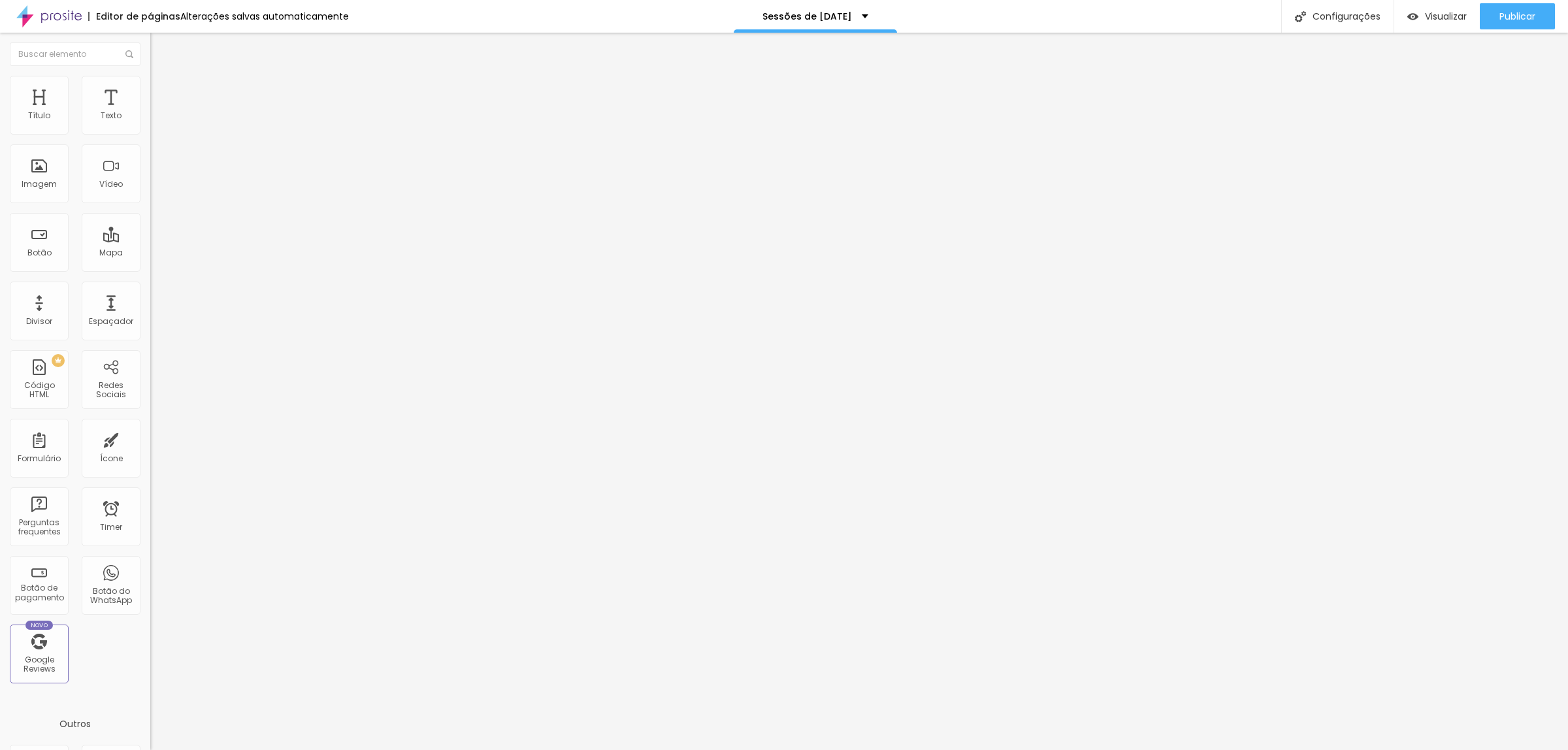
click at [150, 125] on button "button" at bounding box center [159, 119] width 18 height 14
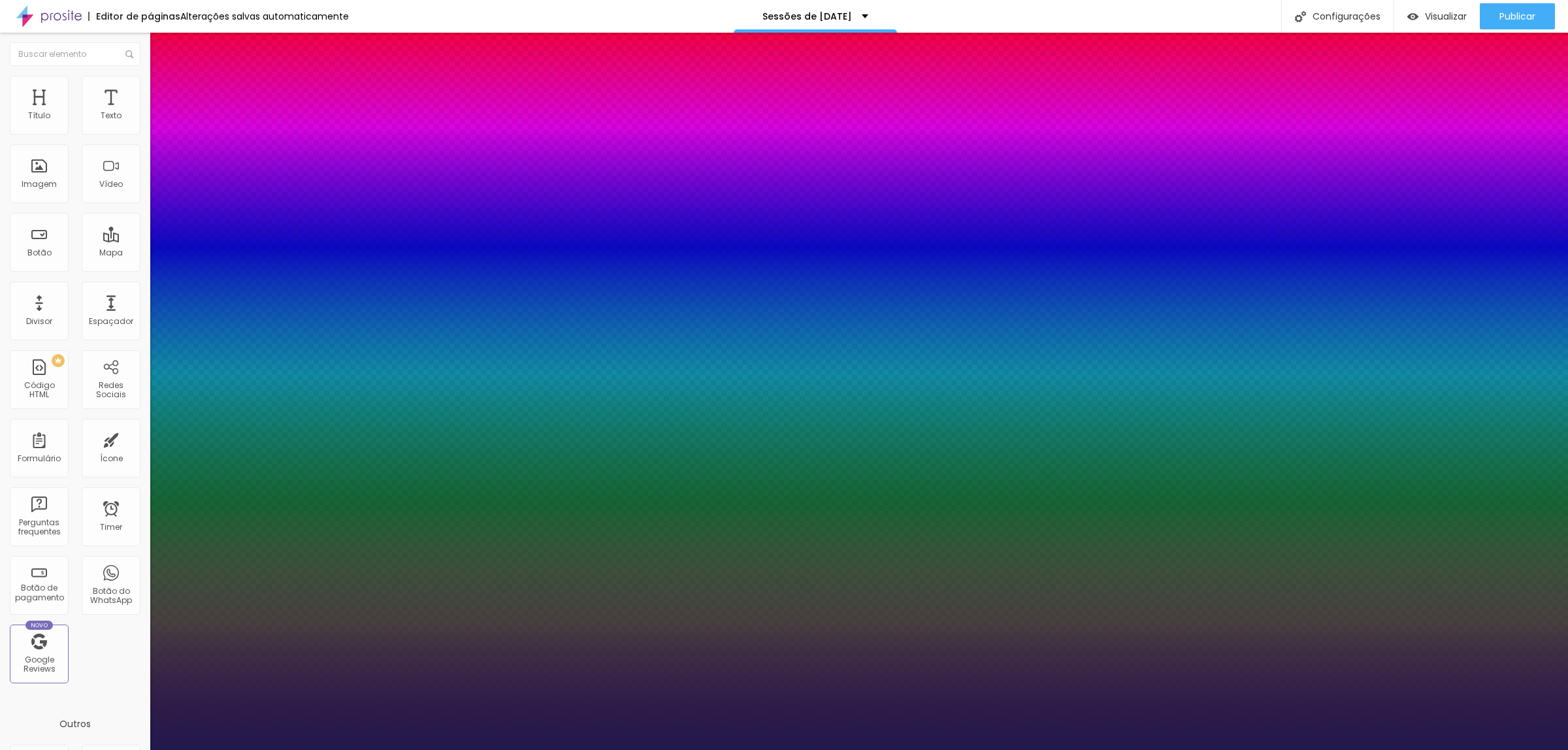
click at [387, 749] on div at bounding box center [784, 750] width 1568 height 0
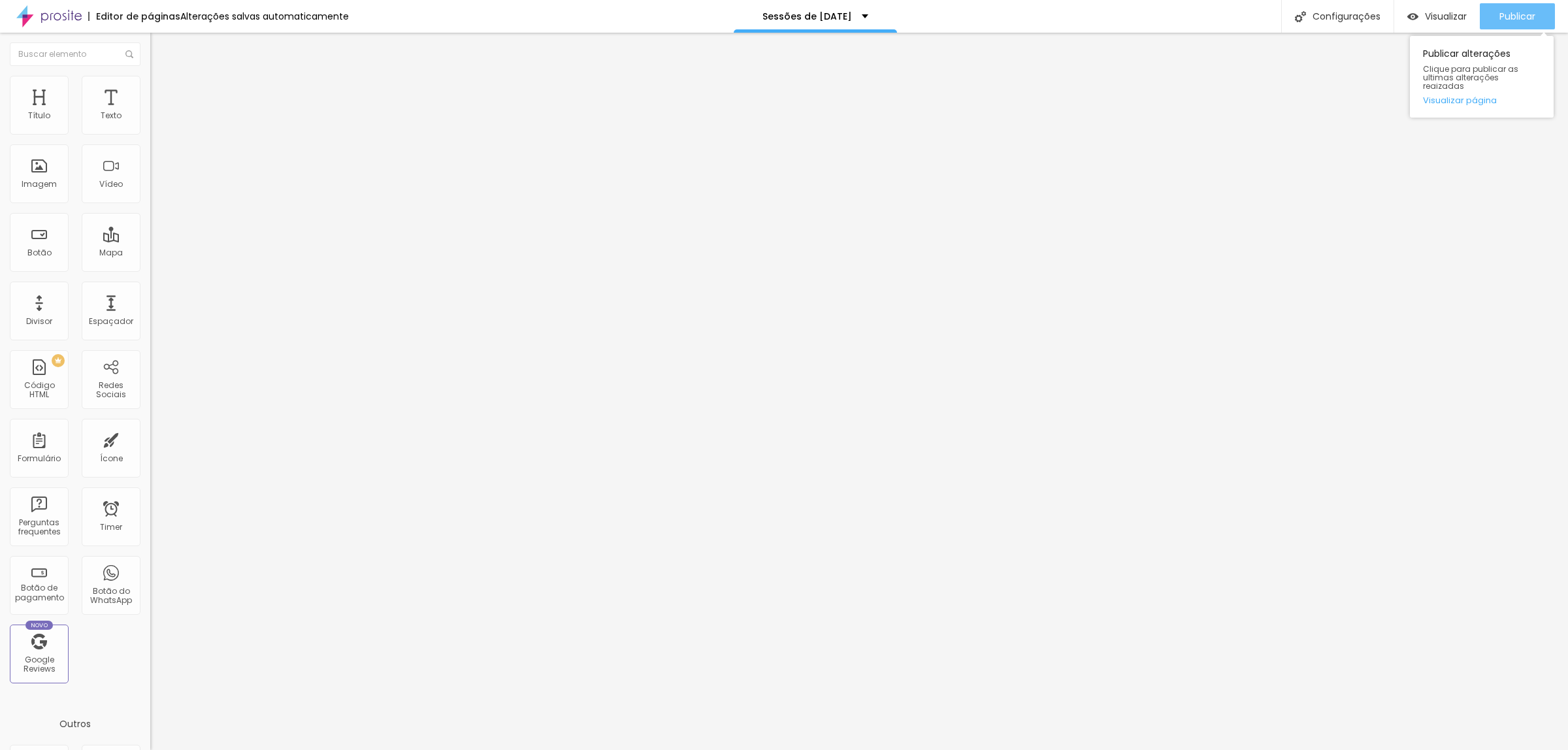
click at [1520, 20] on span "Publicar" at bounding box center [1518, 16] width 36 height 10
click at [1521, 18] on span "Publicar" at bounding box center [1518, 16] width 36 height 10
